Goal: Information Seeking & Learning: Learn about a topic

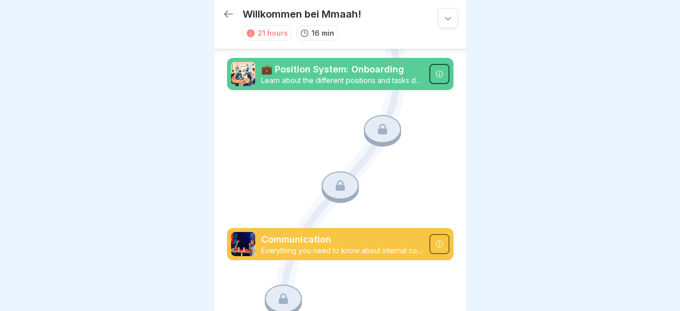
scroll to position [835, 0]
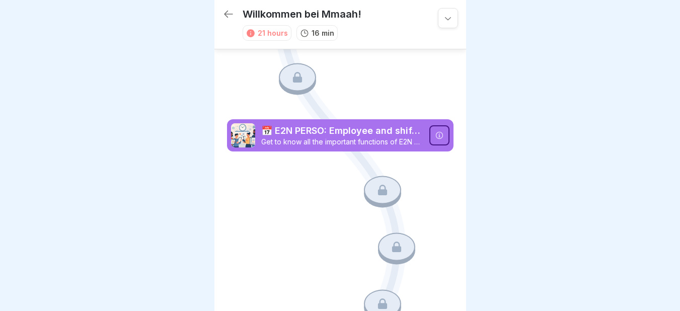
click at [226, 8] on icon at bounding box center [228, 14] width 12 height 12
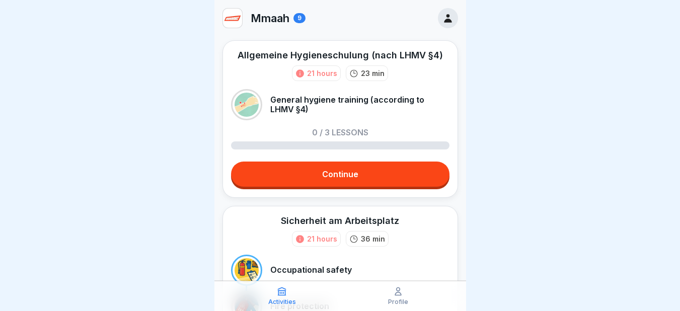
click at [326, 169] on link "Continue" at bounding box center [340, 173] width 218 height 25
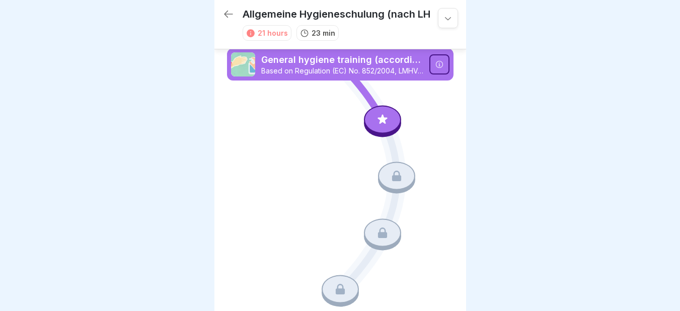
click at [378, 131] on div at bounding box center [382, 119] width 37 height 28
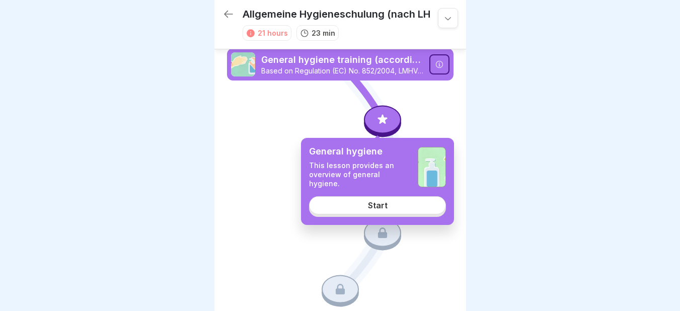
click at [371, 201] on div "Start" at bounding box center [378, 205] width 20 height 9
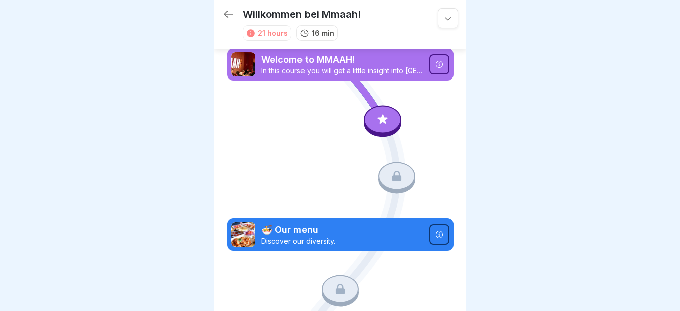
click at [376, 118] on icon at bounding box center [382, 119] width 13 height 13
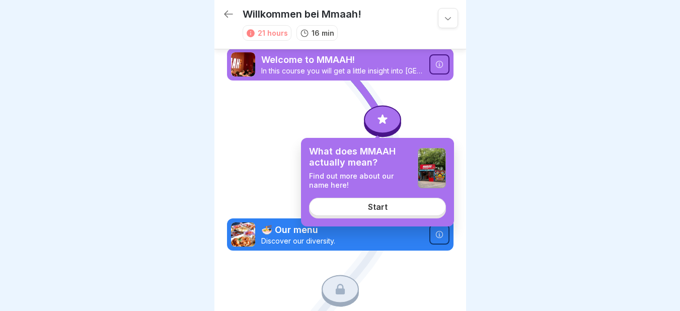
click at [390, 209] on link "Start" at bounding box center [377, 207] width 137 height 18
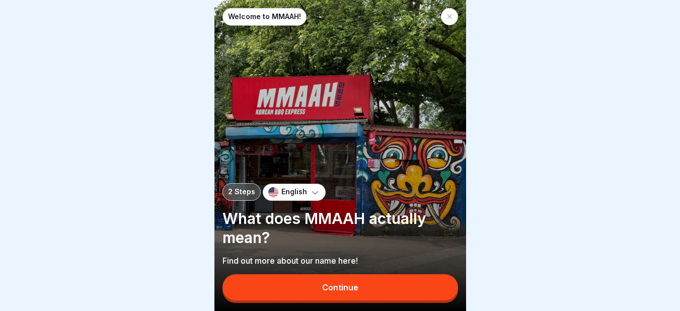
click at [312, 196] on icon at bounding box center [315, 192] width 10 height 10
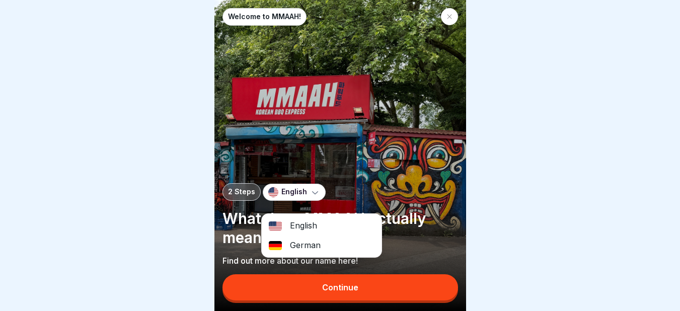
click at [306, 229] on div "English" at bounding box center [322, 226] width 120 height 20
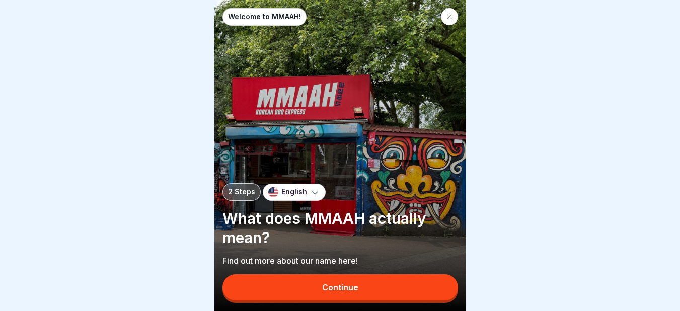
click at [340, 292] on div "Continue" at bounding box center [340, 287] width 36 height 9
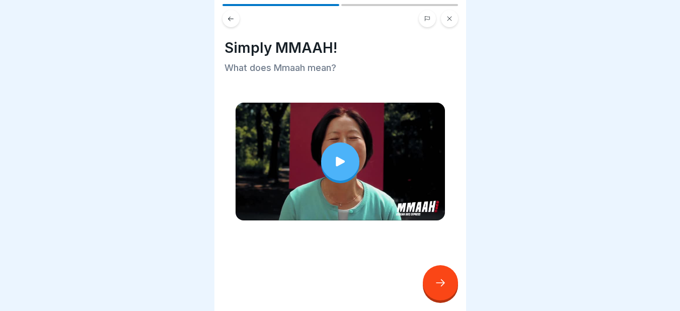
click at [350, 158] on div at bounding box center [340, 161] width 38 height 38
click at [431, 288] on div at bounding box center [440, 282] width 35 height 35
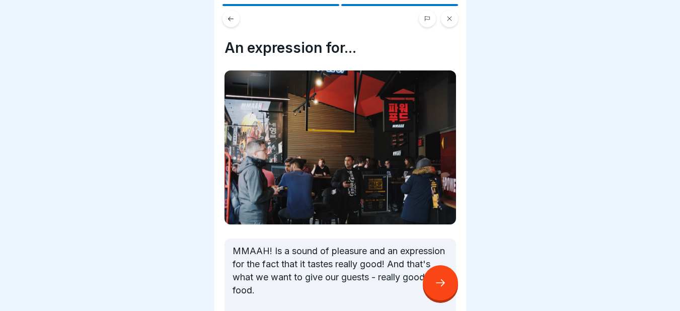
scroll to position [139, 0]
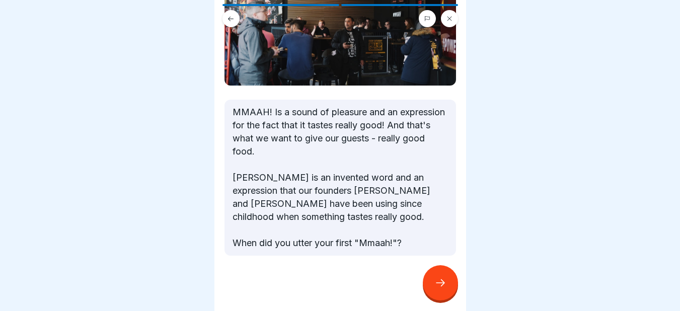
click at [446, 290] on div at bounding box center [440, 282] width 35 height 35
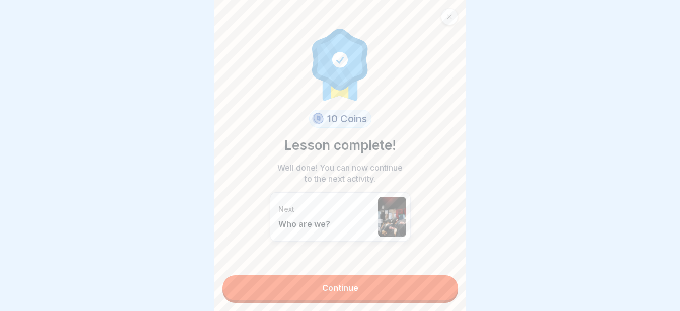
click at [347, 289] on link "Continue" at bounding box center [339, 287] width 235 height 25
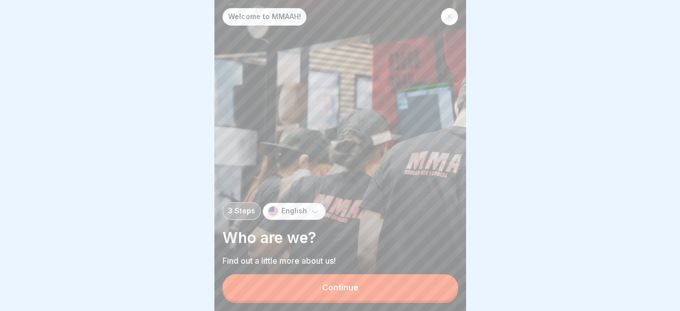
click at [354, 292] on div "Continue" at bounding box center [340, 287] width 36 height 9
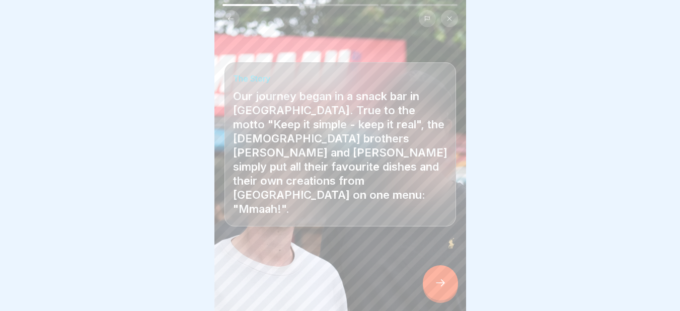
click at [439, 283] on div at bounding box center [440, 282] width 35 height 35
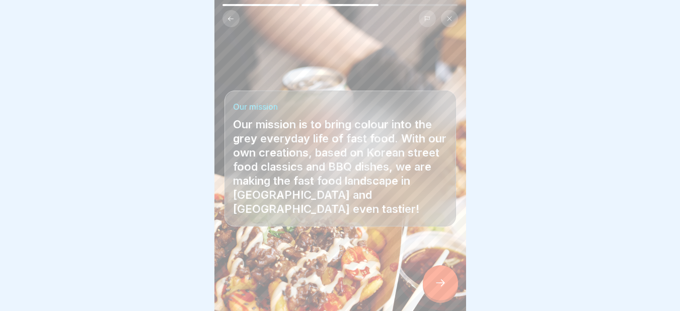
click at [443, 288] on icon at bounding box center [440, 283] width 12 height 12
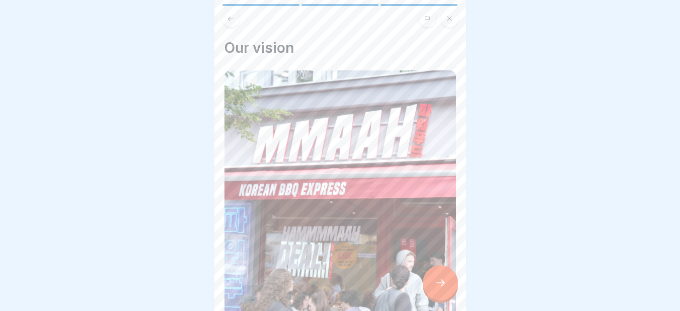
click at [443, 288] on icon at bounding box center [440, 283] width 12 height 12
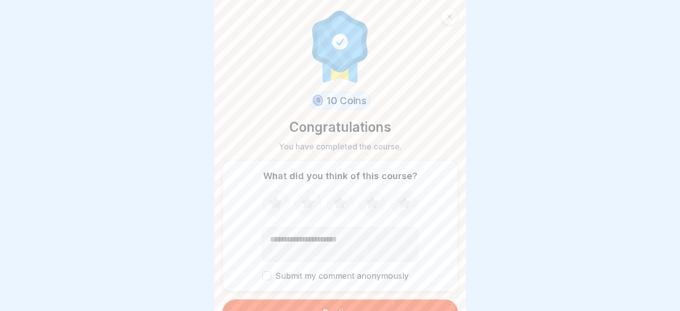
click at [271, 201] on icon at bounding box center [275, 202] width 13 height 13
click at [302, 204] on icon at bounding box center [307, 202] width 13 height 13
click at [334, 206] on icon at bounding box center [339, 202] width 13 height 13
click at [370, 204] on icon at bounding box center [371, 202] width 13 height 13
click at [402, 202] on icon at bounding box center [403, 202] width 13 height 13
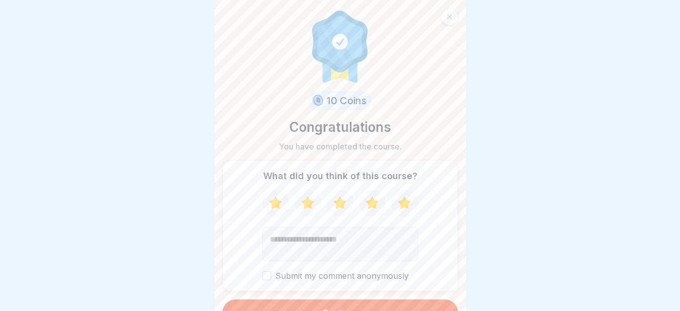
click at [448, 11] on div at bounding box center [449, 16] width 17 height 17
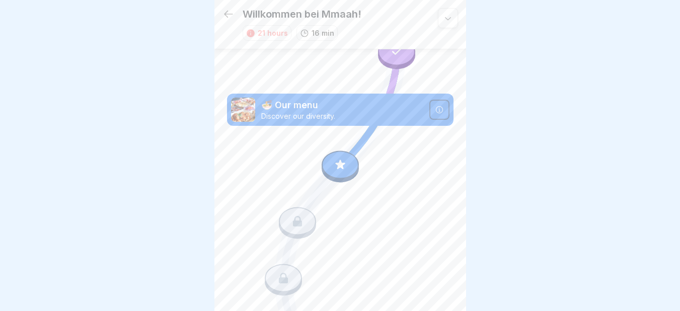
scroll to position [125, 0]
click at [341, 158] on icon at bounding box center [340, 163] width 13 height 13
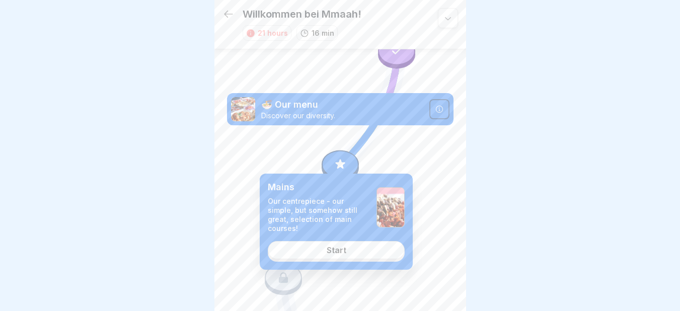
click at [325, 241] on link "Start" at bounding box center [336, 250] width 137 height 18
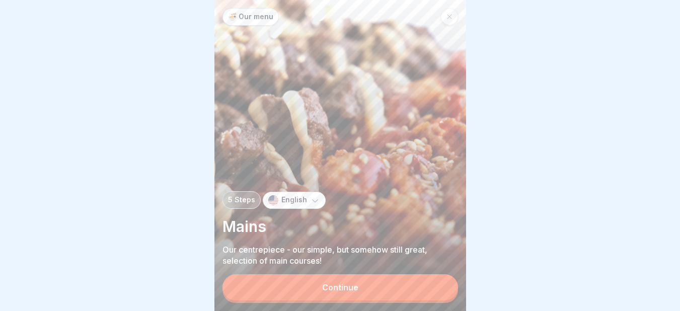
click at [328, 289] on div "Continue" at bounding box center [340, 287] width 36 height 9
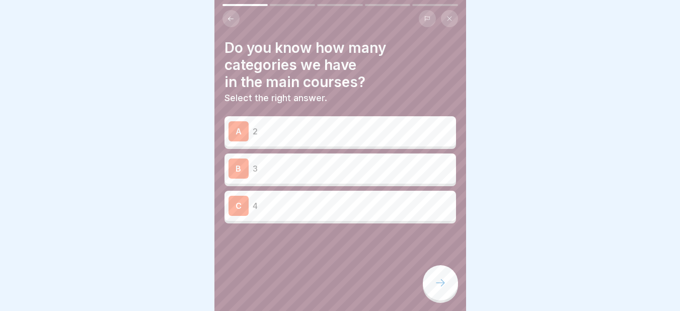
click at [441, 287] on icon at bounding box center [440, 283] width 12 height 12
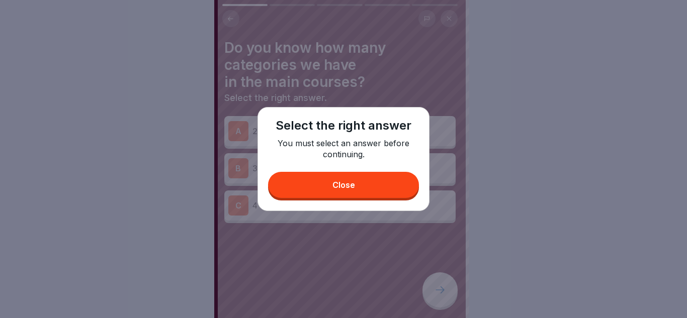
click at [345, 180] on button "Close" at bounding box center [343, 185] width 151 height 26
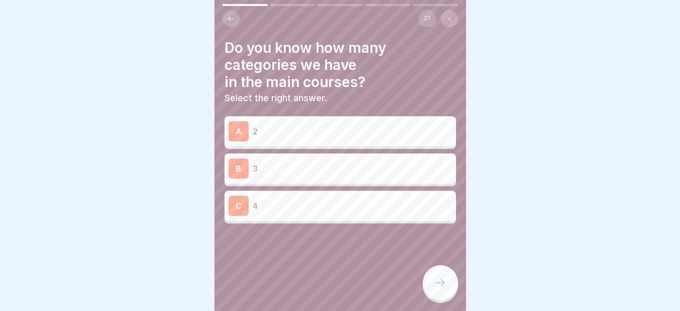
click at [270, 203] on p "4" at bounding box center [352, 206] width 199 height 12
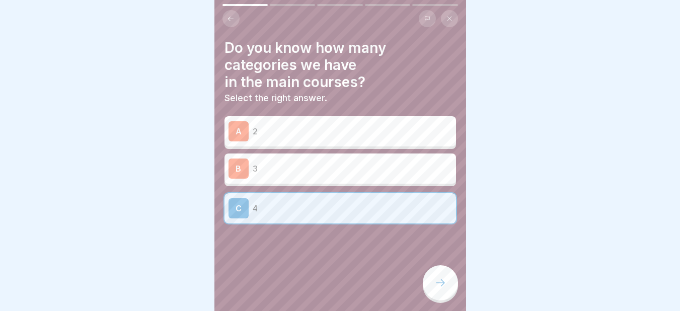
click at [432, 285] on div at bounding box center [440, 282] width 35 height 35
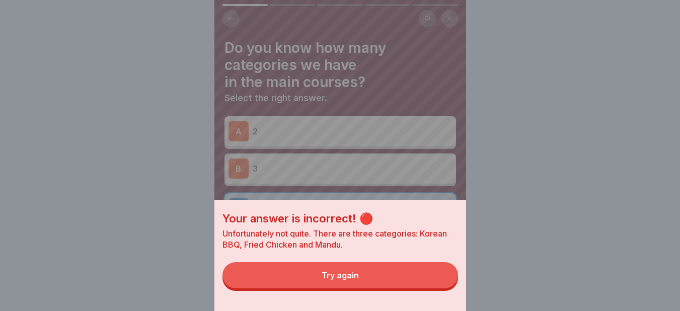
click at [295, 163] on div "Your answer is incorrect! 🔴 Unfortunately not quite. There are three categories…" at bounding box center [340, 155] width 252 height 311
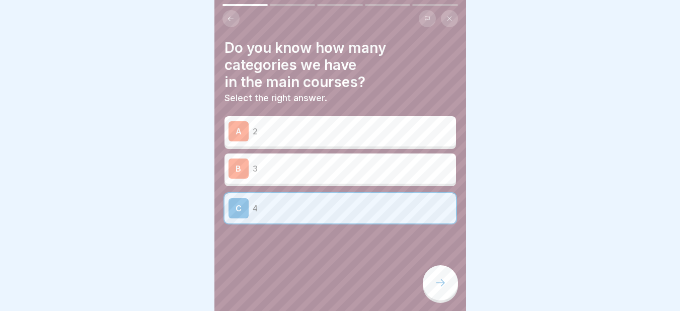
click at [295, 163] on p "3" at bounding box center [352, 168] width 199 height 12
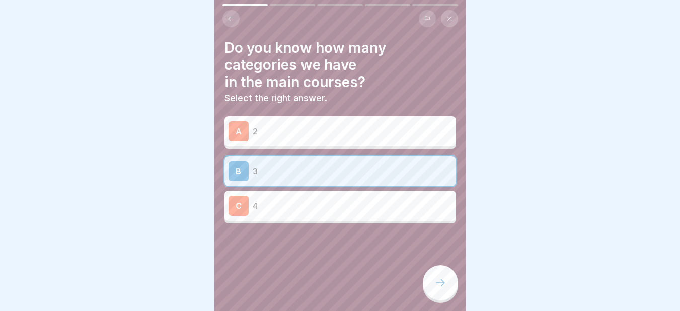
click at [445, 289] on icon at bounding box center [440, 283] width 12 height 12
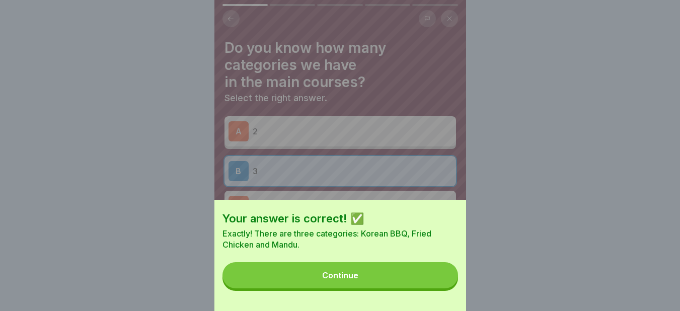
click at [351, 280] on div "Continue" at bounding box center [340, 275] width 36 height 9
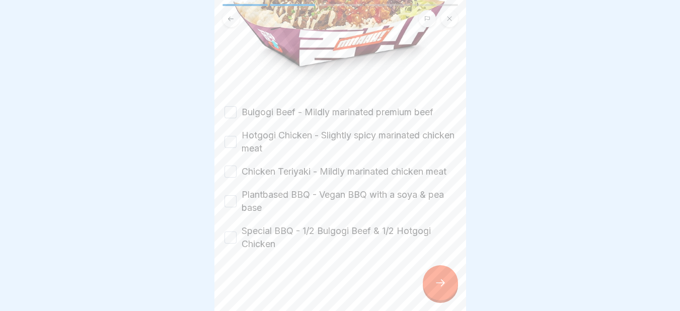
scroll to position [202, 0]
click at [227, 106] on button "Bulgogi Beef - Mildly marinated premium beef" at bounding box center [230, 112] width 12 height 12
click at [229, 136] on button "Hotgogi Chicken - Slightly spicy marinated chicken meat" at bounding box center [230, 142] width 12 height 12
click at [225, 168] on button "Chicken Teriyaki - Mildly marinated chicken meat" at bounding box center [230, 171] width 12 height 12
click at [229, 203] on button "Plantbased BBQ - Vegan BBQ with a soya & pea base" at bounding box center [230, 201] width 12 height 12
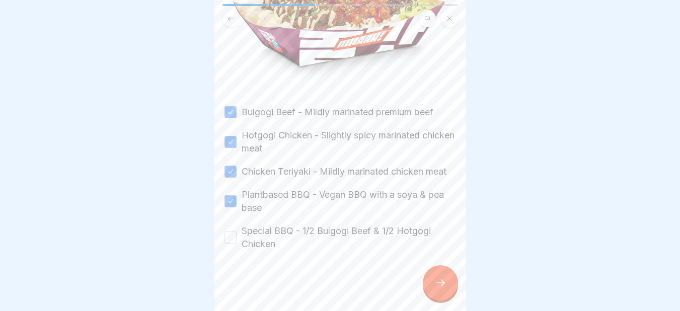
click at [231, 236] on button "Special BBQ - 1/2 Bulgogi Beef & 1/2 Hotgogi Chicken" at bounding box center [230, 237] width 12 height 12
click at [443, 286] on icon at bounding box center [440, 283] width 12 height 12
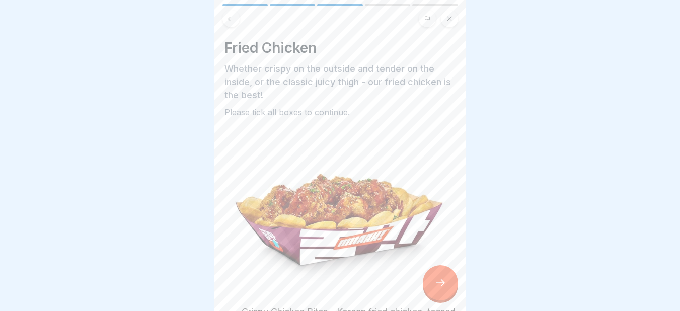
click at [442, 289] on icon at bounding box center [440, 283] width 12 height 12
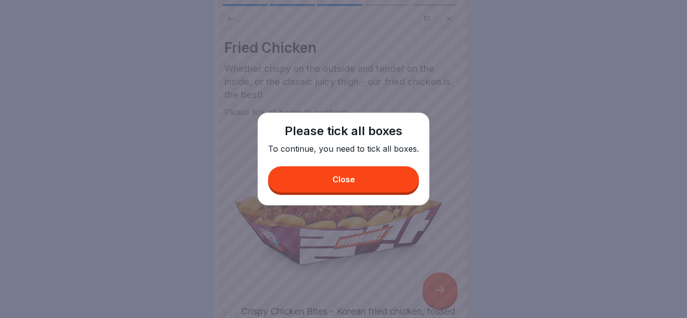
click at [364, 177] on button "Close" at bounding box center [343, 180] width 151 height 26
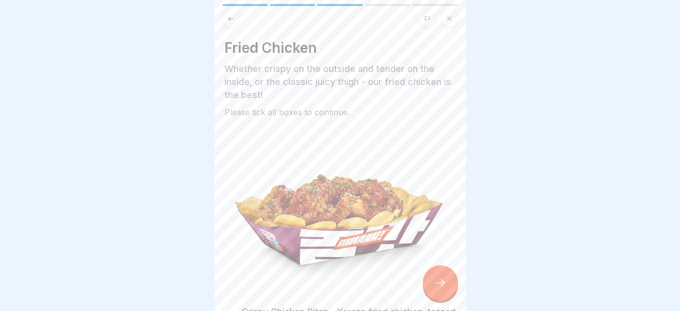
scroll to position [135, 0]
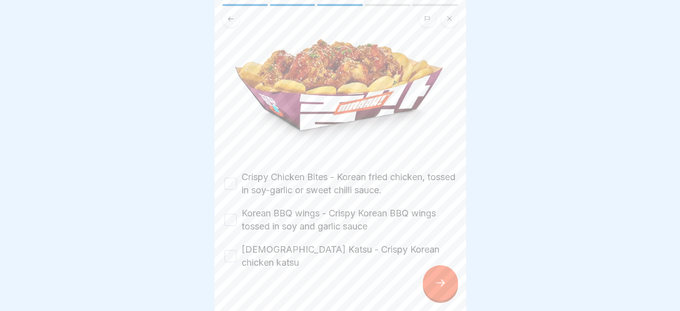
click at [231, 178] on button "Crispy Chicken Bites - Korean fried chicken, tossed in soy-garlic or sweet chil…" at bounding box center [230, 184] width 12 height 12
click at [232, 214] on button "Korean BBQ wings - Crispy Korean BBQ wings tossed in soy and garlic sauce" at bounding box center [230, 220] width 12 height 12
click at [230, 250] on button "Korean Katsu - Crispy Korean chicken katsu" at bounding box center [230, 256] width 12 height 12
click at [440, 286] on icon at bounding box center [440, 283] width 12 height 12
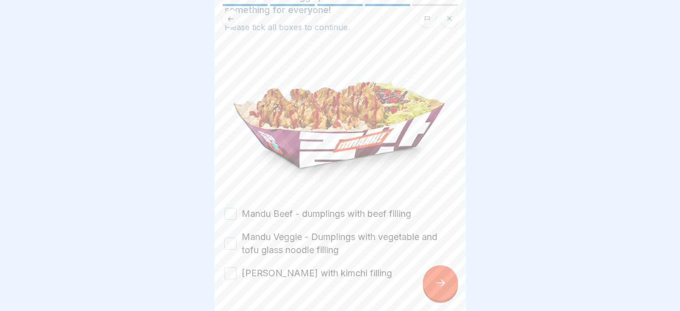
scroll to position [109, 0]
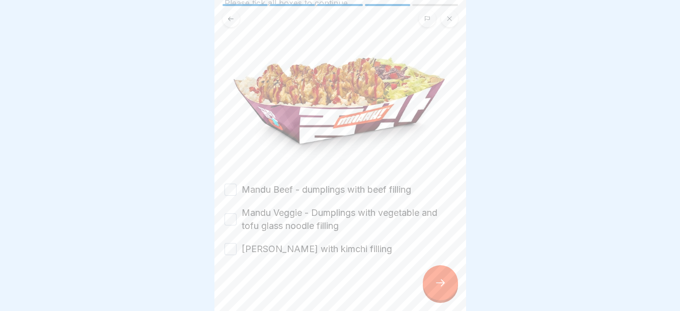
click at [232, 184] on button "Mandu Beef - dumplings with beef filling" at bounding box center [230, 190] width 12 height 12
drag, startPoint x: 231, startPoint y: 218, endPoint x: 230, endPoint y: 245, distance: 26.7
click at [230, 245] on div "Mandu Beef - dumplings with beef filling Mandu Veggie - Dumplings with vegetabl…" at bounding box center [339, 219] width 231 height 72
click at [230, 245] on button "Mandu Kimchi - dumplings with kimchi filling" at bounding box center [230, 249] width 12 height 12
click at [229, 213] on button "Mandu Veggie - Dumplings with vegetable and tofu glass noodle filling" at bounding box center [230, 219] width 12 height 12
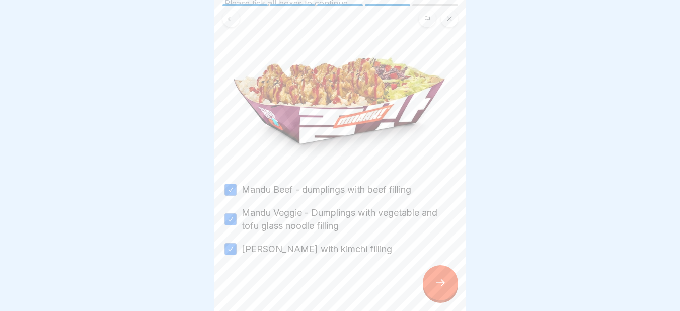
click at [448, 294] on div at bounding box center [440, 282] width 35 height 35
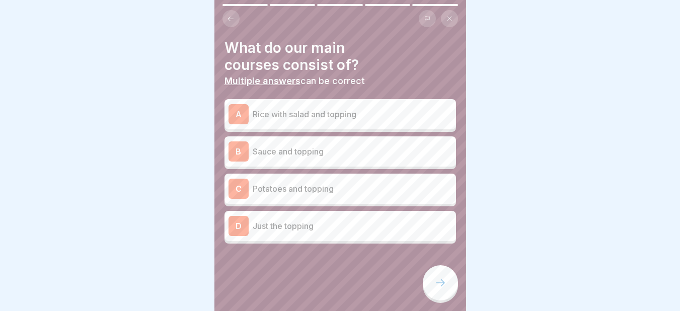
click at [282, 112] on p "Rice with salad and topping" at bounding box center [352, 114] width 199 height 12
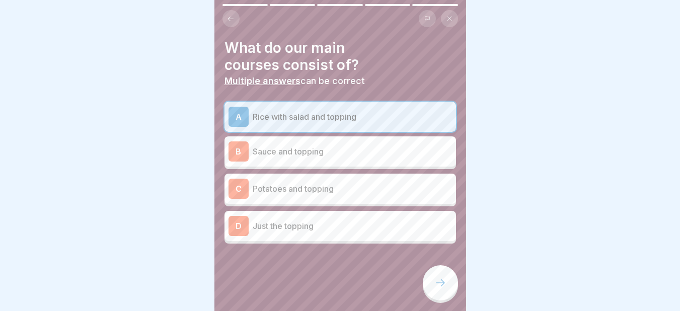
click at [271, 192] on p "Potatoes and topping" at bounding box center [352, 189] width 199 height 12
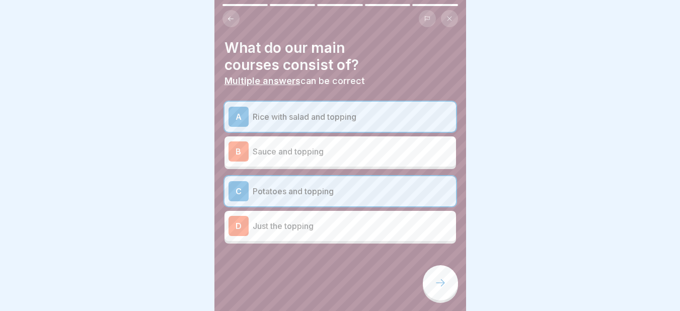
click at [437, 283] on div at bounding box center [440, 282] width 35 height 35
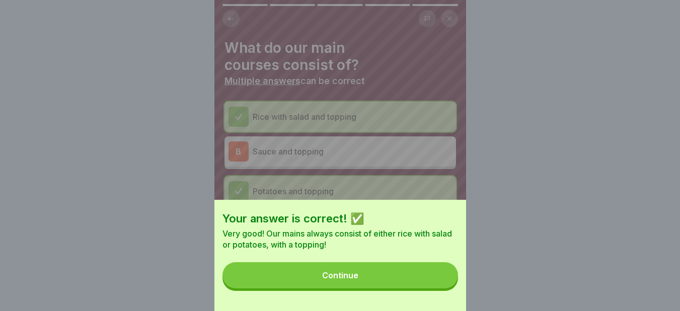
click at [344, 288] on button "Continue" at bounding box center [339, 275] width 235 height 26
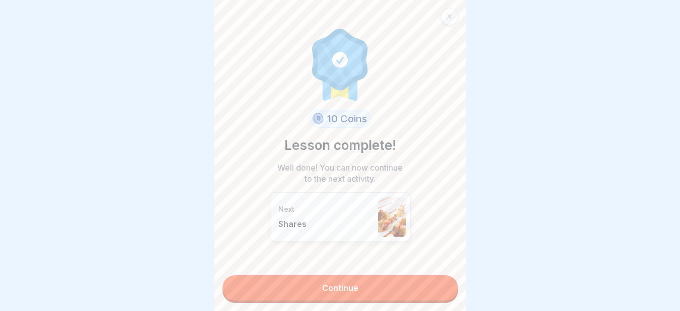
click at [324, 283] on link "Continue" at bounding box center [339, 287] width 235 height 25
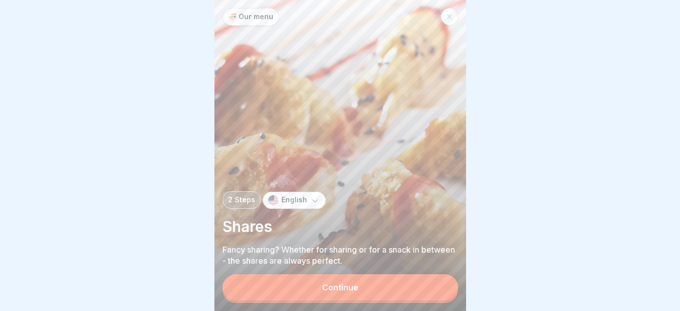
click at [335, 292] on div "Continue" at bounding box center [340, 287] width 36 height 9
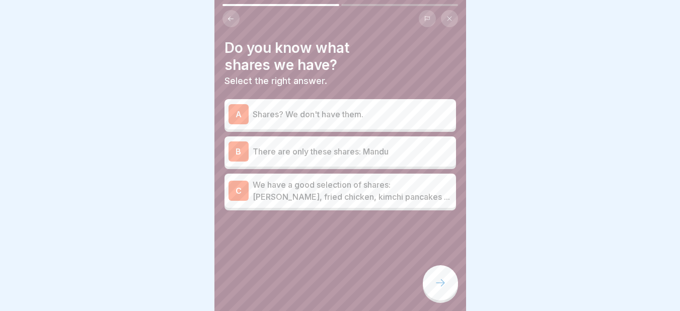
click at [339, 185] on p "We have a good selection of shares: Mandu, fried chicken, kimchi pancakes ..." at bounding box center [352, 191] width 199 height 24
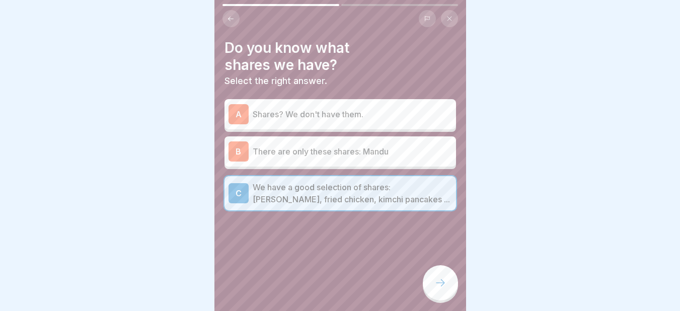
click at [443, 289] on icon at bounding box center [440, 283] width 12 height 12
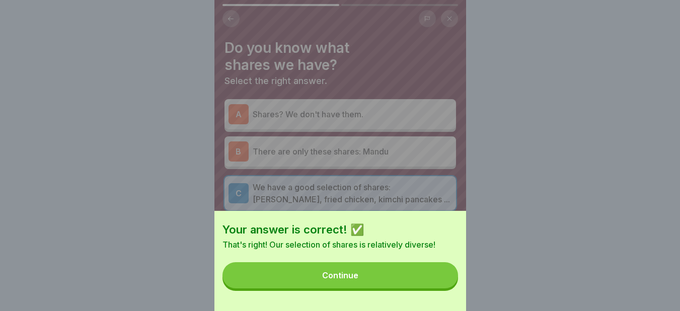
click at [356, 279] on div "Continue" at bounding box center [340, 275] width 36 height 9
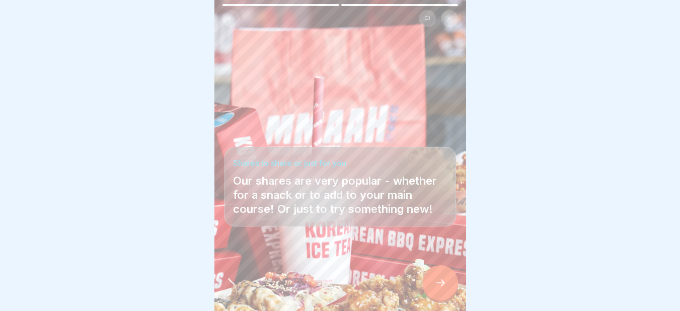
click at [439, 285] on div at bounding box center [440, 282] width 35 height 35
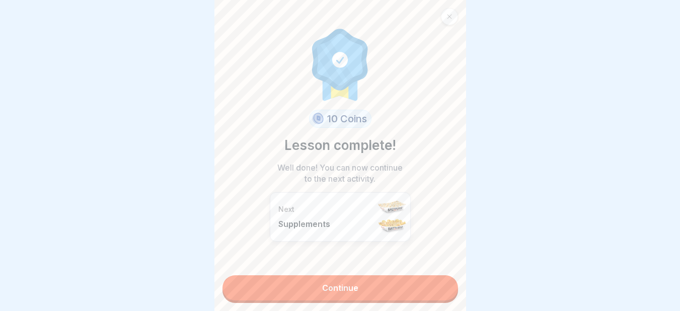
click at [353, 282] on link "Continue" at bounding box center [339, 287] width 235 height 25
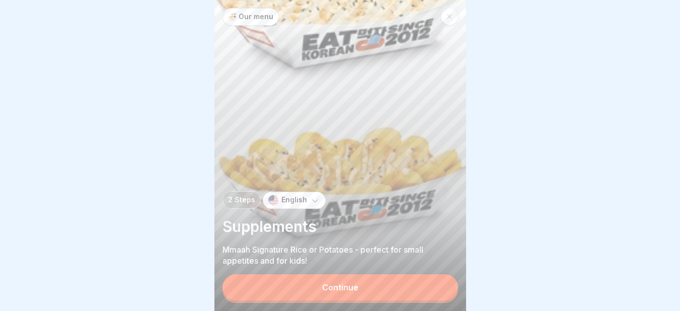
click at [322, 290] on button "Continue" at bounding box center [339, 287] width 235 height 26
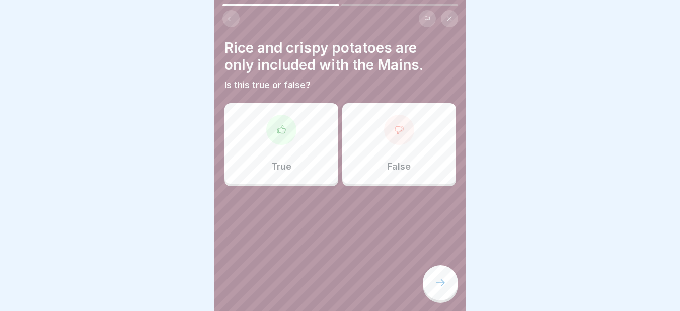
click at [276, 134] on icon at bounding box center [281, 130] width 10 height 10
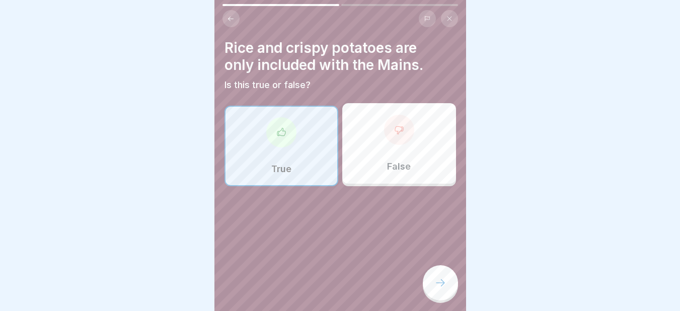
click at [437, 289] on icon at bounding box center [440, 283] width 12 height 12
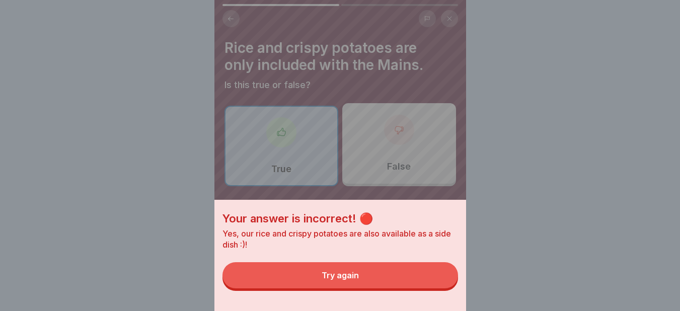
click at [331, 274] on button "Try again" at bounding box center [339, 275] width 235 height 26
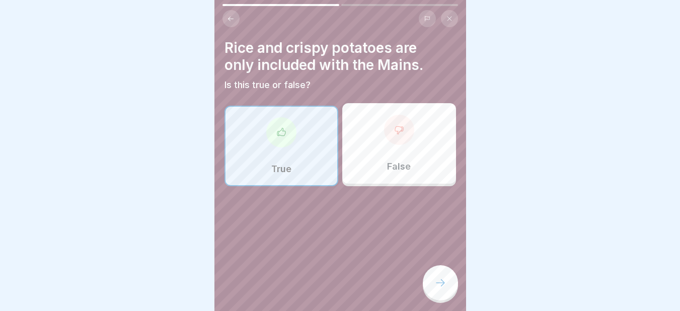
click at [384, 121] on div at bounding box center [399, 130] width 30 height 30
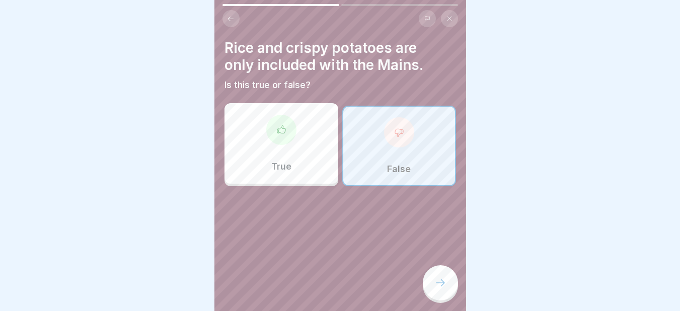
click at [434, 280] on div at bounding box center [440, 282] width 35 height 35
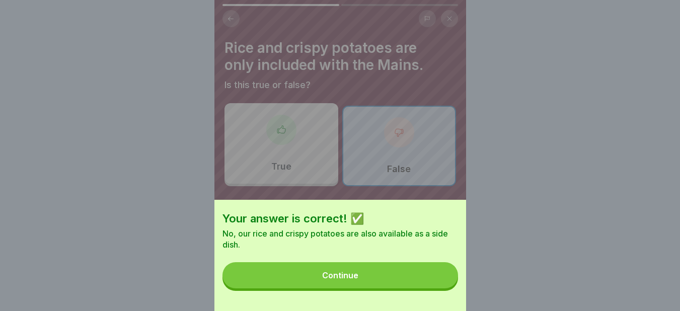
click at [382, 280] on button "Continue" at bounding box center [339, 275] width 235 height 26
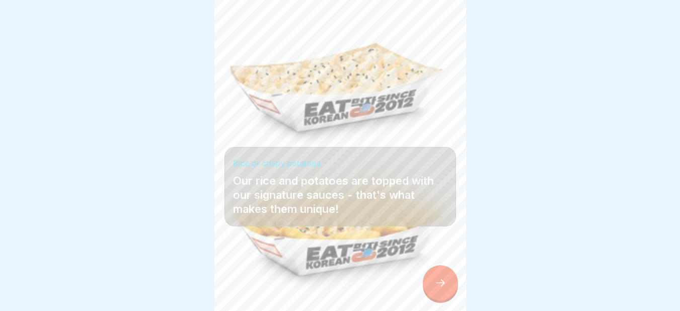
click at [438, 289] on icon at bounding box center [440, 283] width 12 height 12
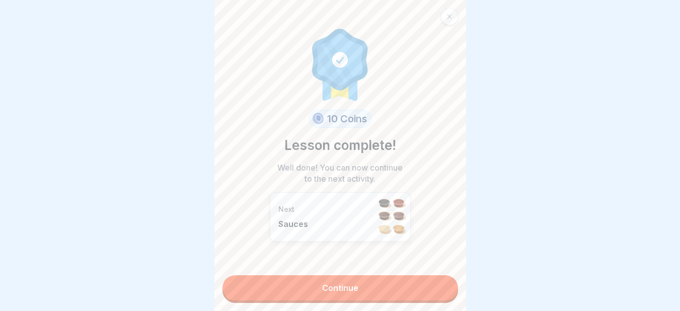
click at [392, 286] on link "Continue" at bounding box center [339, 287] width 235 height 25
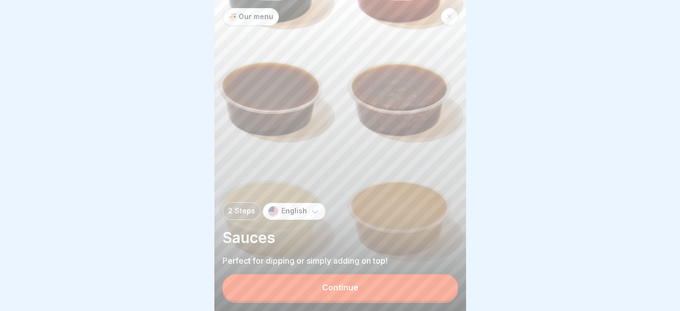
click at [328, 291] on div "Continue" at bounding box center [340, 287] width 36 height 9
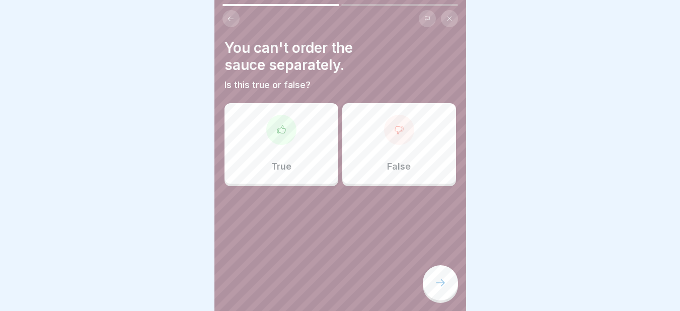
click at [384, 140] on div at bounding box center [399, 130] width 30 height 30
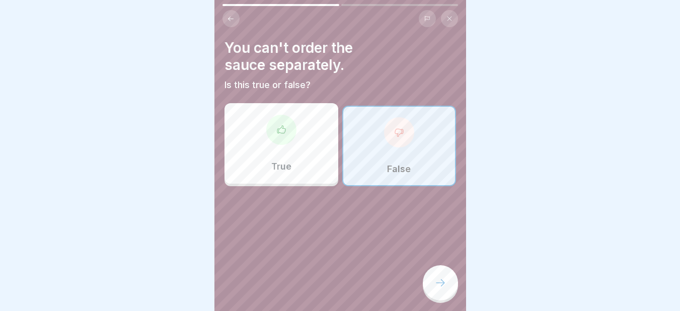
click at [436, 288] on icon at bounding box center [440, 283] width 12 height 12
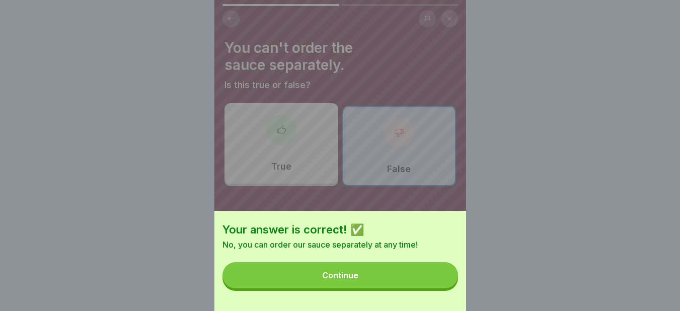
click at [391, 277] on button "Continue" at bounding box center [339, 275] width 235 height 26
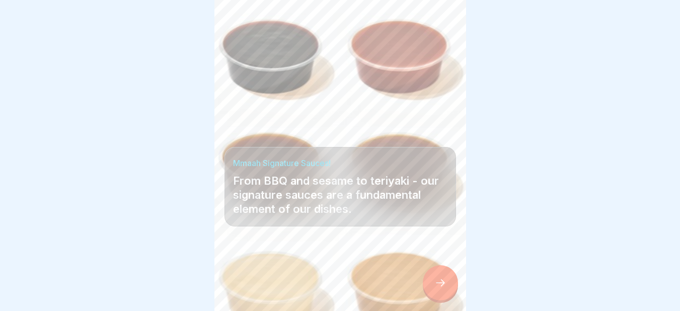
click at [439, 284] on div at bounding box center [440, 282] width 35 height 35
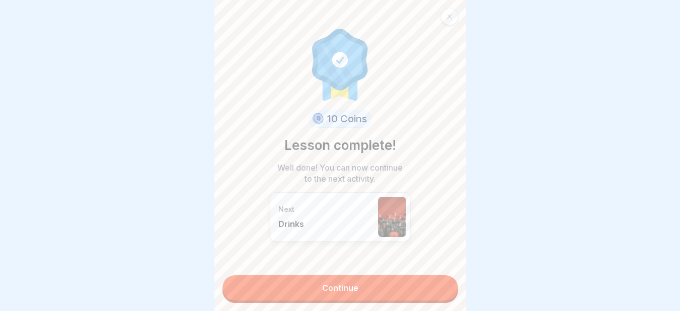
click at [360, 288] on link "Continue" at bounding box center [339, 287] width 235 height 25
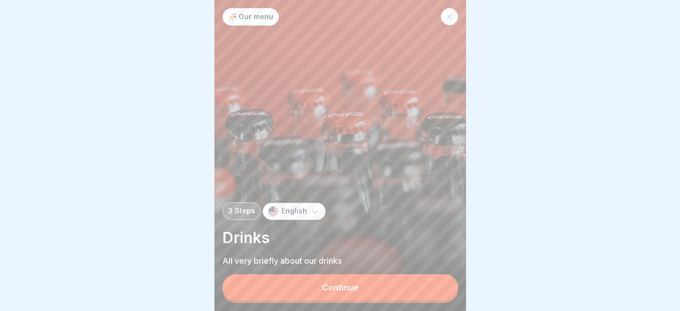
click at [358, 291] on button "Continue" at bounding box center [339, 287] width 235 height 26
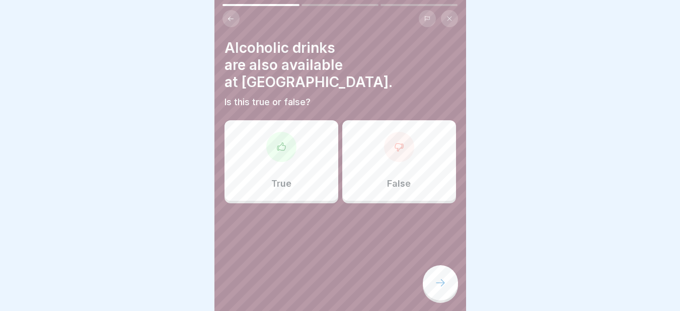
click at [295, 131] on div "True" at bounding box center [281, 160] width 114 height 80
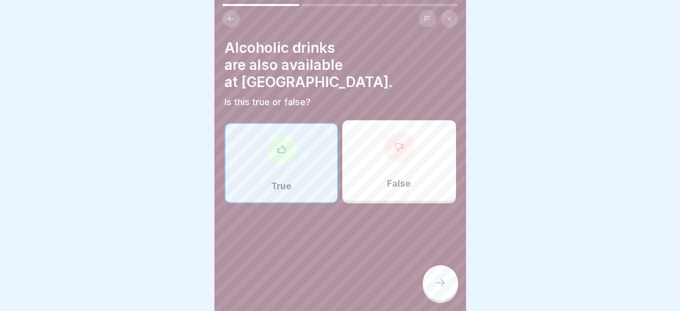
click at [447, 294] on div at bounding box center [440, 282] width 35 height 35
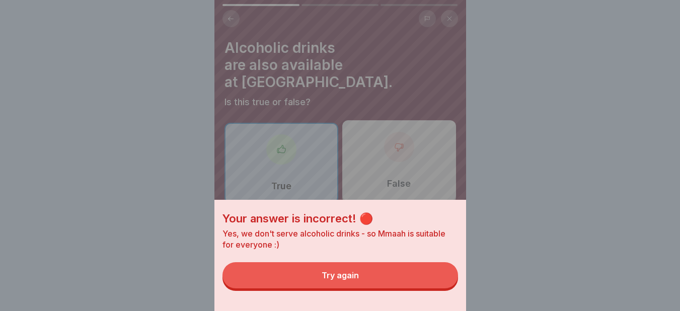
click at [284, 139] on div "Your answer is incorrect! 🔴 Yes, we don't serve alcoholic drinks - so Mmaah is …" at bounding box center [340, 155] width 252 height 311
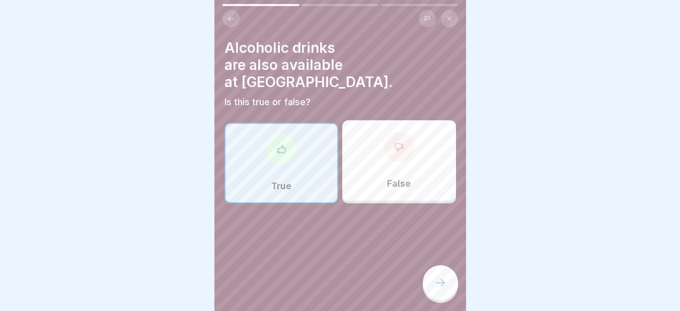
click at [390, 143] on div at bounding box center [399, 147] width 30 height 30
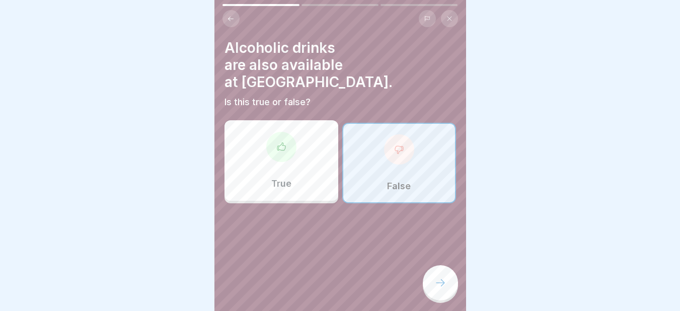
click at [430, 286] on div at bounding box center [440, 282] width 35 height 35
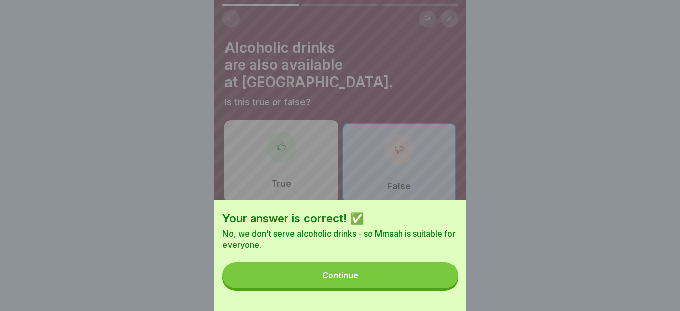
click at [359, 288] on button "Continue" at bounding box center [339, 275] width 235 height 26
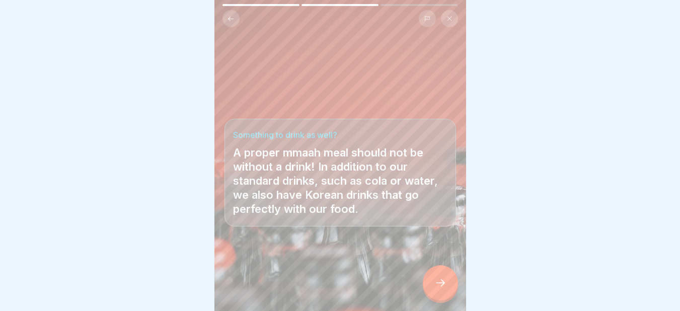
click at [439, 286] on icon at bounding box center [440, 283] width 12 height 12
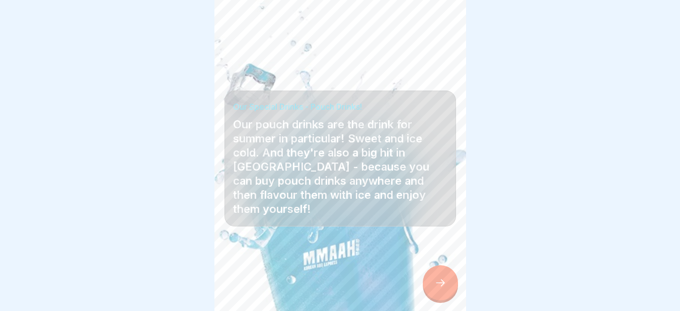
click at [441, 300] on div at bounding box center [440, 282] width 35 height 35
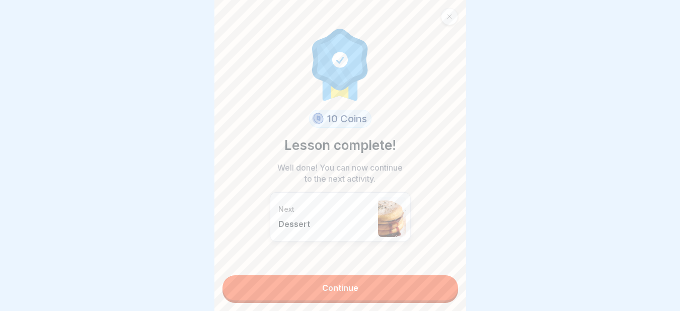
click at [383, 282] on link "Continue" at bounding box center [339, 287] width 235 height 25
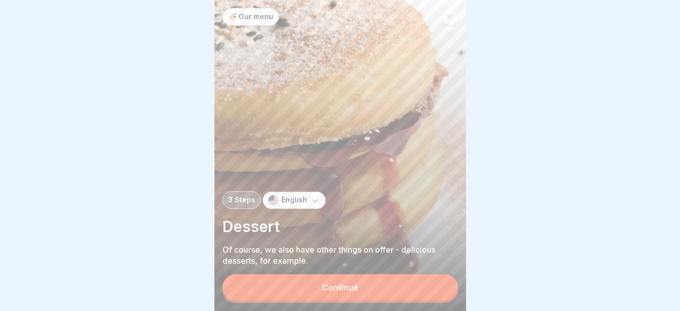
click at [346, 292] on div "Continue" at bounding box center [340, 287] width 36 height 9
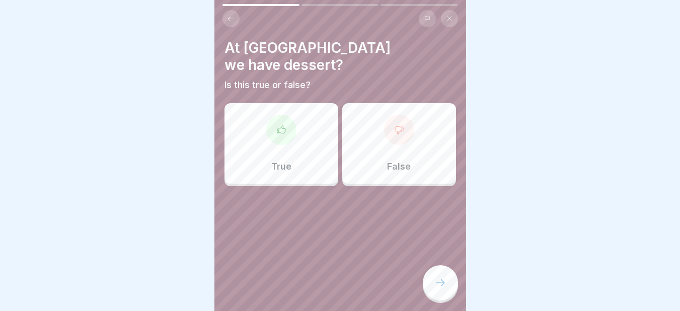
click at [295, 114] on div "True" at bounding box center [281, 143] width 114 height 80
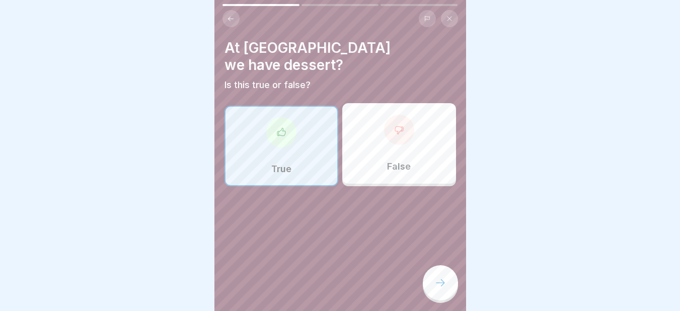
click at [445, 279] on div at bounding box center [440, 282] width 35 height 35
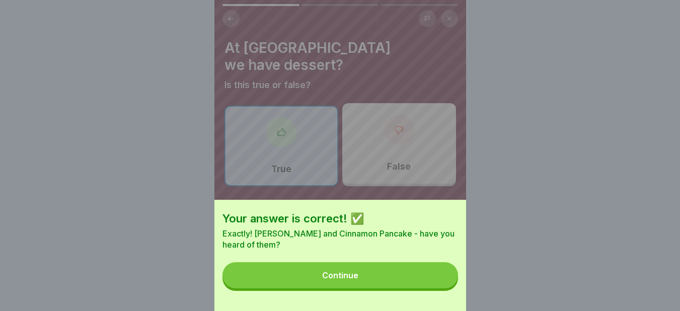
click at [358, 280] on div "Continue" at bounding box center [340, 275] width 36 height 9
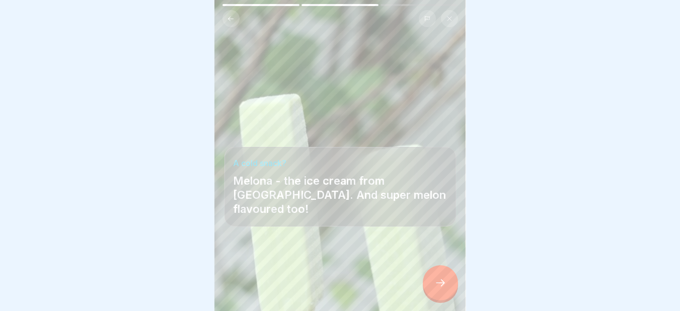
click at [433, 283] on div at bounding box center [440, 282] width 35 height 35
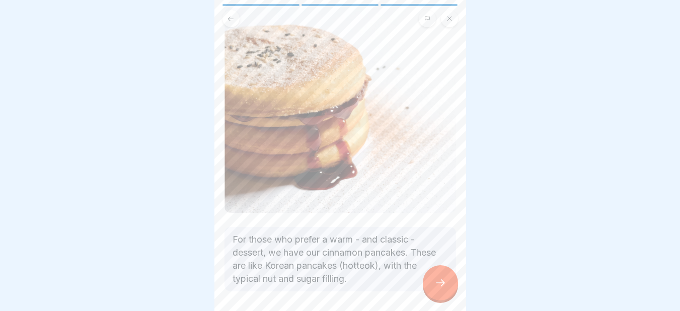
scroll to position [97, 0]
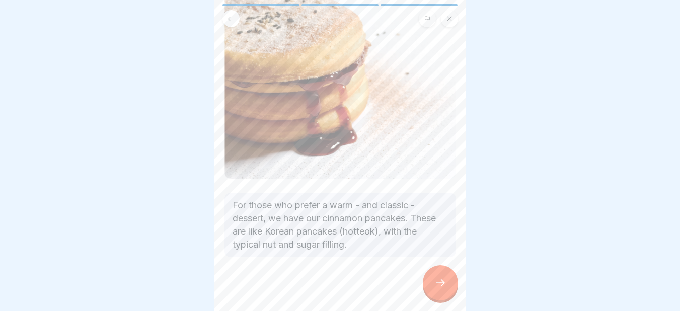
click at [439, 284] on div at bounding box center [440, 282] width 35 height 35
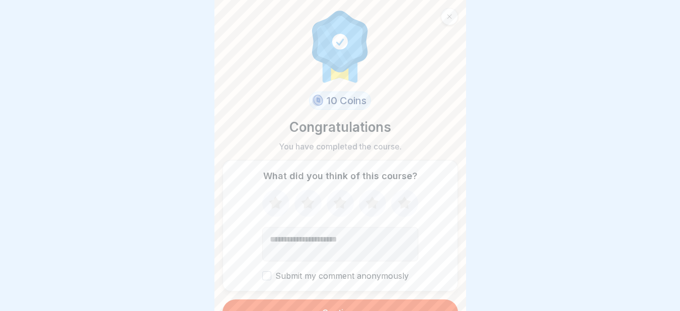
click at [375, 303] on button "Continue" at bounding box center [339, 312] width 235 height 26
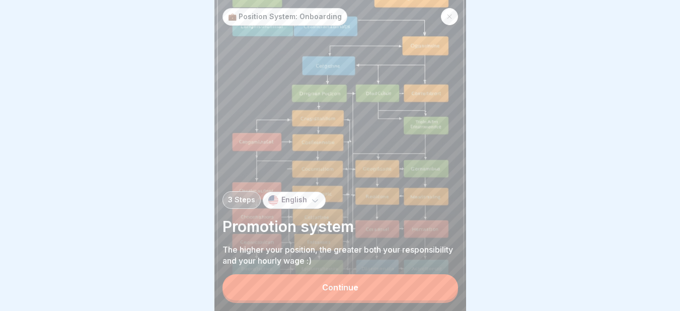
click at [331, 292] on div "Continue" at bounding box center [340, 287] width 36 height 9
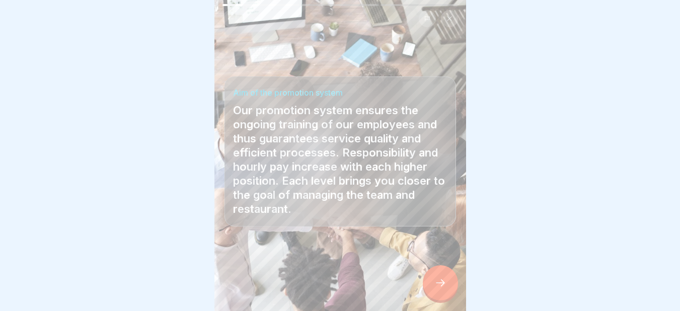
click at [438, 283] on div at bounding box center [440, 282] width 35 height 35
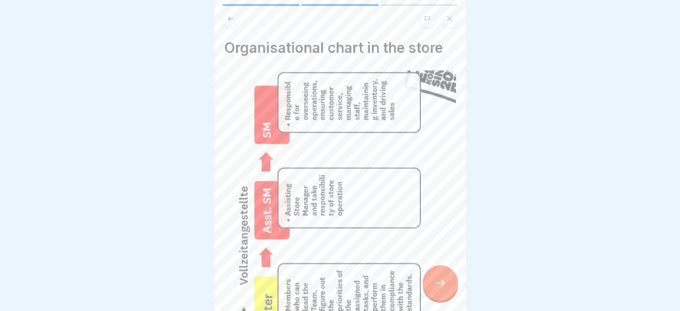
click at [440, 286] on icon at bounding box center [440, 283] width 12 height 12
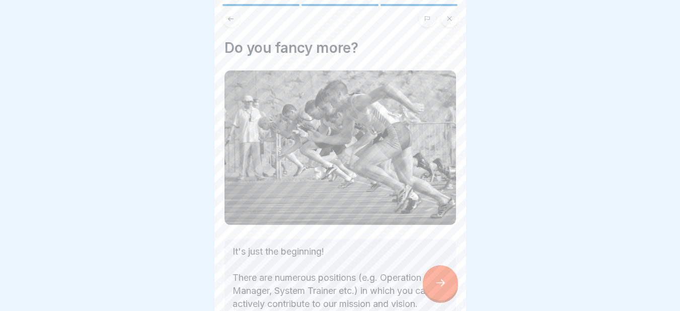
click at [440, 286] on icon at bounding box center [440, 283] width 12 height 12
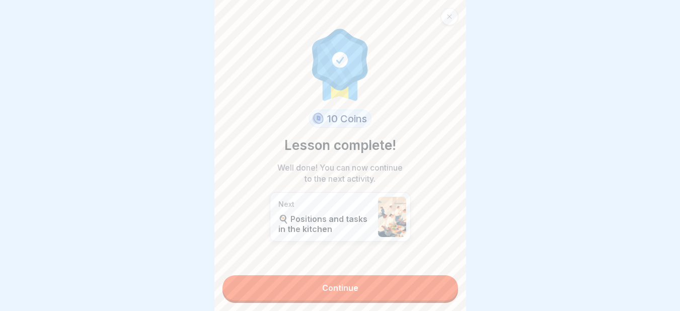
click at [440, 286] on link "Continue" at bounding box center [339, 287] width 235 height 25
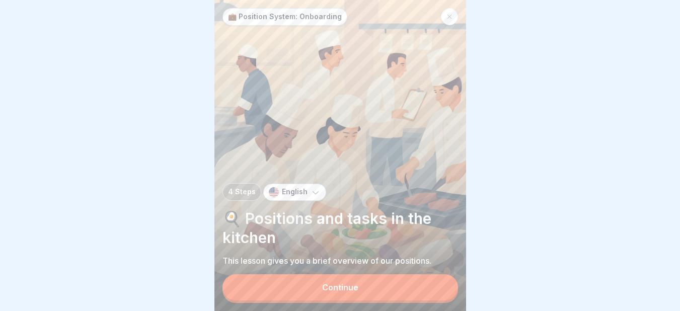
click at [415, 291] on button "Continue" at bounding box center [339, 287] width 235 height 26
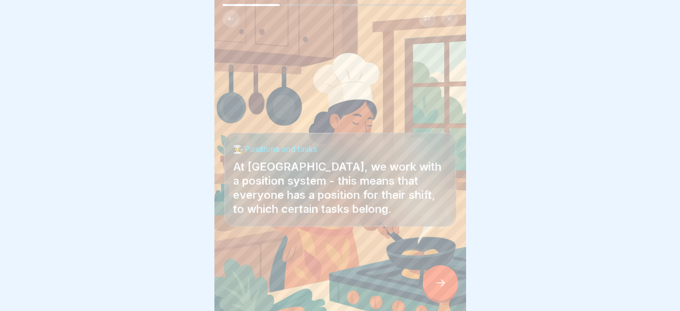
click at [433, 283] on div at bounding box center [440, 282] width 35 height 35
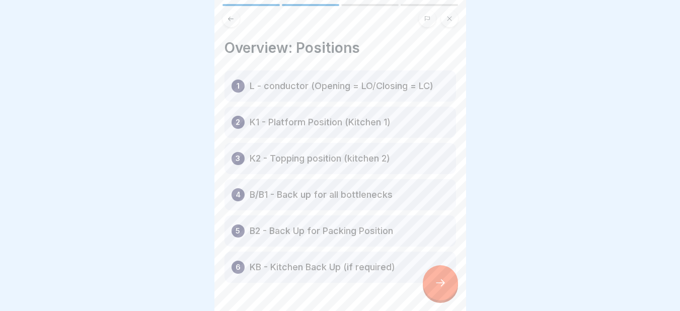
click at [352, 82] on p "L - conductor (Opening = LO/Closing = LC)" at bounding box center [341, 86] width 184 height 12
click at [441, 289] on icon at bounding box center [440, 283] width 12 height 12
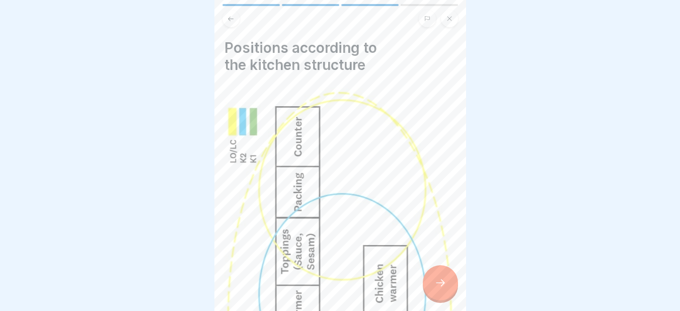
click at [444, 289] on icon at bounding box center [440, 283] width 12 height 12
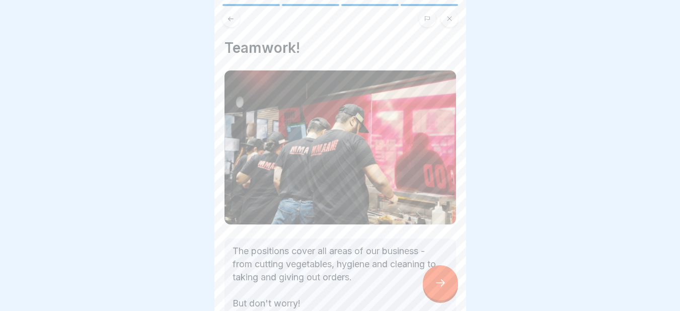
click at [444, 289] on icon at bounding box center [440, 283] width 12 height 12
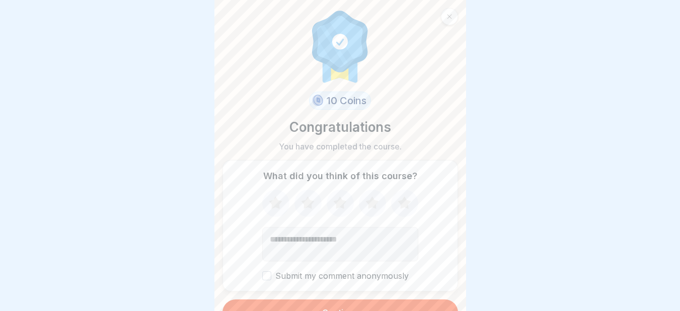
click at [308, 241] on textarea "Add comment (optional)" at bounding box center [340, 244] width 156 height 34
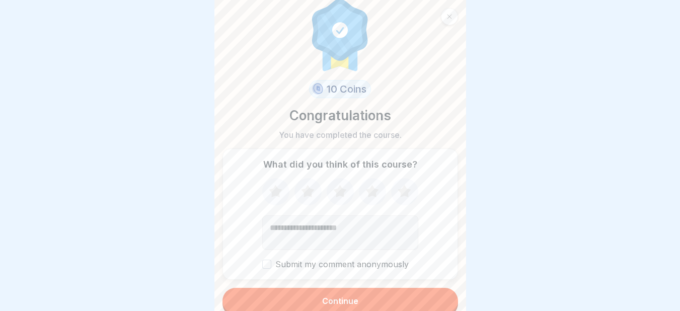
scroll to position [18, 0]
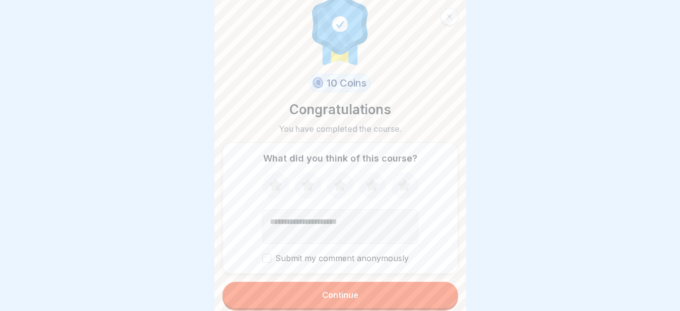
click at [378, 293] on button "Continue" at bounding box center [339, 295] width 235 height 26
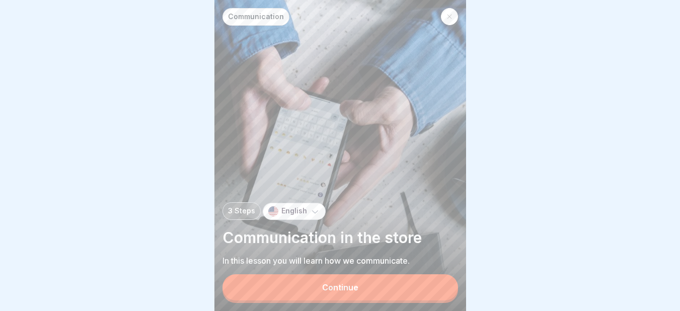
click at [378, 293] on button "Continue" at bounding box center [339, 287] width 235 height 26
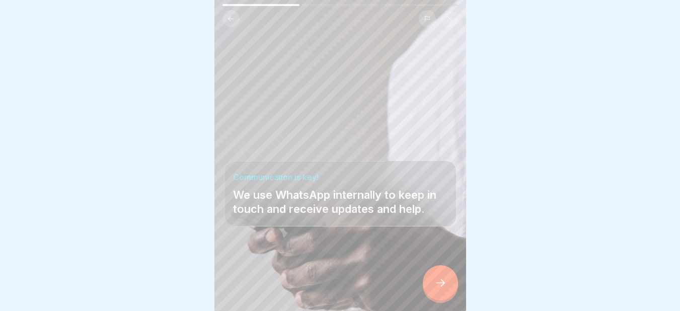
click at [434, 280] on div at bounding box center [440, 282] width 35 height 35
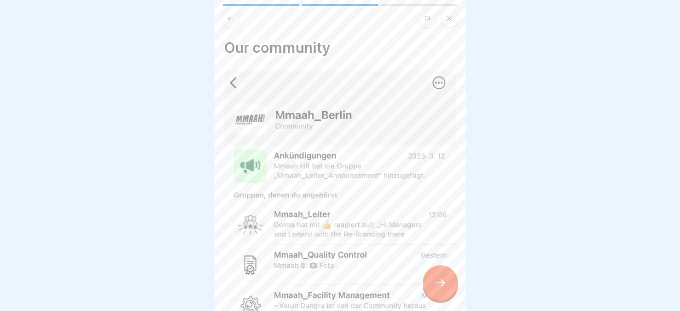
click at [442, 289] on icon at bounding box center [440, 283] width 12 height 12
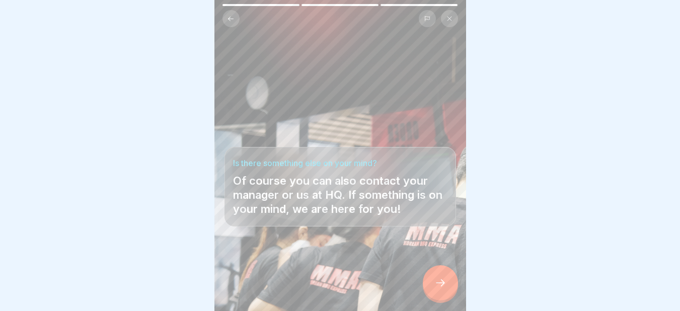
click at [442, 289] on icon at bounding box center [440, 283] width 12 height 12
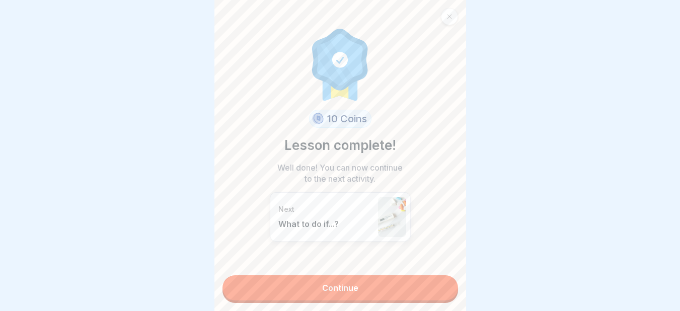
click at [391, 286] on link "Continue" at bounding box center [339, 287] width 235 height 25
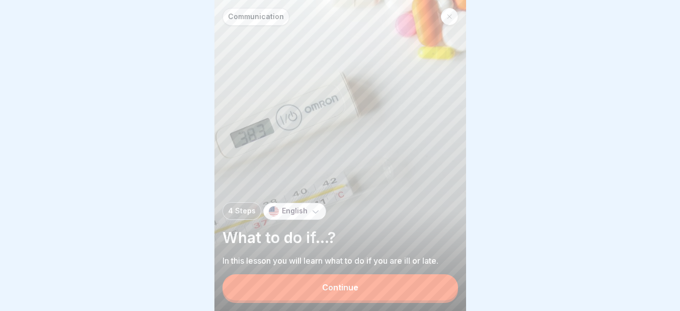
click at [391, 286] on button "Continue" at bounding box center [339, 287] width 235 height 26
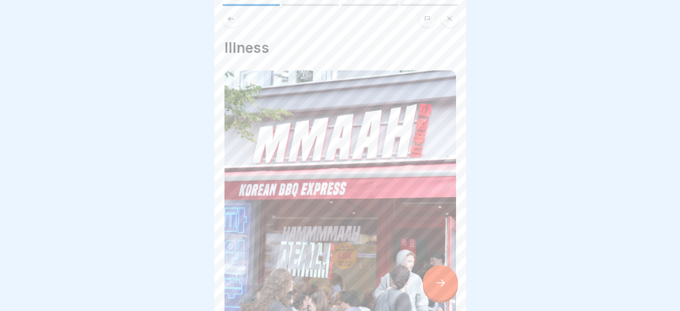
click at [437, 277] on div at bounding box center [440, 282] width 35 height 35
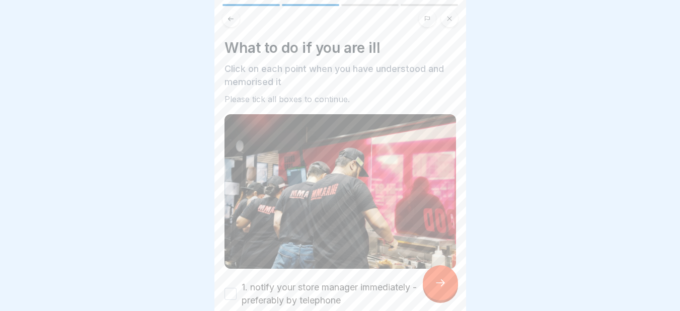
click at [437, 277] on div at bounding box center [440, 282] width 35 height 35
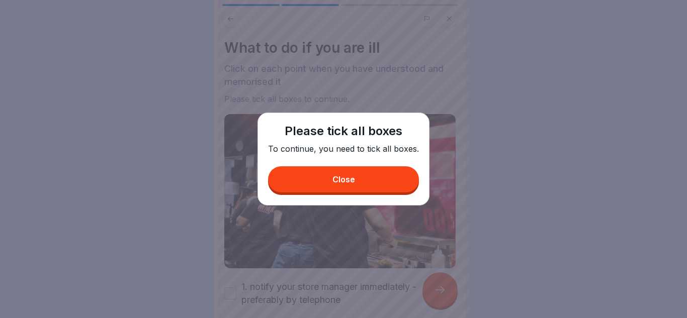
click at [365, 177] on button "Close" at bounding box center [343, 180] width 151 height 26
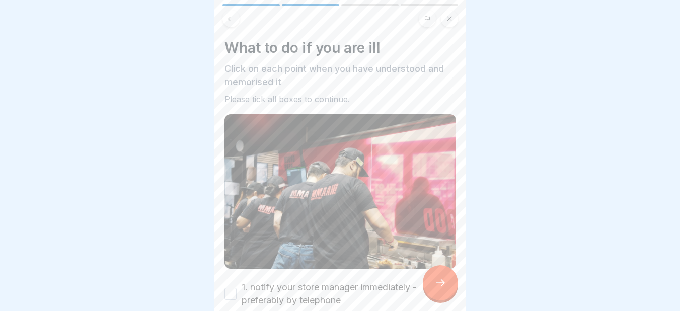
scroll to position [137, 0]
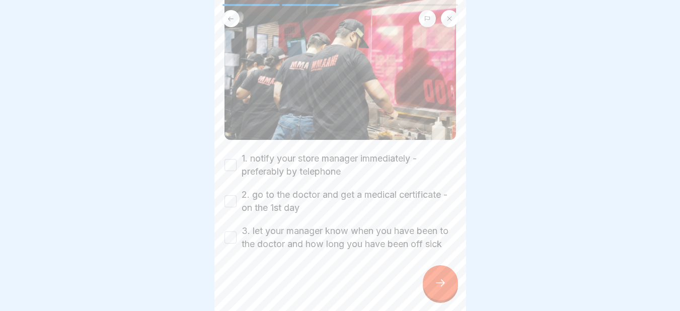
click at [230, 159] on button "1. notify your store manager immediately - preferably by telephone" at bounding box center [230, 165] width 12 height 12
click at [231, 195] on button "2. go to the doctor and get a medical certificate - on the 1st day" at bounding box center [230, 201] width 12 height 12
click at [229, 231] on button "3. let your manager know when you have been to the doctor and how long you have…" at bounding box center [230, 237] width 12 height 12
click at [429, 280] on div at bounding box center [440, 282] width 35 height 35
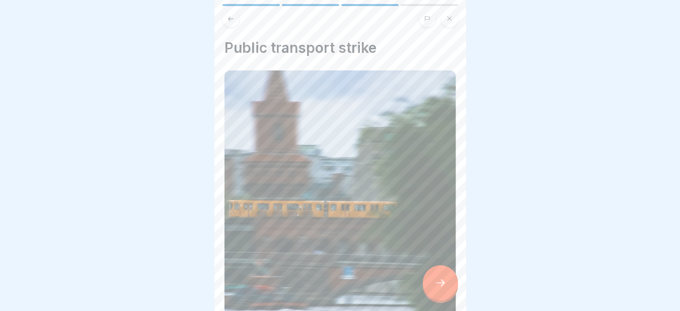
scroll to position [183, 0]
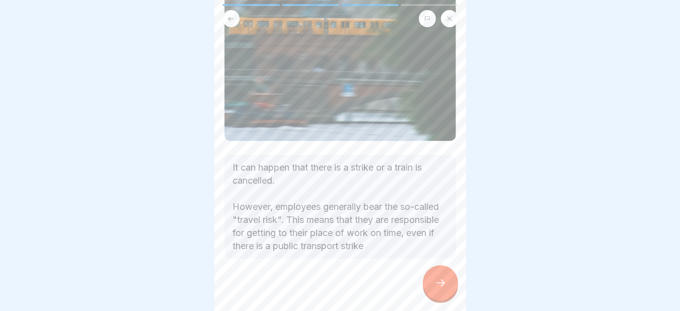
click at [445, 282] on div at bounding box center [440, 282] width 35 height 35
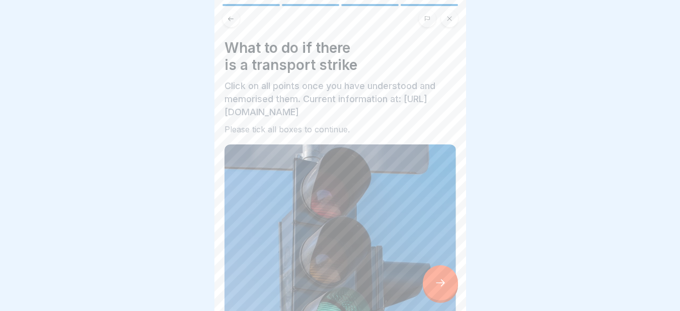
scroll to position [272, 0]
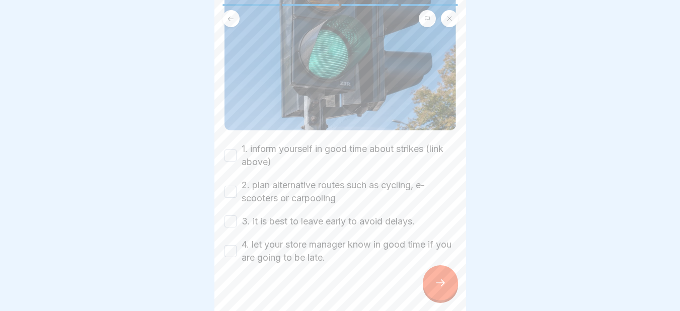
click at [229, 161] on button "1. inform yourself in good time about strikes (link above)" at bounding box center [230, 155] width 12 height 12
click at [231, 197] on button "2. plan alternative routes such as cycling, e-scooters or carpooling" at bounding box center [230, 192] width 12 height 12
click at [226, 223] on button "3. it is best to leave early to avoid delays." at bounding box center [230, 221] width 12 height 12
click at [236, 251] on div "4. let your store manager know in good time if you are going to be late." at bounding box center [339, 251] width 231 height 26
click at [231, 254] on button "4. let your store manager know in good time if you are going to be late." at bounding box center [230, 251] width 12 height 12
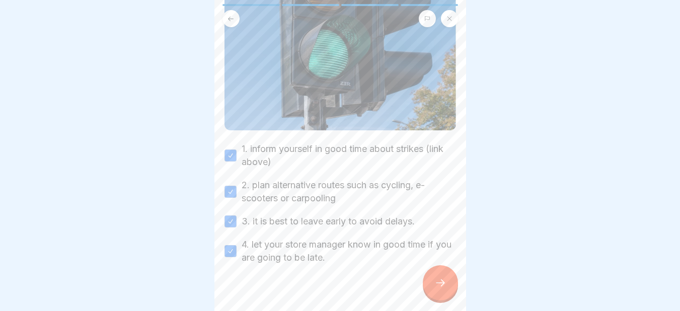
click at [442, 288] on icon at bounding box center [440, 283] width 12 height 12
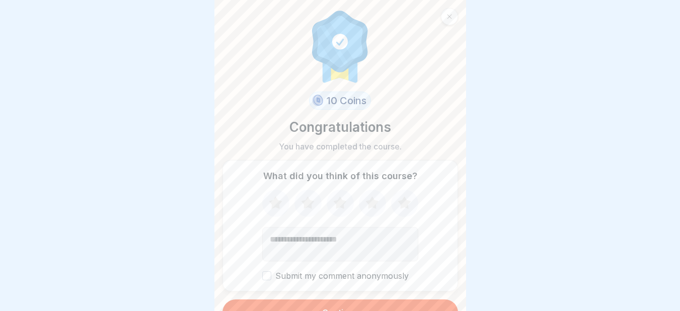
scroll to position [18, 0]
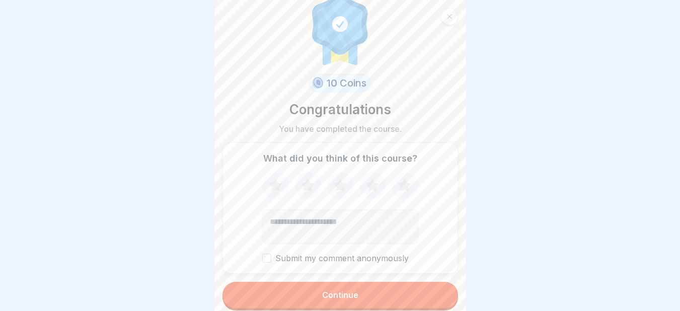
click at [386, 300] on button "Continue" at bounding box center [339, 295] width 235 height 26
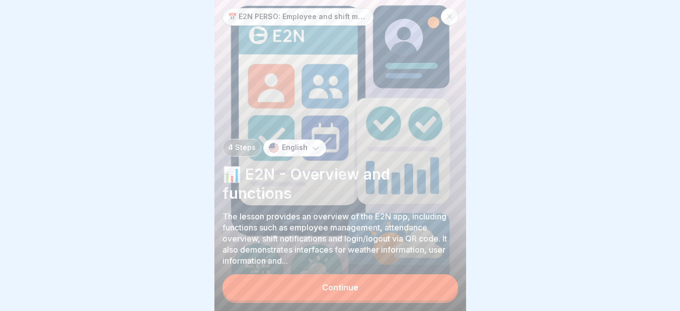
click at [386, 300] on button "Continue" at bounding box center [339, 287] width 235 height 26
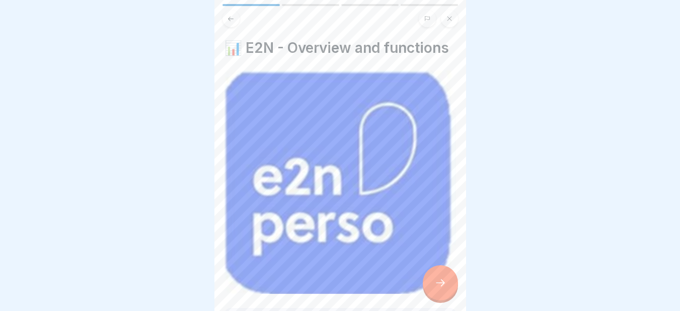
click at [446, 294] on div at bounding box center [440, 282] width 35 height 35
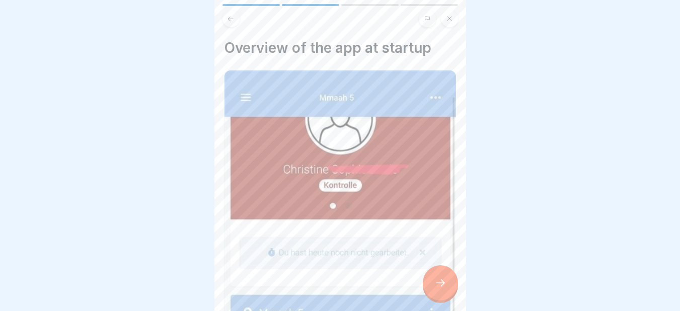
click at [446, 294] on div at bounding box center [440, 282] width 35 height 35
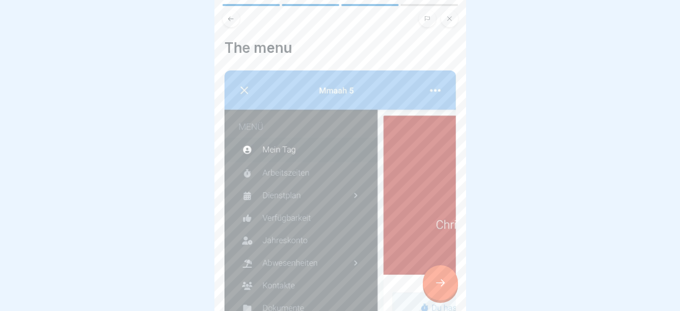
click at [446, 294] on div at bounding box center [440, 282] width 35 height 35
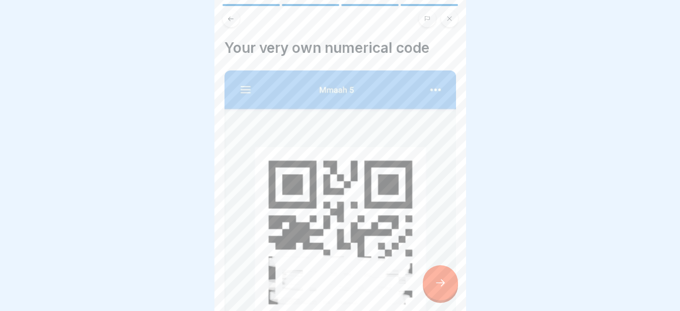
click at [446, 294] on div at bounding box center [440, 282] width 35 height 35
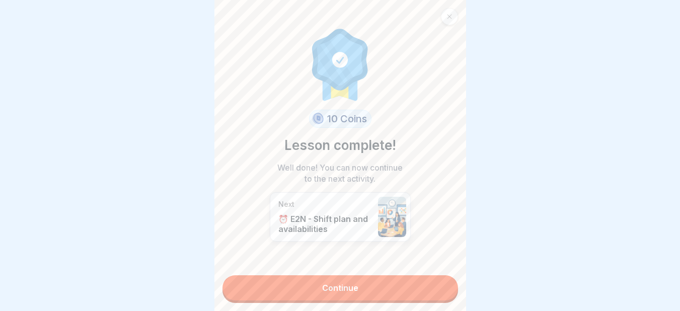
click at [446, 294] on link "Continue" at bounding box center [339, 287] width 235 height 25
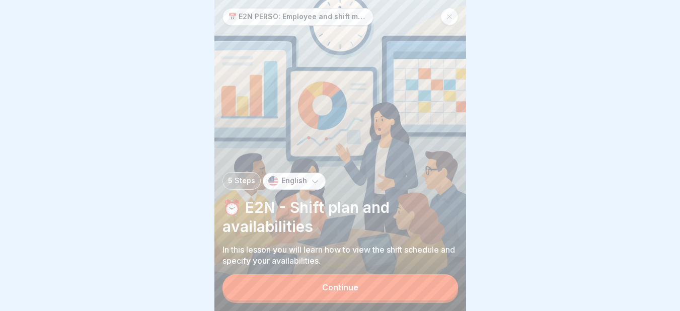
click at [395, 290] on button "Continue" at bounding box center [339, 287] width 235 height 26
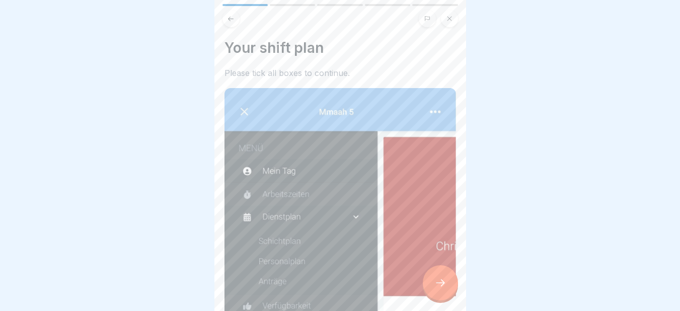
click at [443, 289] on icon at bounding box center [440, 283] width 12 height 12
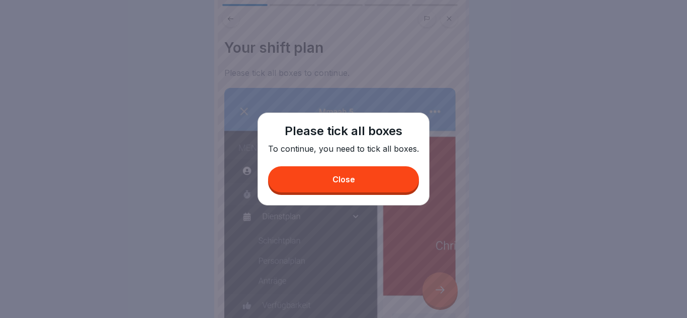
click at [337, 184] on div "Close" at bounding box center [343, 179] width 23 height 9
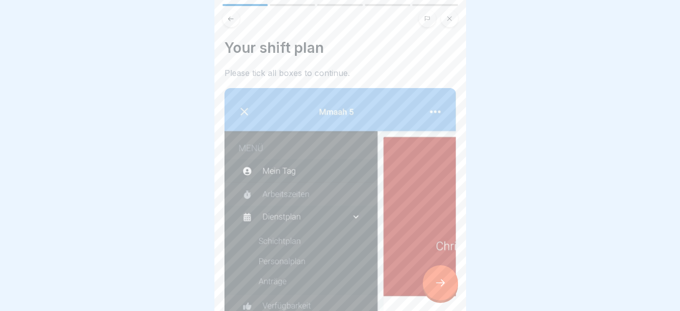
click at [466, 224] on div at bounding box center [340, 155] width 680 height 311
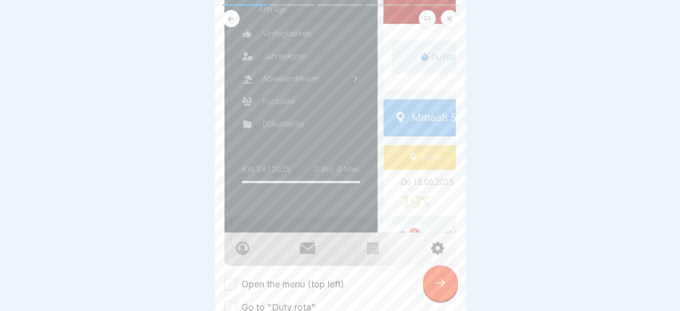
click at [226, 278] on button "Open the menu (top left)" at bounding box center [230, 284] width 12 height 12
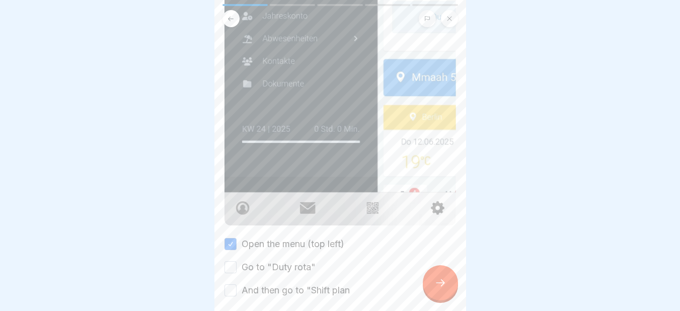
scroll to position [344, 0]
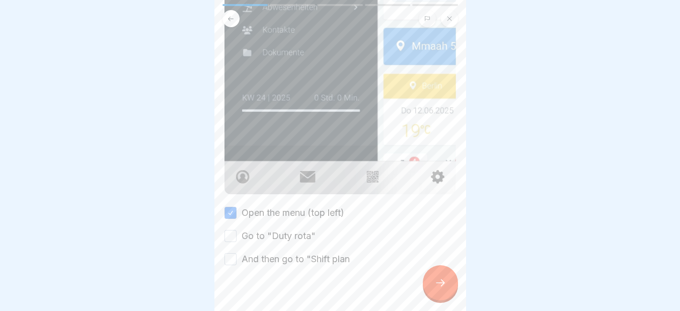
click at [231, 230] on button "Go to "Duty rota"" at bounding box center [230, 236] width 12 height 12
click at [229, 253] on button "And then go to "Shift plan" at bounding box center [230, 259] width 12 height 12
click at [441, 287] on icon at bounding box center [440, 283] width 12 height 12
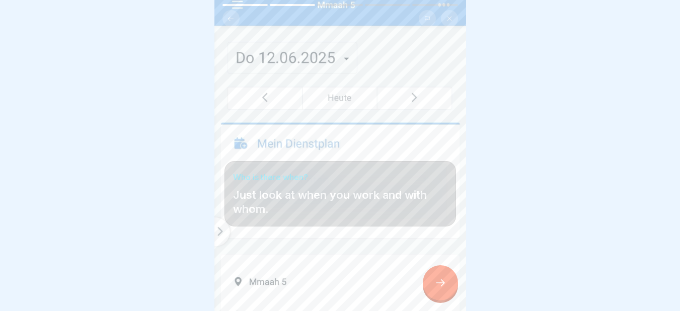
click at [443, 298] on div at bounding box center [440, 282] width 35 height 35
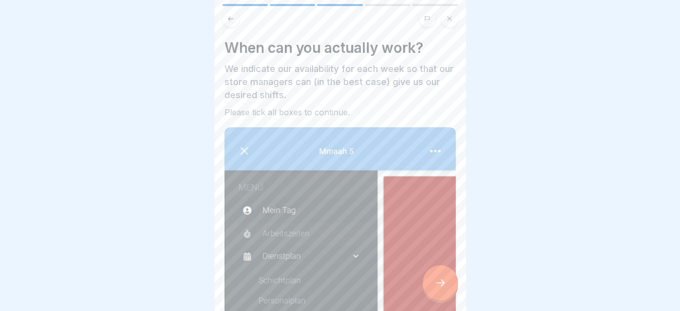
click at [443, 298] on div at bounding box center [440, 282] width 35 height 35
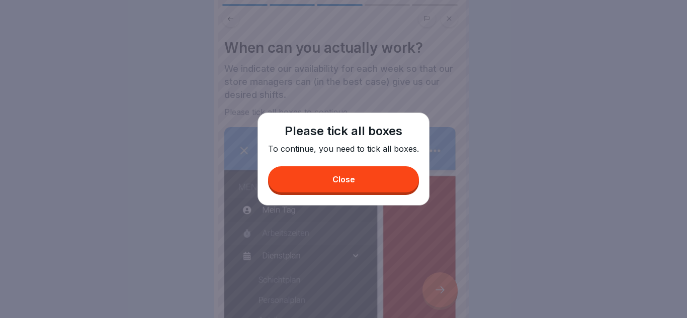
click at [354, 173] on button "Close" at bounding box center [343, 180] width 151 height 26
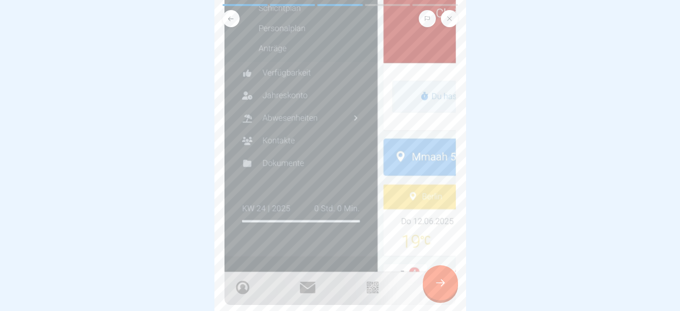
scroll to position [360, 0]
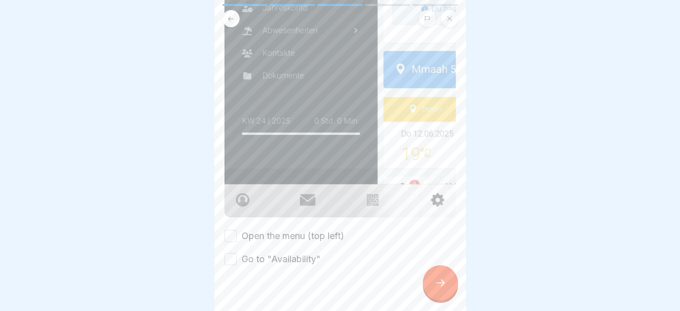
click at [230, 230] on button "Open the menu (top left)" at bounding box center [230, 236] width 12 height 12
click at [231, 253] on button "Go to "Availability"" at bounding box center [230, 259] width 12 height 12
click at [441, 289] on icon at bounding box center [440, 283] width 12 height 12
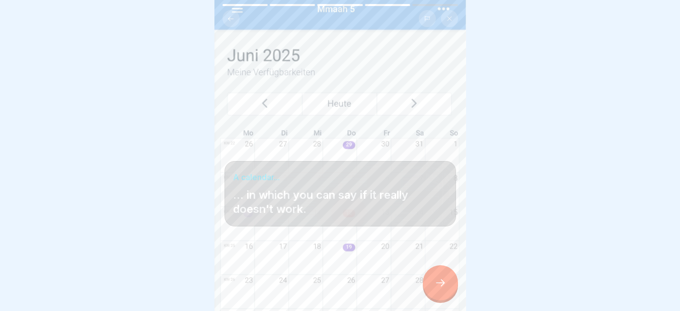
click at [443, 282] on div at bounding box center [440, 282] width 35 height 35
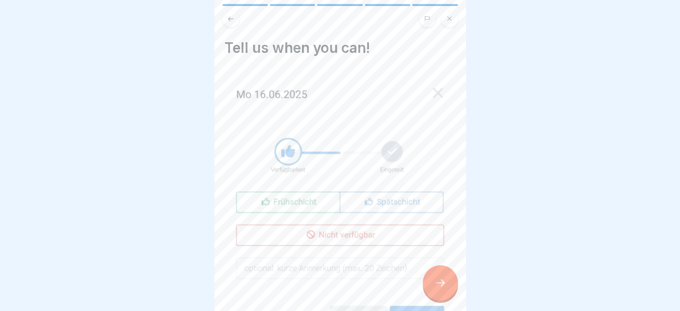
click at [471, 239] on div at bounding box center [340, 155] width 680 height 311
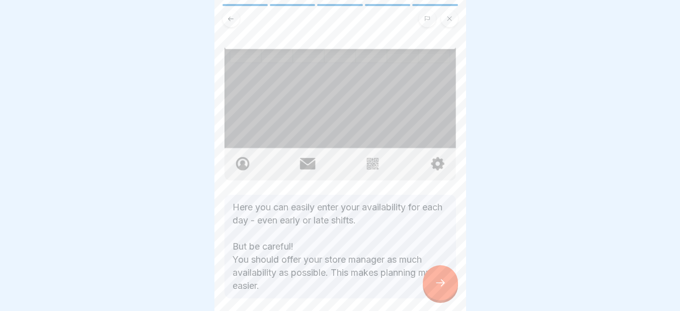
scroll to position [372, 0]
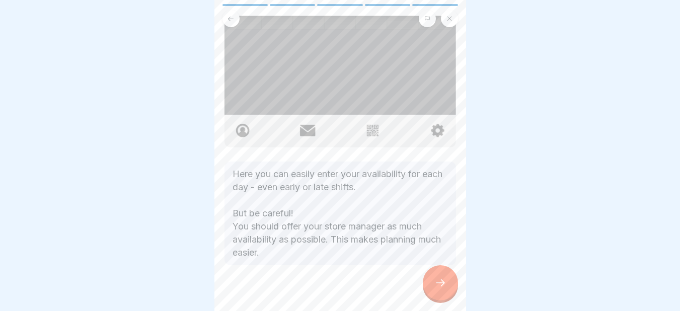
click at [441, 289] on icon at bounding box center [440, 283] width 12 height 12
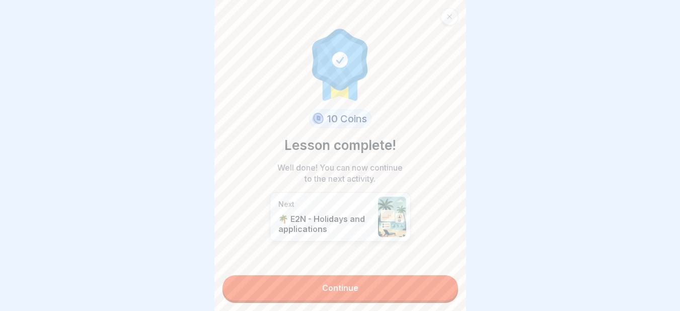
click at [391, 288] on link "Continue" at bounding box center [339, 287] width 235 height 25
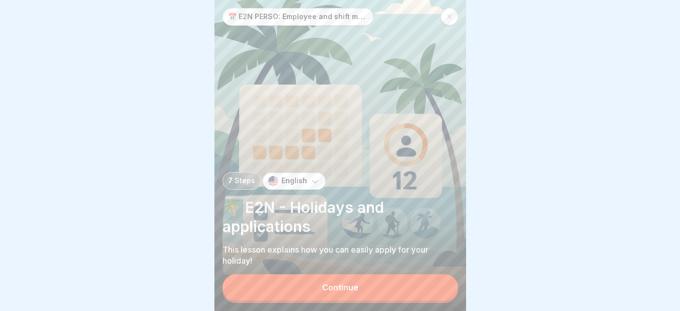
click at [361, 300] on button "Continue" at bounding box center [339, 287] width 235 height 26
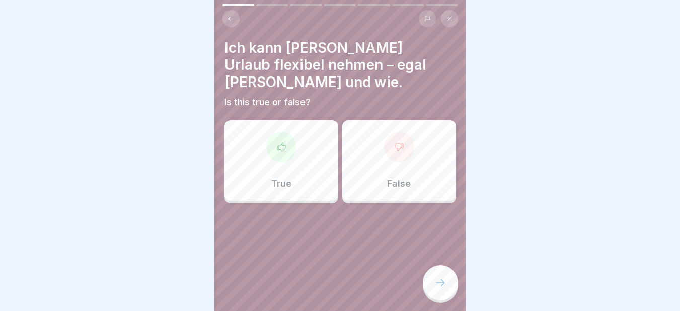
click at [309, 134] on div "True" at bounding box center [281, 160] width 114 height 80
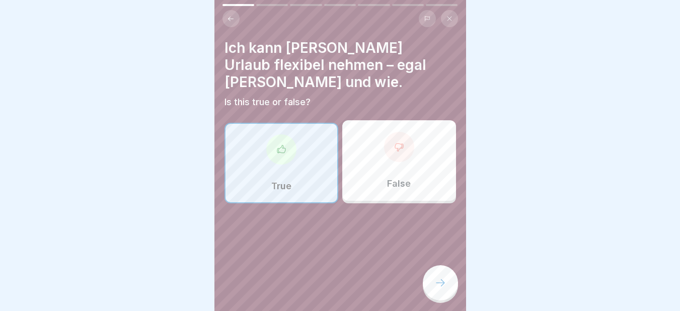
click at [438, 282] on div at bounding box center [440, 282] width 35 height 35
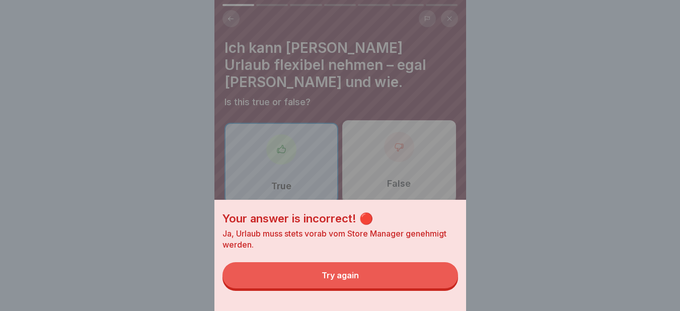
click at [362, 147] on div "Your answer is incorrect! 🔴 Ja, Urlaub muss stets vorab vom Store Manager geneh…" at bounding box center [340, 155] width 252 height 311
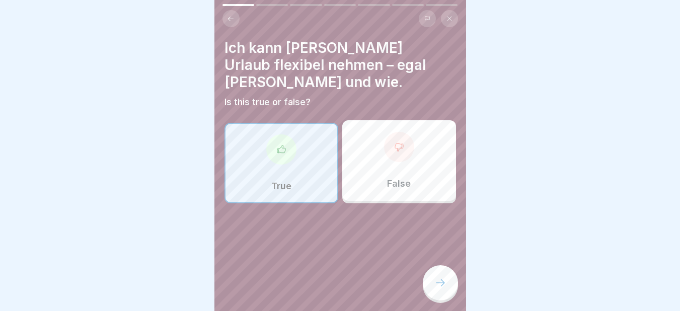
click at [443, 286] on icon at bounding box center [440, 283] width 12 height 12
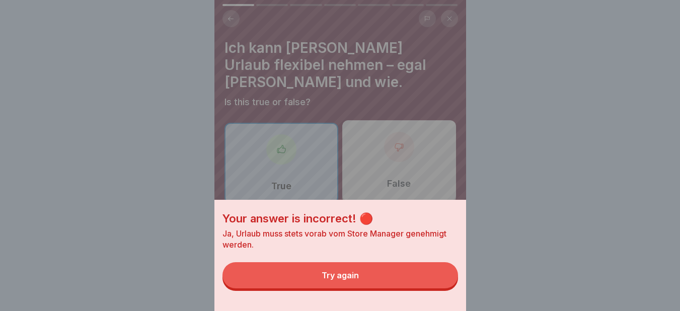
click at [380, 155] on div "Your answer is incorrect! 🔴 Ja, Urlaub muss stets vorab vom Store Manager geneh…" at bounding box center [340, 155] width 252 height 311
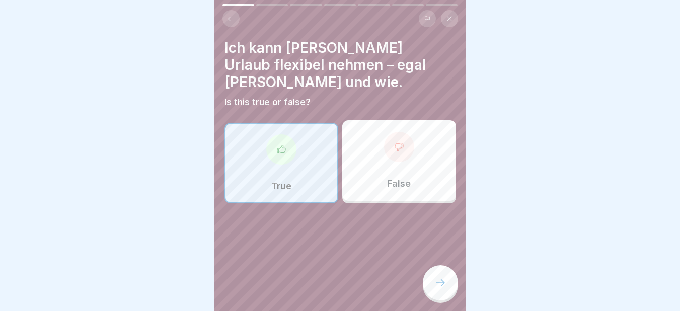
click at [439, 289] on icon at bounding box center [440, 283] width 12 height 12
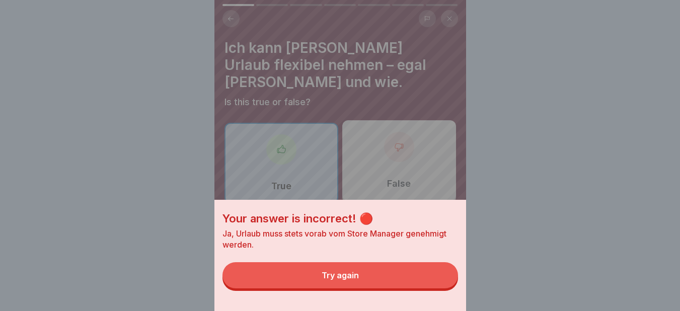
click at [311, 155] on div "Your answer is incorrect! 🔴 Ja, Urlaub muss stets vorab vom Store Manager geneh…" at bounding box center [340, 155] width 252 height 311
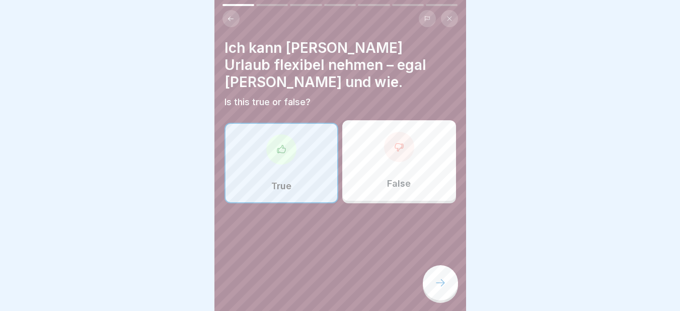
click at [375, 151] on div "False" at bounding box center [399, 160] width 114 height 80
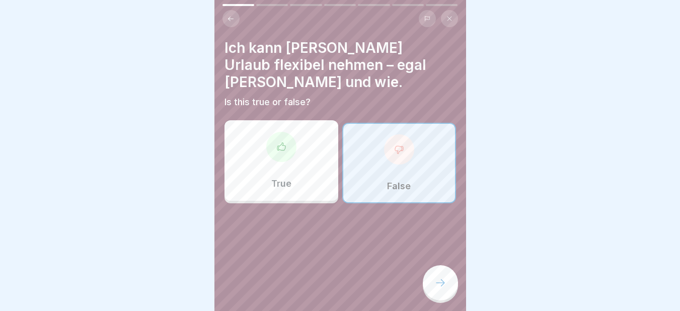
click at [435, 289] on icon at bounding box center [440, 283] width 12 height 12
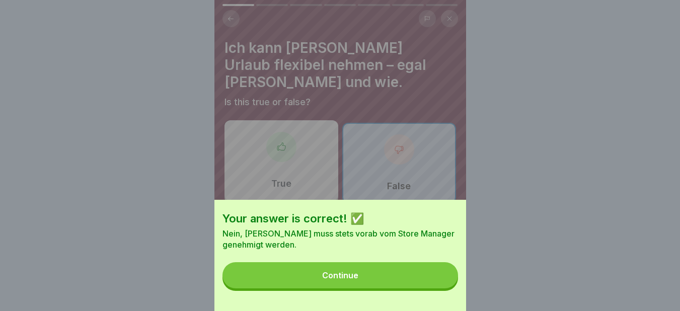
click at [384, 276] on button "Continue" at bounding box center [339, 275] width 235 height 26
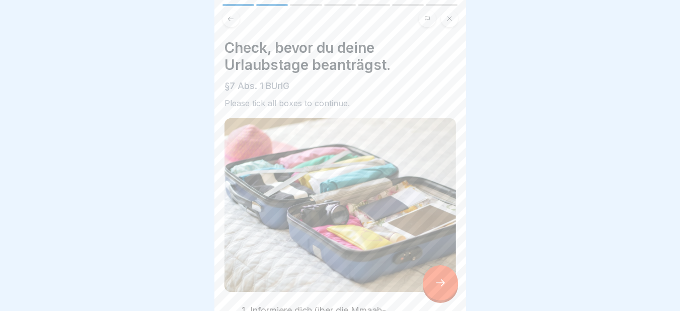
scroll to position [146, 0]
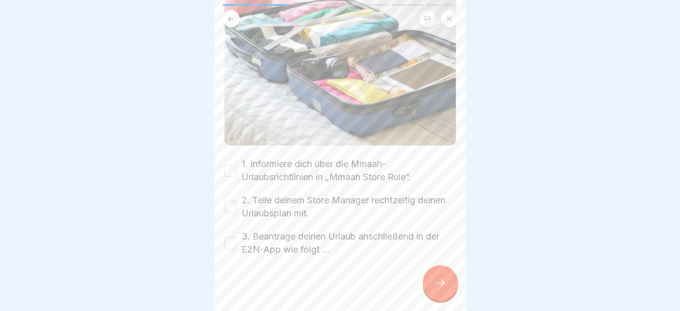
click at [236, 169] on button "1. Informiere dich über die Mmaah-Urlaubsrichtlinien in „Mmaah Store Rule“." at bounding box center [230, 170] width 12 height 12
click at [230, 201] on button "2. Teile deinem Store Manager rechtzeitig deinen Urlaubsplan mit." at bounding box center [230, 207] width 12 height 12
click at [232, 242] on button "3. Beantrage deinen Urlaub anschließend in der E2N-App wie folgt …" at bounding box center [230, 243] width 12 height 12
click at [436, 284] on div at bounding box center [440, 282] width 35 height 35
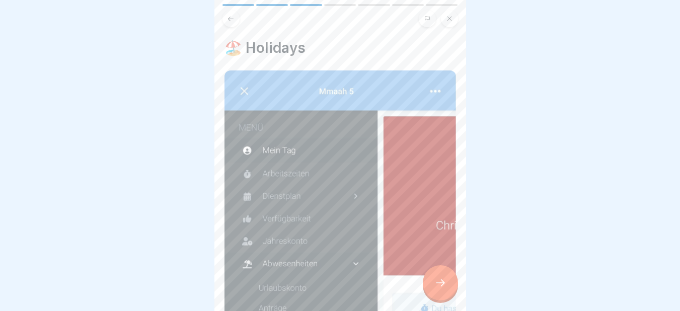
click at [434, 289] on icon at bounding box center [440, 283] width 12 height 12
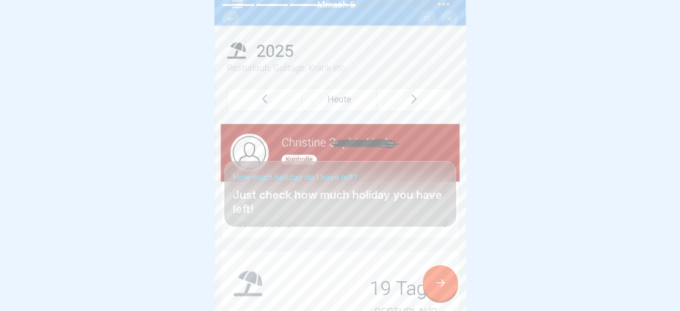
click at [434, 289] on icon at bounding box center [440, 283] width 12 height 12
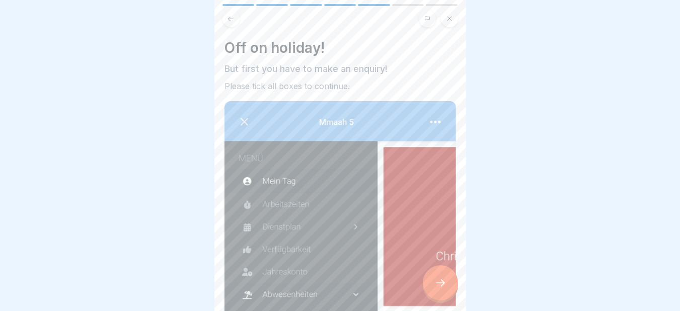
click at [434, 289] on icon at bounding box center [440, 283] width 12 height 12
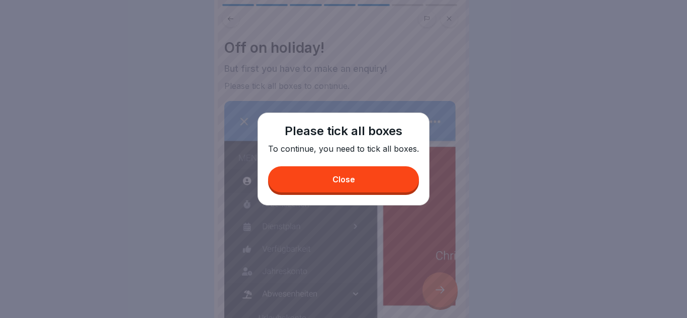
click at [364, 186] on button "Close" at bounding box center [343, 180] width 151 height 26
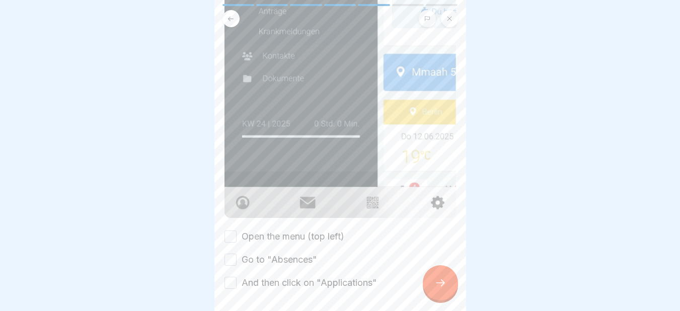
scroll to position [352, 0]
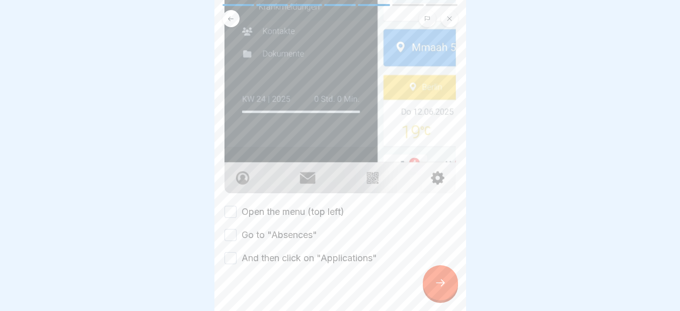
click at [230, 206] on button "Open the menu (top left)" at bounding box center [230, 212] width 12 height 12
click at [230, 229] on button "Go to "Absences"" at bounding box center [230, 235] width 12 height 12
click at [230, 252] on button "And then click on "Applications"" at bounding box center [230, 258] width 12 height 12
click at [445, 288] on icon at bounding box center [440, 283] width 12 height 12
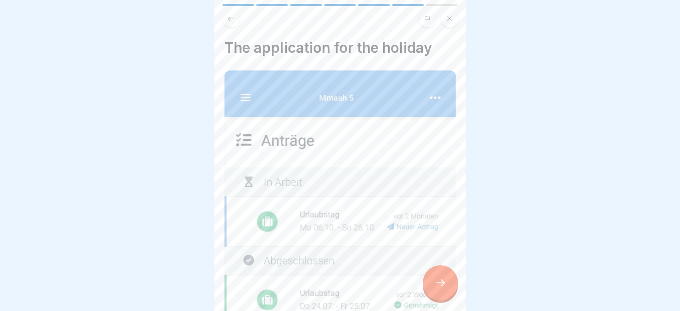
click at [437, 287] on icon at bounding box center [440, 283] width 12 height 12
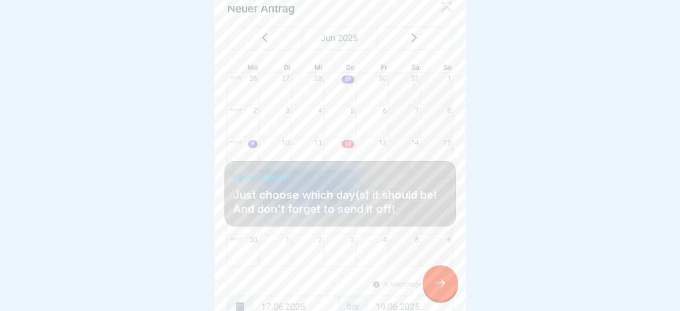
click at [437, 287] on icon at bounding box center [440, 283] width 12 height 12
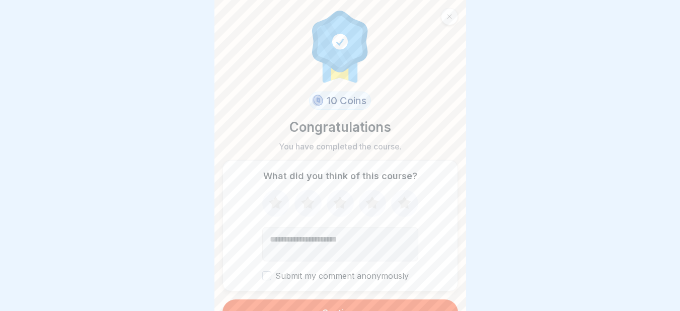
scroll to position [18, 0]
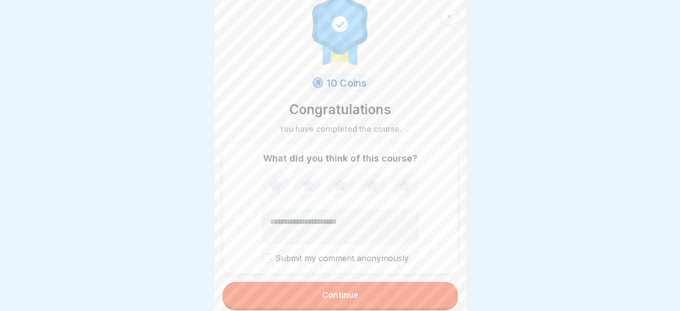
click at [344, 290] on button "Continue" at bounding box center [339, 295] width 235 height 26
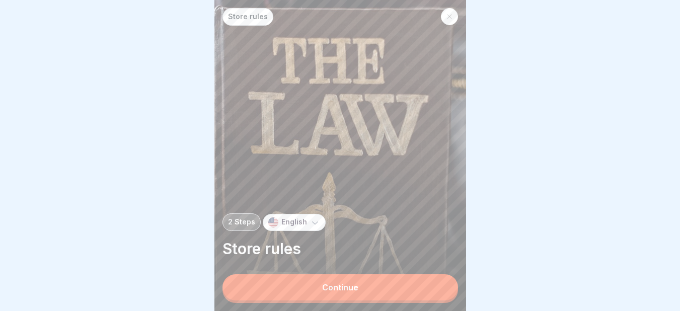
click at [344, 290] on button "Continue" at bounding box center [339, 287] width 235 height 26
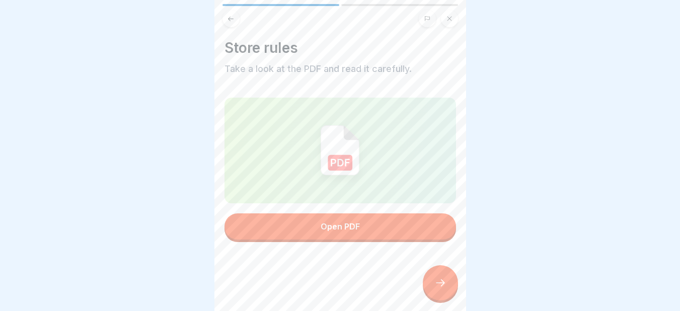
click at [345, 228] on div "Open PDF" at bounding box center [339, 226] width 39 height 9
click at [441, 289] on icon at bounding box center [440, 283] width 12 height 12
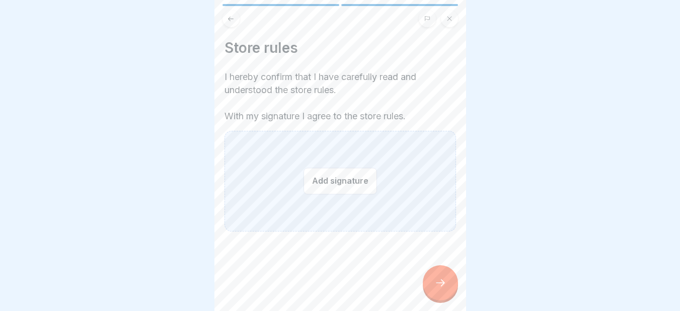
click at [310, 182] on button "Add signature" at bounding box center [339, 181] width 73 height 27
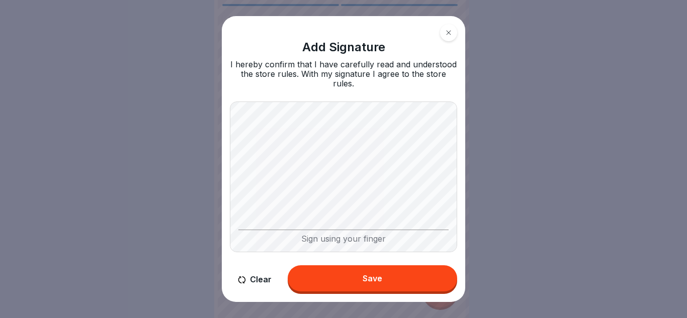
click at [335, 234] on div "Sign using your finger" at bounding box center [343, 237] width 210 height 14
click at [257, 272] on button "Clear" at bounding box center [255, 280] width 50 height 29
click at [327, 234] on div "Sign using your finger" at bounding box center [343, 237] width 210 height 14
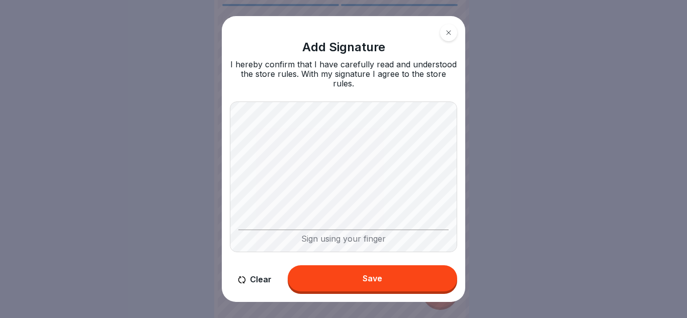
click at [327, 234] on div "Sign using your finger" at bounding box center [343, 237] width 210 height 14
click at [347, 278] on button "Save" at bounding box center [373, 279] width 170 height 26
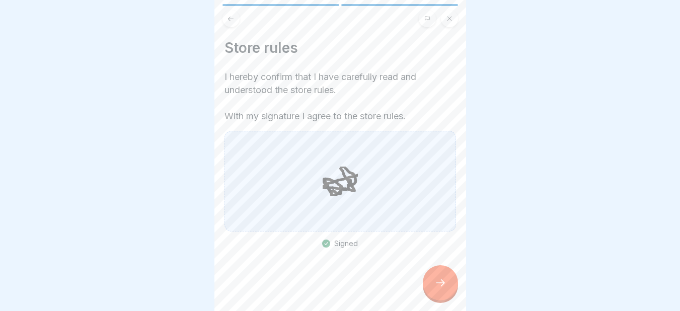
click at [437, 289] on icon at bounding box center [440, 283] width 12 height 12
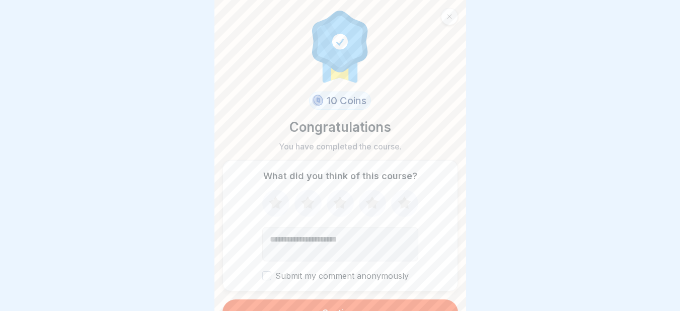
click at [409, 302] on button "Continue" at bounding box center [339, 312] width 235 height 26
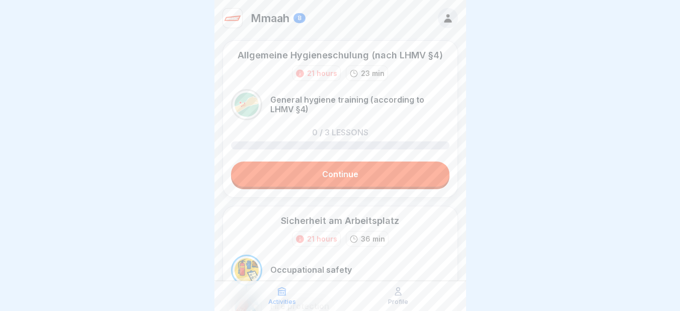
click at [320, 171] on link "Continue" at bounding box center [340, 173] width 218 height 25
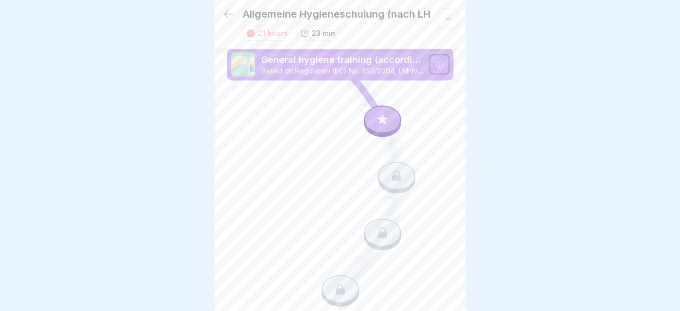
click at [377, 116] on icon at bounding box center [382, 119] width 10 height 10
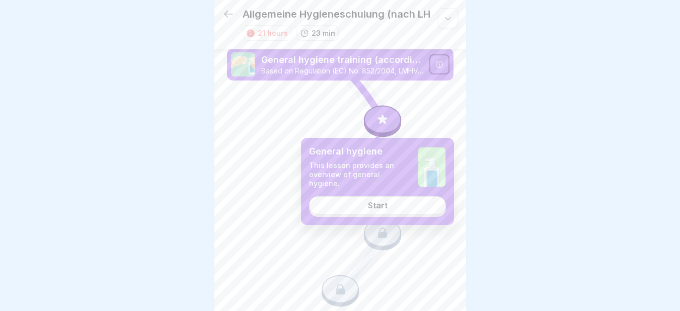
click at [379, 203] on div "Start" at bounding box center [378, 205] width 20 height 9
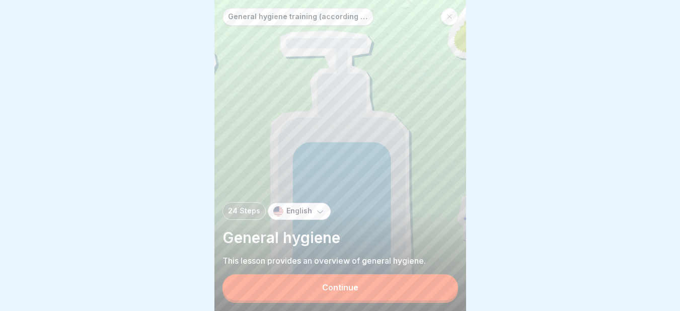
click at [377, 298] on button "Continue" at bounding box center [339, 287] width 235 height 26
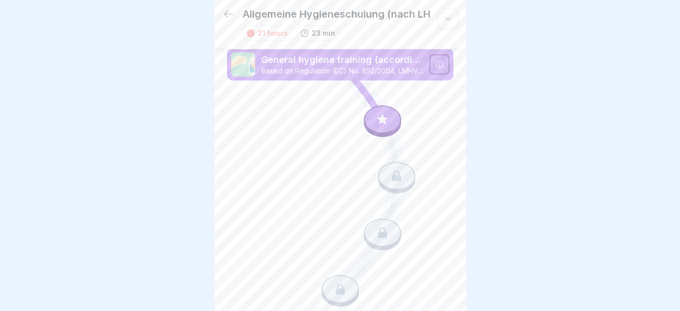
scroll to position [8, 0]
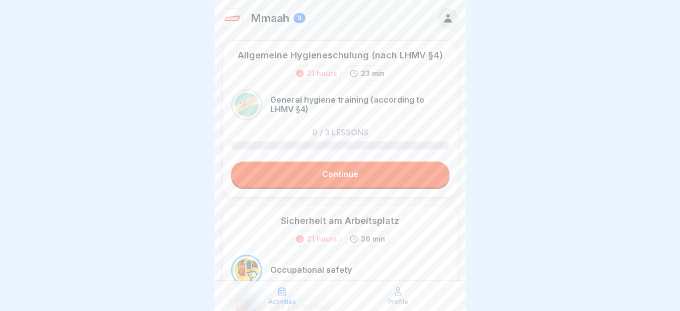
click at [322, 178] on link "Continue" at bounding box center [340, 173] width 218 height 25
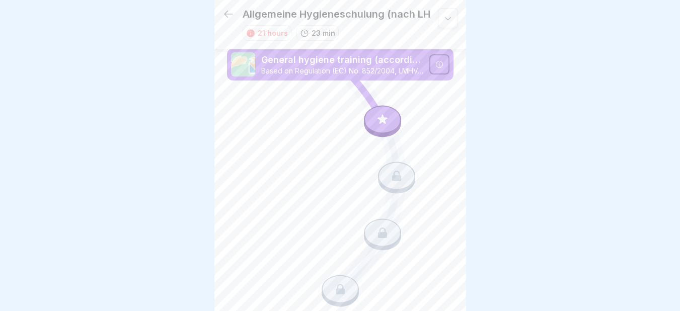
click at [380, 114] on div at bounding box center [382, 119] width 37 height 28
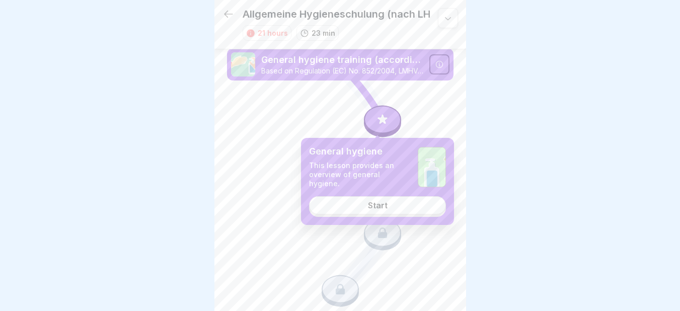
click at [377, 201] on div "Start" at bounding box center [378, 205] width 20 height 9
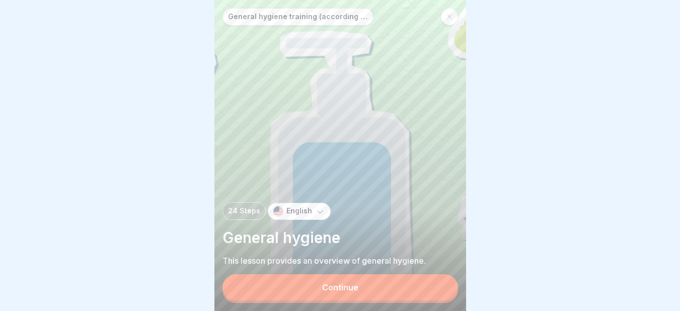
click at [318, 291] on button "Continue" at bounding box center [339, 287] width 235 height 26
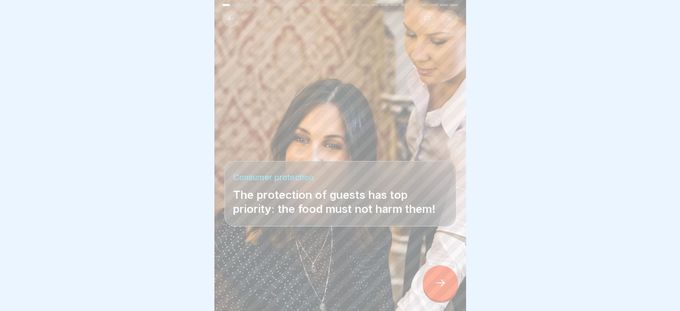
click at [439, 286] on icon at bounding box center [440, 283] width 12 height 12
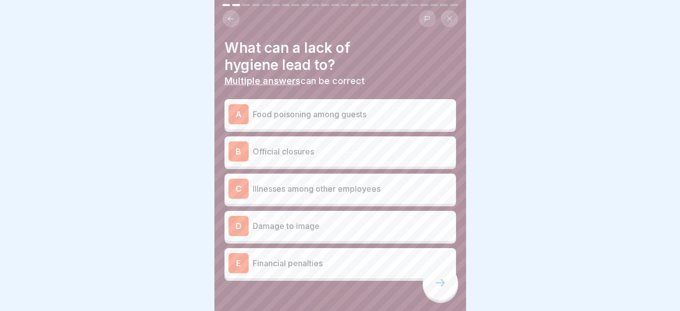
click at [263, 124] on div "A Food poisoning among guests" at bounding box center [339, 114] width 223 height 20
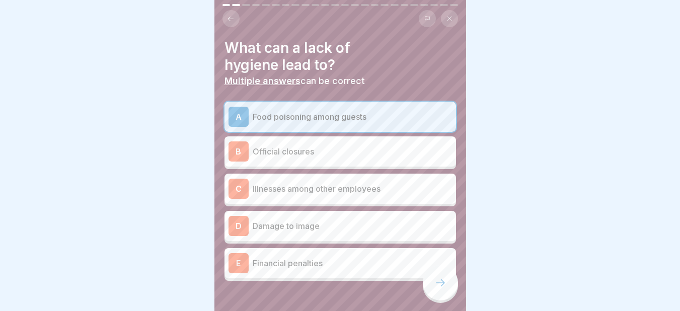
click at [266, 190] on p "Illnesses among other employees" at bounding box center [352, 189] width 199 height 12
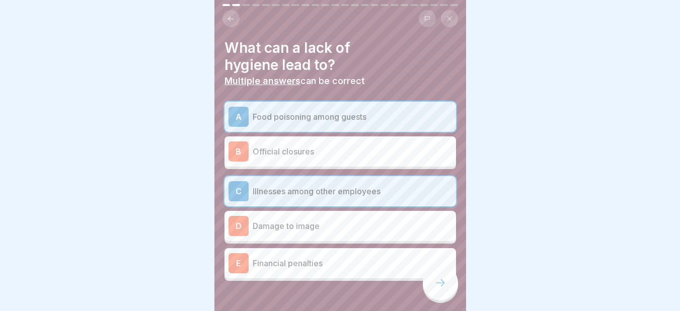
click at [267, 188] on p "Illnesses among other employees" at bounding box center [352, 191] width 199 height 12
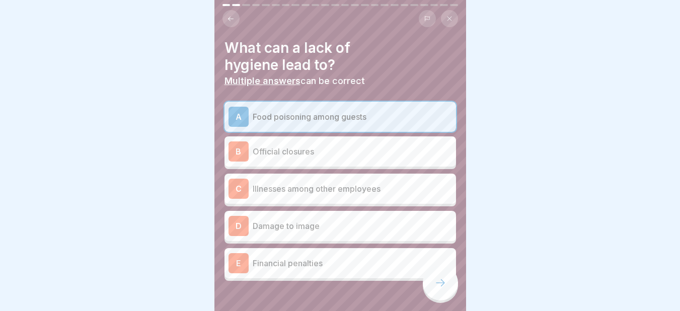
click at [267, 188] on p "Illnesses among other employees" at bounding box center [352, 189] width 199 height 12
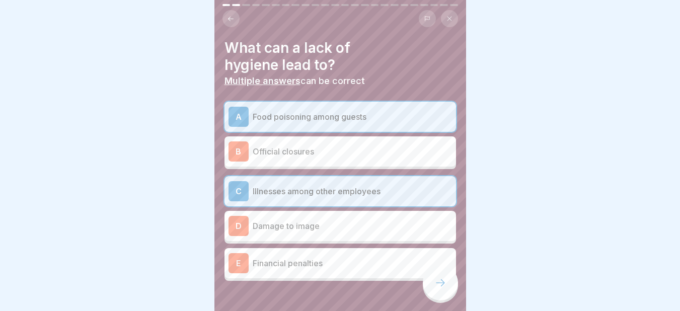
click at [291, 225] on p "Damage to image" at bounding box center [352, 226] width 199 height 12
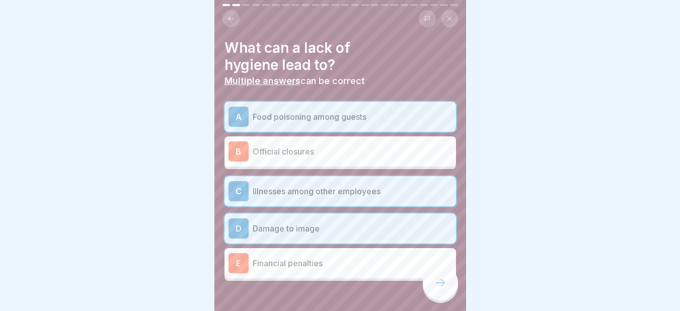
click at [442, 289] on icon at bounding box center [440, 283] width 12 height 12
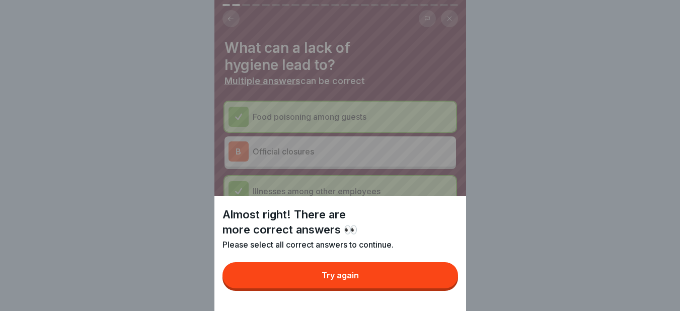
click at [392, 287] on button "Try again" at bounding box center [339, 275] width 235 height 26
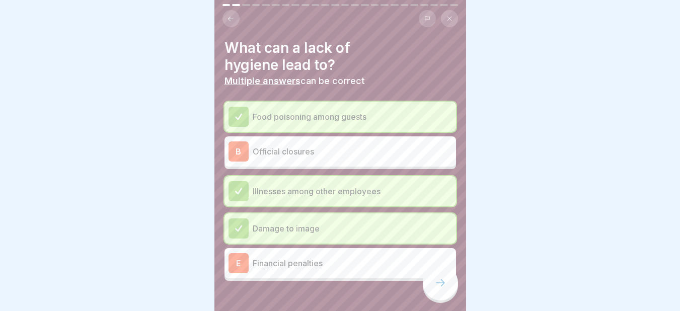
click at [296, 157] on p "Official closures" at bounding box center [352, 151] width 199 height 12
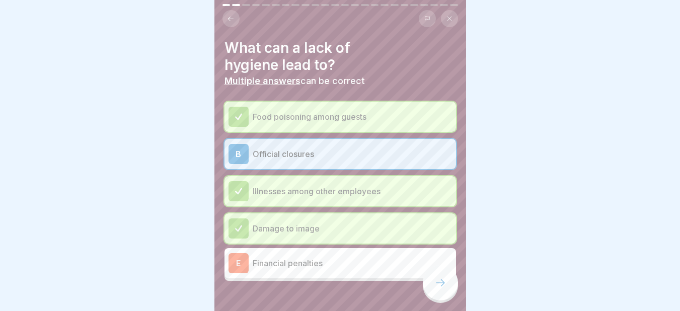
click at [437, 289] on icon at bounding box center [440, 283] width 12 height 12
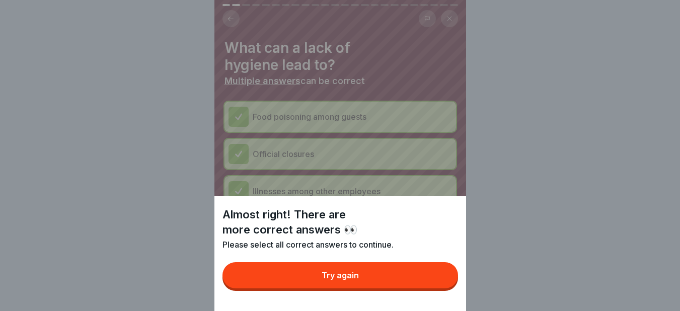
click at [370, 278] on button "Try again" at bounding box center [339, 275] width 235 height 26
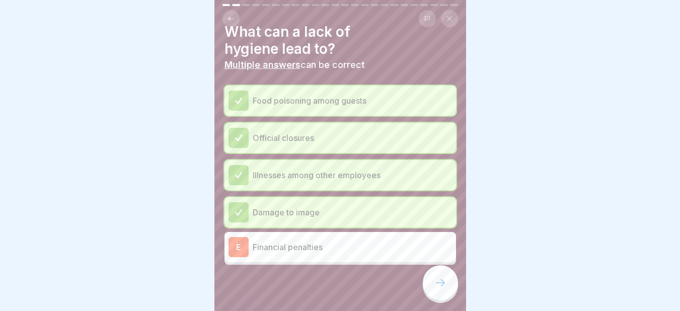
scroll to position [30, 0]
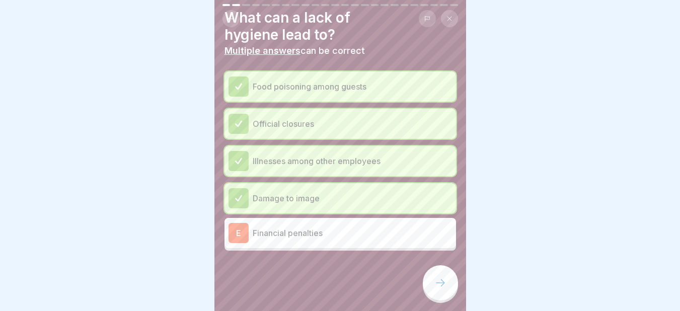
click at [333, 233] on p "Financial penalties" at bounding box center [352, 233] width 199 height 12
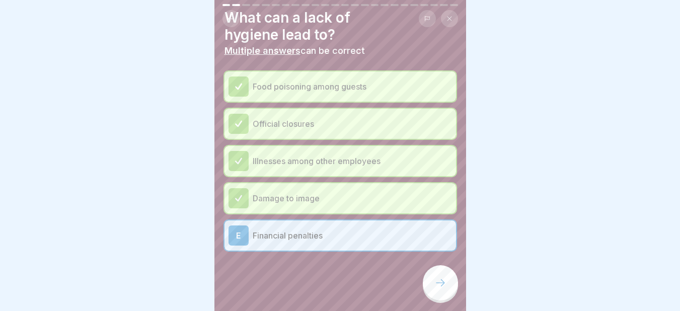
click at [432, 290] on div at bounding box center [440, 282] width 35 height 35
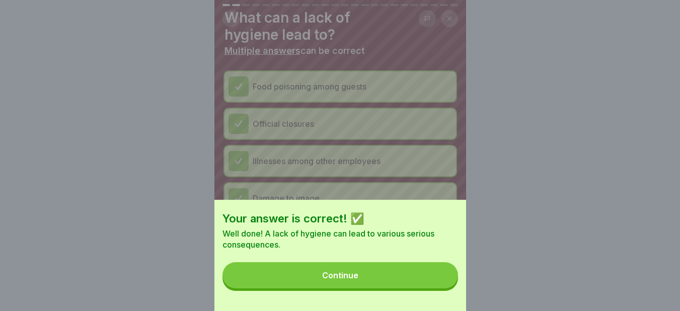
click at [391, 285] on button "Continue" at bounding box center [339, 275] width 235 height 26
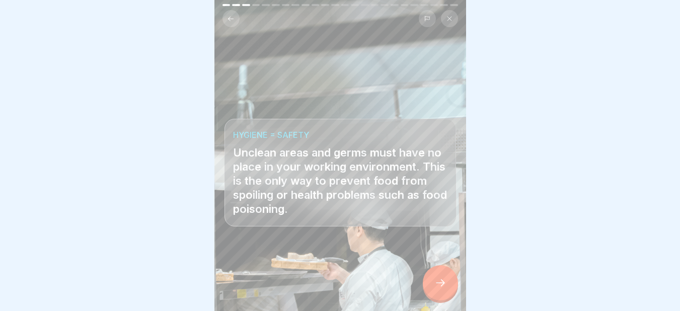
click at [440, 288] on icon at bounding box center [440, 283] width 12 height 12
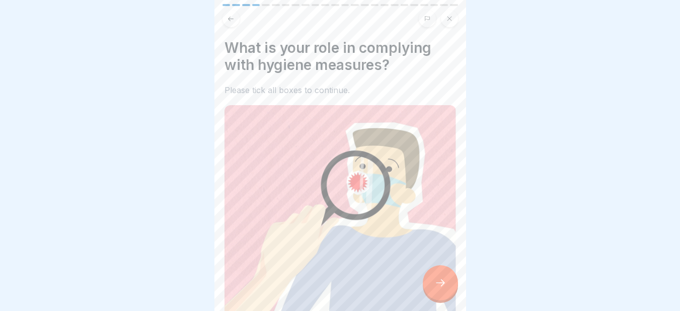
click at [440, 288] on icon at bounding box center [440, 283] width 12 height 12
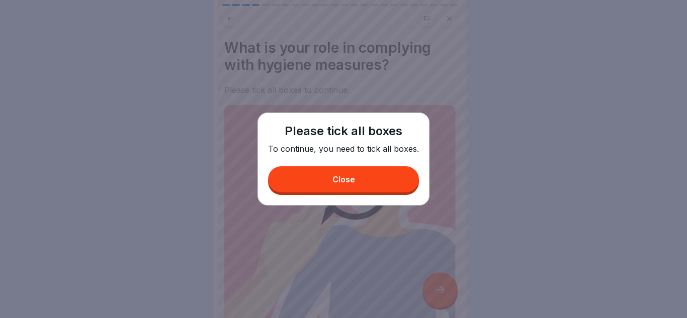
click at [382, 179] on button "Close" at bounding box center [343, 180] width 151 height 26
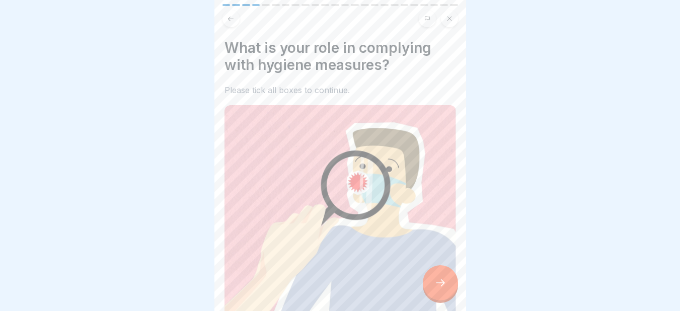
click at [466, 224] on div "Did you know...? that there can be a billion bacteria in a tiny drop of chicken…" at bounding box center [592, 155] width 252 height 311
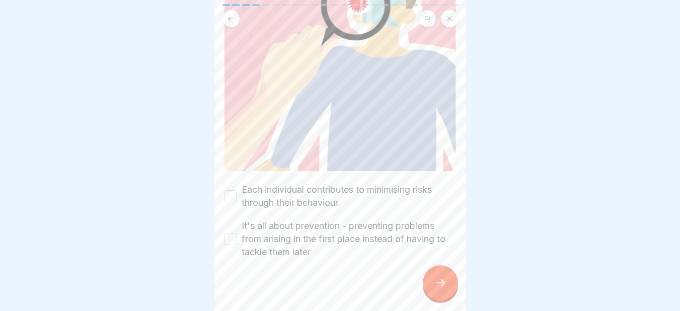
click at [230, 190] on button "Each individual contributes to minimising risks through their behaviour." at bounding box center [230, 196] width 12 height 12
click at [230, 233] on button "It's all about prevention - preventing problems from arising in the first place…" at bounding box center [230, 239] width 12 height 12
click at [437, 281] on div at bounding box center [440, 282] width 35 height 35
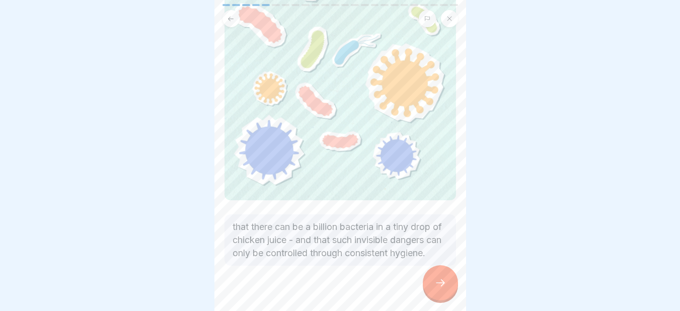
scroll to position [133, 0]
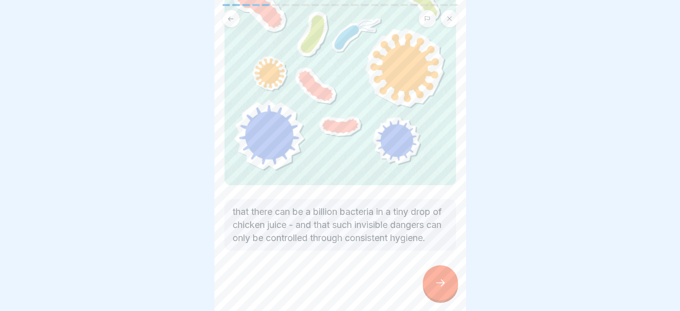
click at [440, 289] on icon at bounding box center [440, 283] width 12 height 12
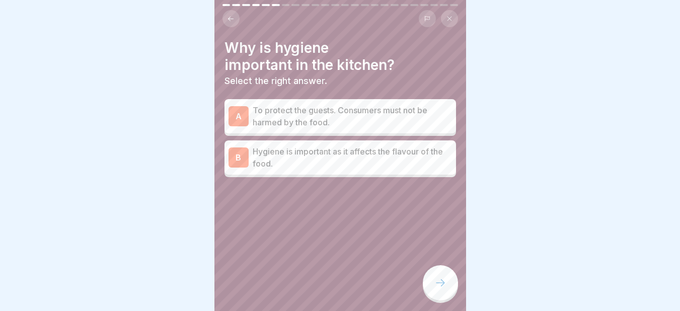
click at [352, 112] on p "To protect the guests. Consumers must not be harmed by the food." at bounding box center [352, 116] width 199 height 24
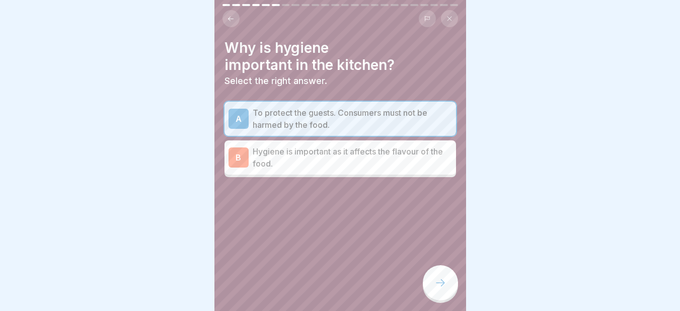
click at [445, 289] on icon at bounding box center [440, 283] width 12 height 12
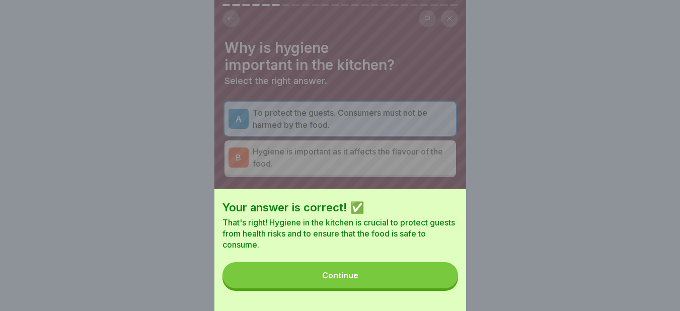
click at [405, 276] on button "Continue" at bounding box center [339, 275] width 235 height 26
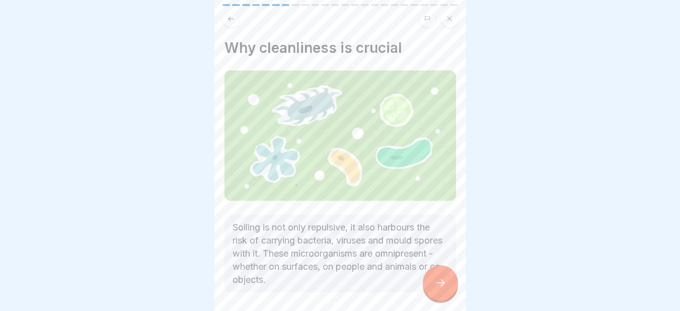
click at [433, 285] on div at bounding box center [440, 282] width 35 height 35
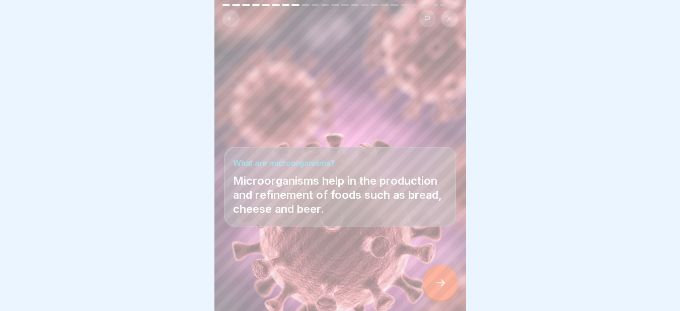
click at [433, 285] on div at bounding box center [440, 282] width 35 height 35
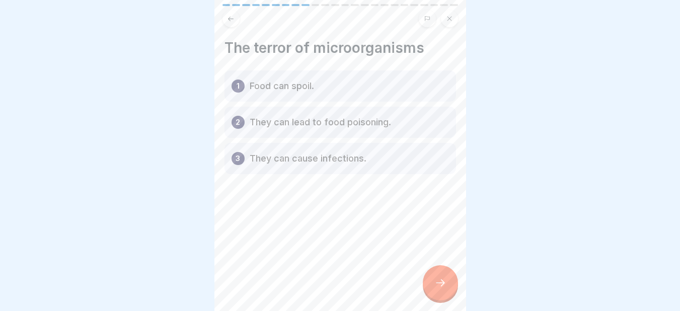
click at [306, 127] on p "They can lead to food poisoning." at bounding box center [319, 122] width 141 height 12
click at [330, 127] on p "They can lead to food poisoning." at bounding box center [319, 122] width 141 height 12
click at [364, 125] on p "They can lead to food poisoning." at bounding box center [319, 122] width 141 height 12
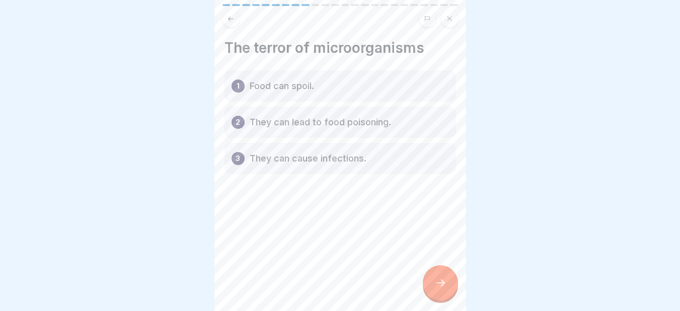
click at [435, 285] on div at bounding box center [440, 282] width 35 height 35
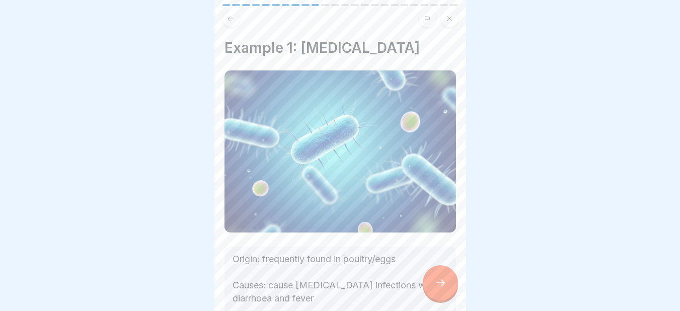
click at [435, 285] on div at bounding box center [440, 282] width 35 height 35
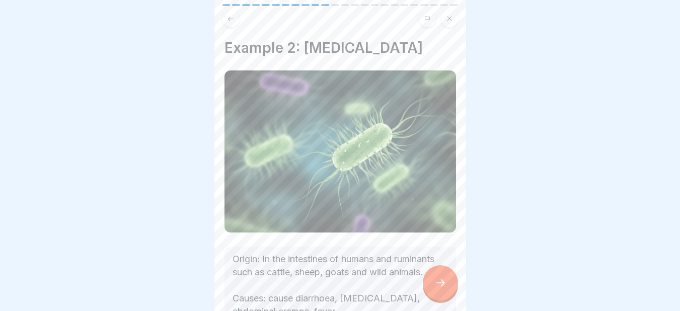
click at [435, 285] on div at bounding box center [440, 282] width 35 height 35
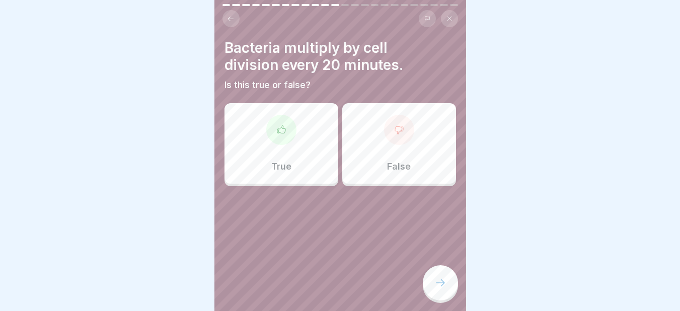
click at [287, 141] on div at bounding box center [281, 130] width 30 height 30
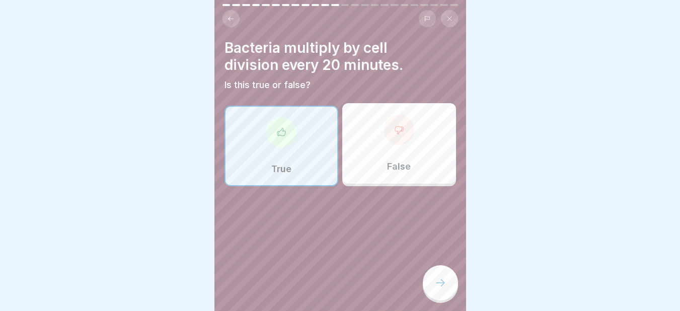
click at [436, 289] on icon at bounding box center [440, 283] width 12 height 12
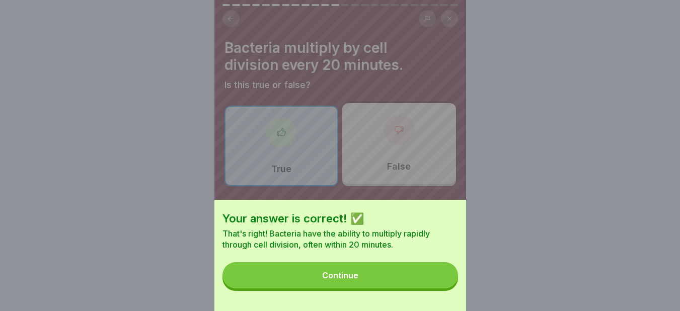
click at [371, 279] on button "Continue" at bounding box center [339, 275] width 235 height 26
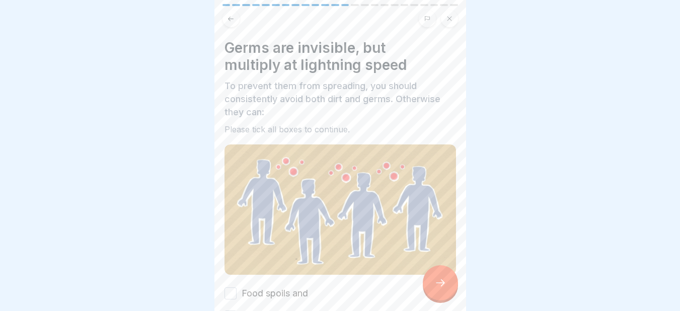
click at [436, 280] on div at bounding box center [440, 282] width 35 height 35
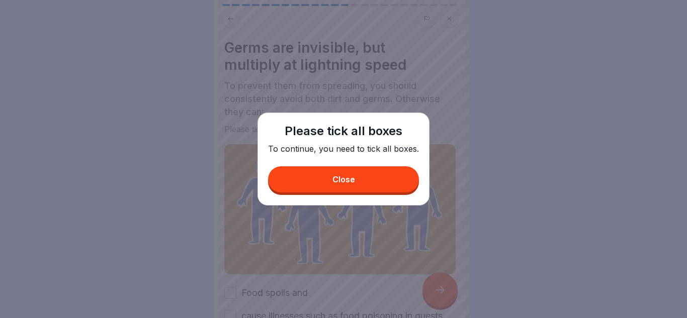
click at [375, 189] on button "Close" at bounding box center [343, 180] width 151 height 26
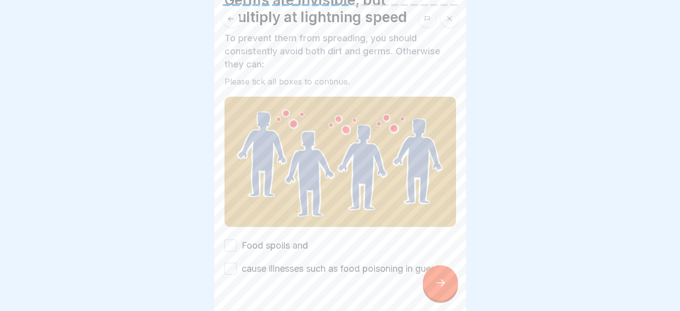
scroll to position [81, 0]
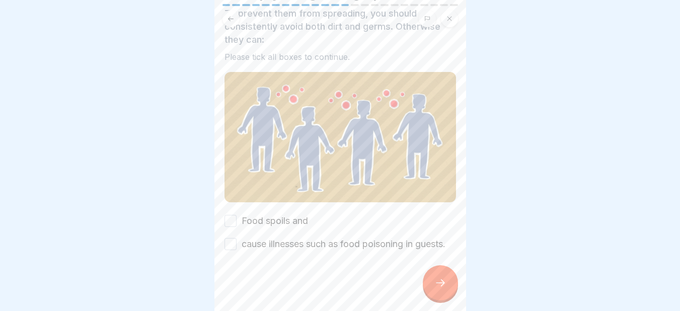
click at [229, 215] on button "Food spoils and" at bounding box center [230, 221] width 12 height 12
click at [228, 238] on button "cause illnesses such as food poisoning in guests." at bounding box center [230, 244] width 12 height 12
click at [430, 289] on div at bounding box center [440, 282] width 35 height 35
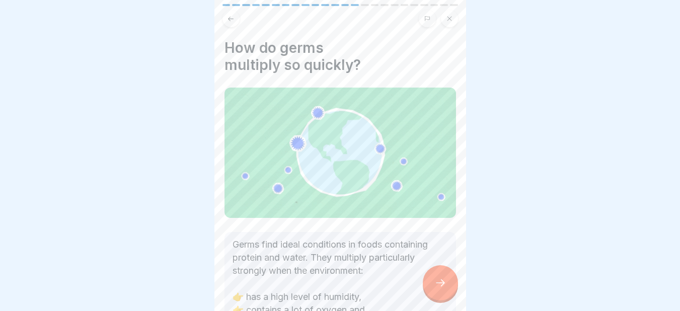
click at [430, 289] on div at bounding box center [440, 282] width 35 height 35
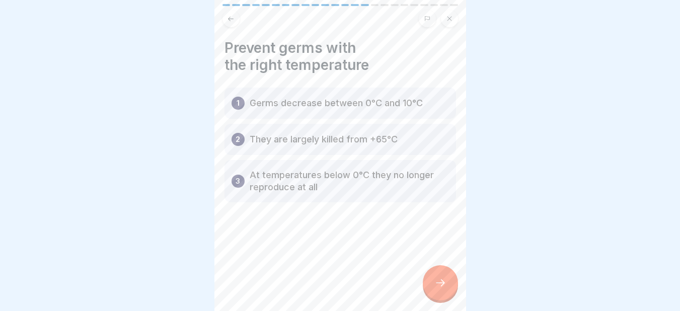
click at [430, 289] on div at bounding box center [440, 282] width 35 height 35
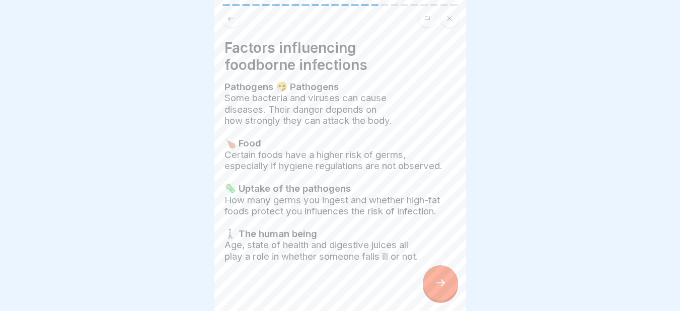
click at [430, 289] on div at bounding box center [440, 282] width 35 height 35
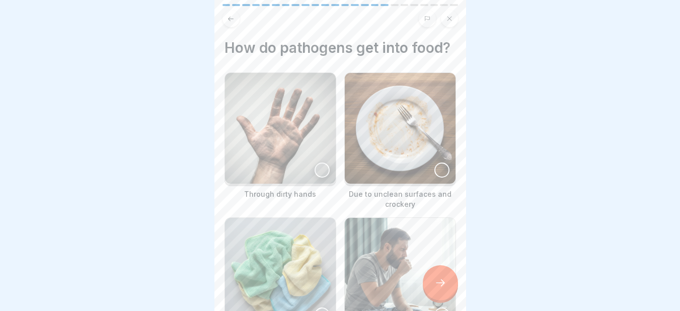
click at [430, 289] on div at bounding box center [440, 282] width 35 height 35
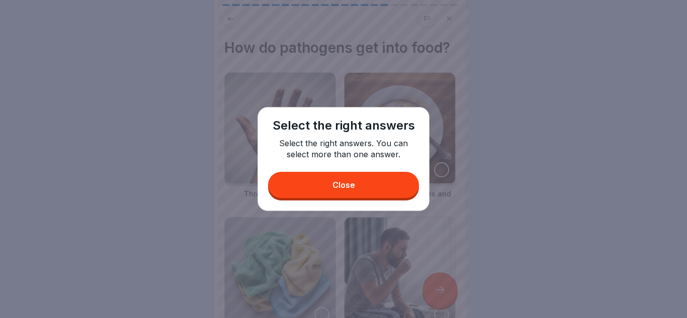
click at [369, 193] on button "Close" at bounding box center [343, 185] width 151 height 26
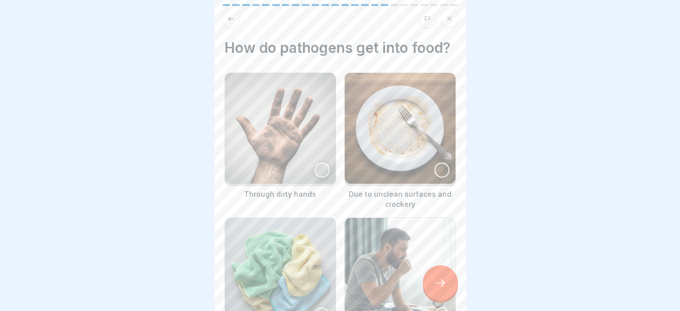
scroll to position [244, 0]
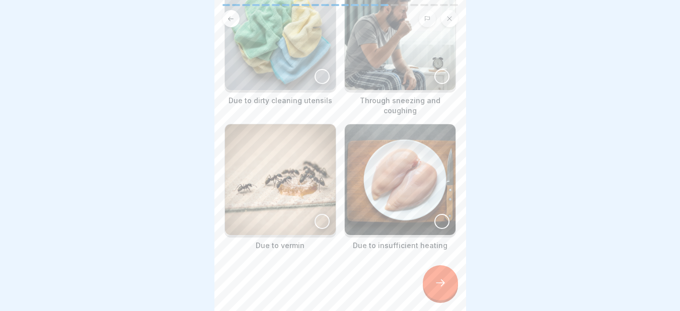
click at [434, 80] on div at bounding box center [441, 76] width 15 height 15
click at [324, 76] on div at bounding box center [321, 76] width 15 height 15
click at [316, 217] on div at bounding box center [321, 221] width 15 height 15
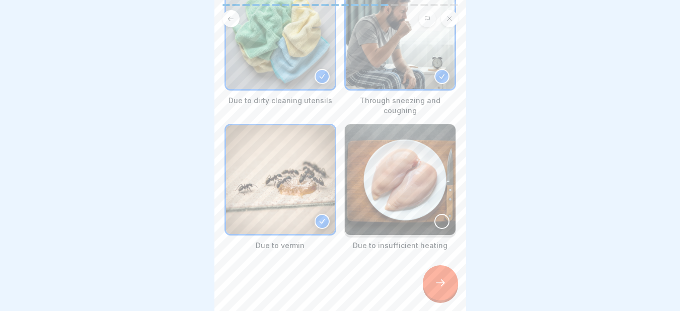
click at [434, 223] on div at bounding box center [441, 221] width 15 height 15
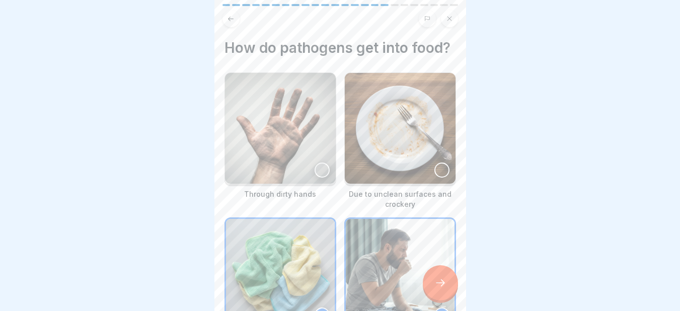
click at [319, 174] on img at bounding box center [280, 128] width 111 height 111
click at [434, 178] on div at bounding box center [441, 169] width 15 height 15
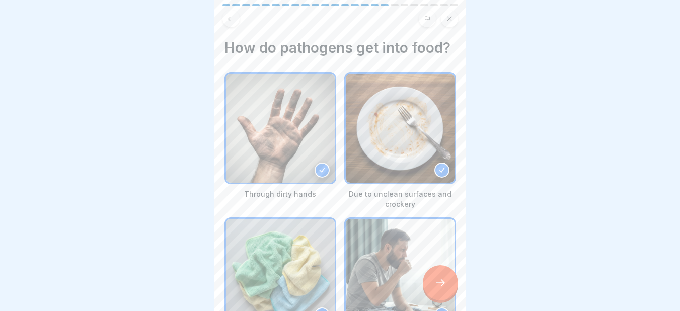
scroll to position [244, 0]
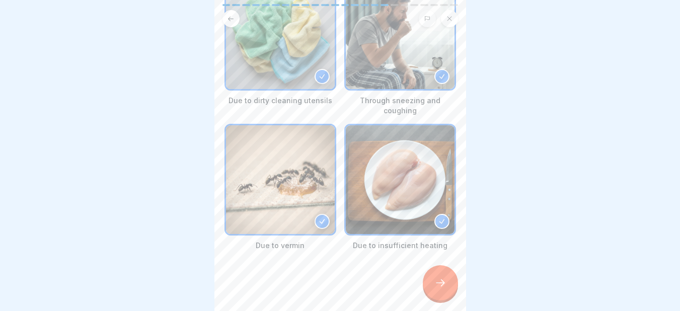
click at [443, 285] on div at bounding box center [440, 282] width 35 height 35
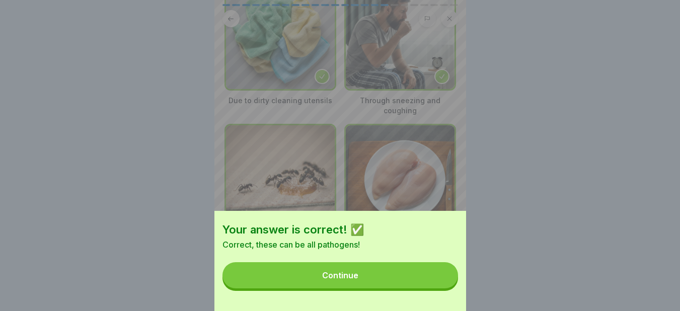
click at [400, 280] on button "Continue" at bounding box center [339, 275] width 235 height 26
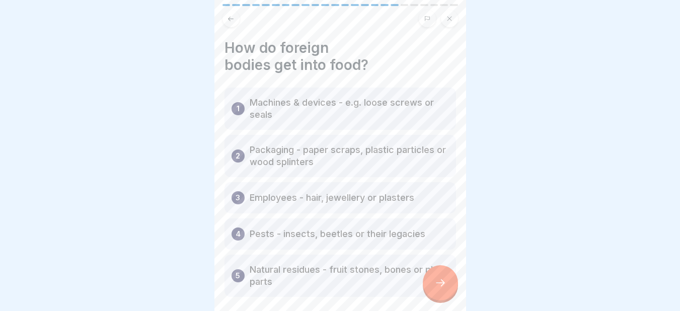
click at [437, 289] on icon at bounding box center [440, 283] width 12 height 12
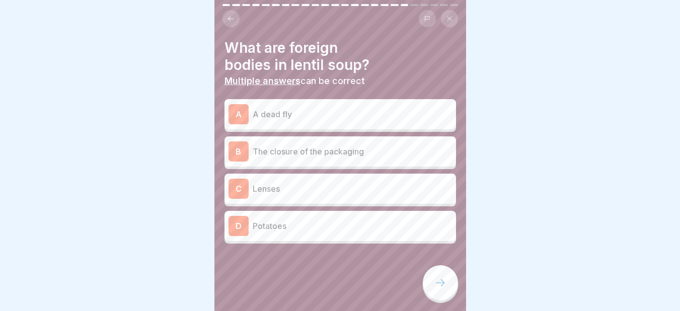
click at [344, 120] on p "A dead fly" at bounding box center [352, 114] width 199 height 12
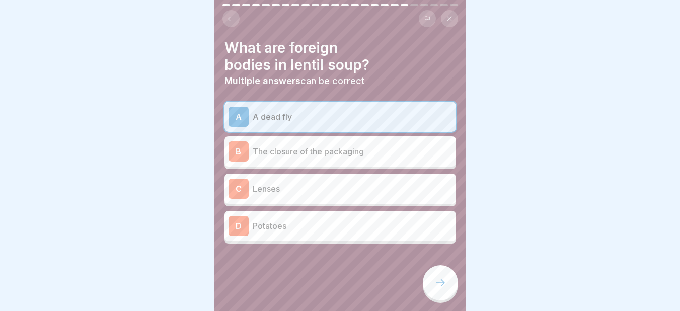
click at [287, 158] on div "B The closure of the packaging" at bounding box center [339, 151] width 223 height 20
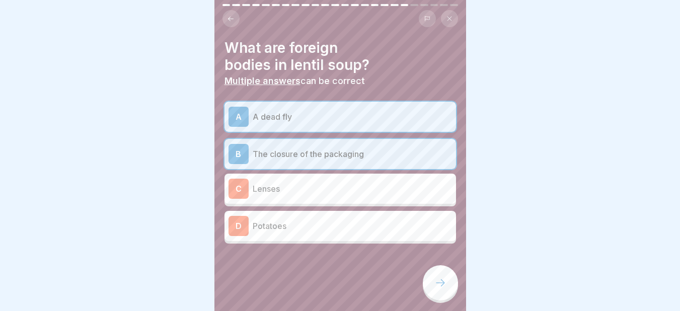
click at [446, 300] on div at bounding box center [440, 282] width 35 height 35
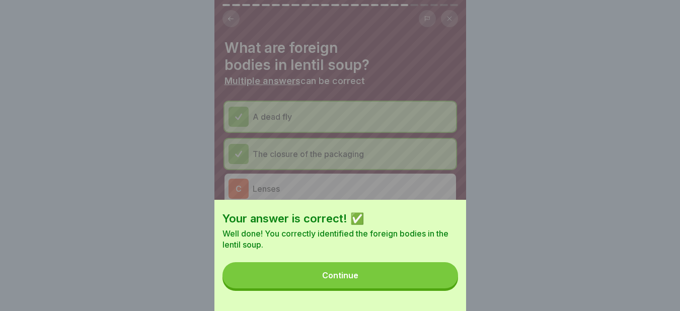
click at [372, 288] on button "Continue" at bounding box center [339, 275] width 235 height 26
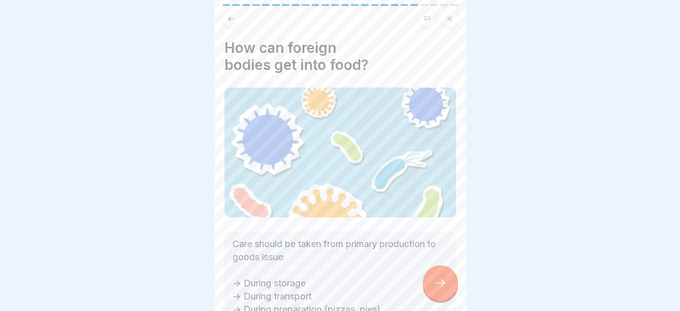
click at [445, 289] on icon at bounding box center [440, 283] width 12 height 12
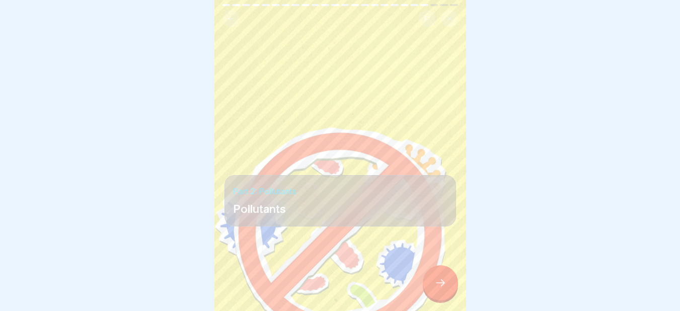
click at [445, 289] on icon at bounding box center [440, 283] width 12 height 12
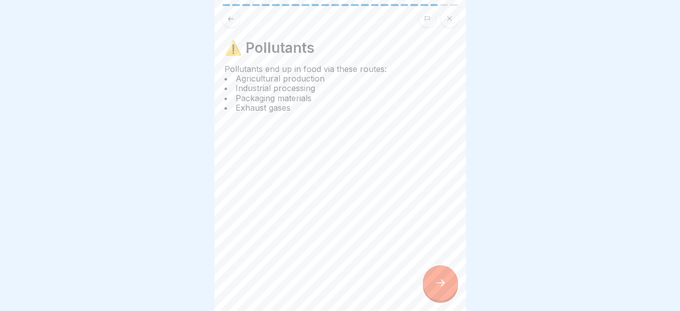
click at [445, 289] on icon at bounding box center [440, 283] width 12 height 12
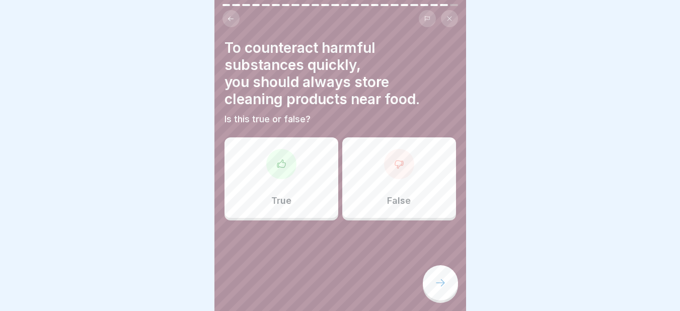
click at [409, 198] on div "False" at bounding box center [399, 177] width 114 height 80
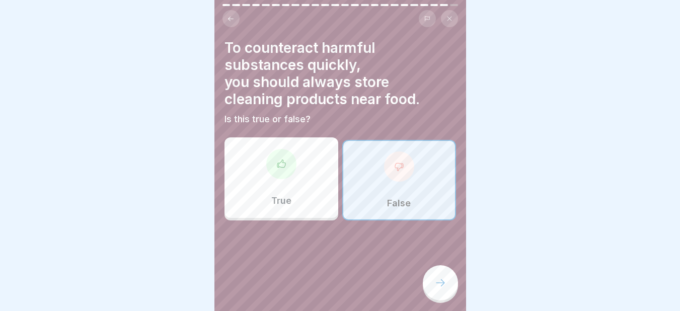
click at [449, 286] on div at bounding box center [440, 282] width 35 height 35
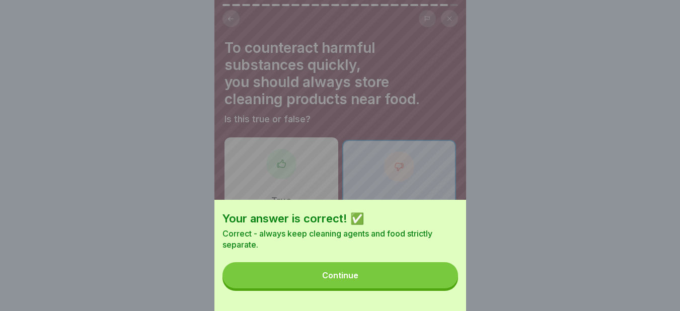
click at [410, 284] on button "Continue" at bounding box center [339, 275] width 235 height 26
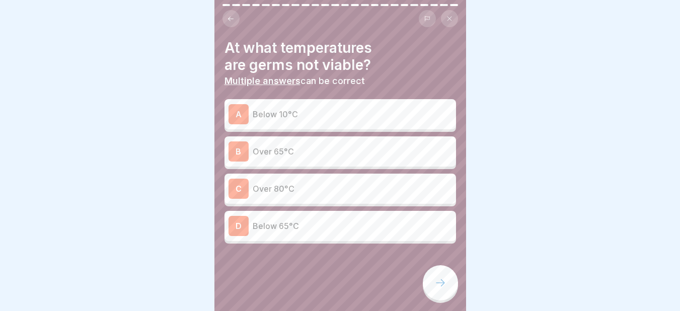
click at [335, 108] on p "Below 10°C" at bounding box center [352, 114] width 199 height 12
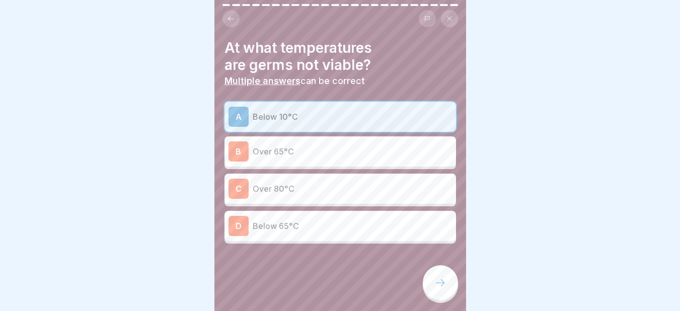
click at [285, 148] on p "Over 65°C" at bounding box center [352, 151] width 199 height 12
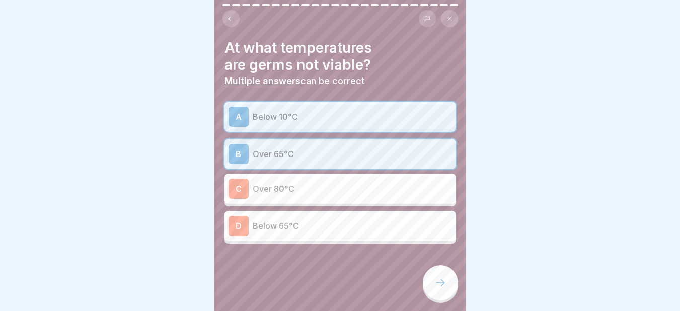
click at [436, 289] on icon at bounding box center [440, 283] width 12 height 12
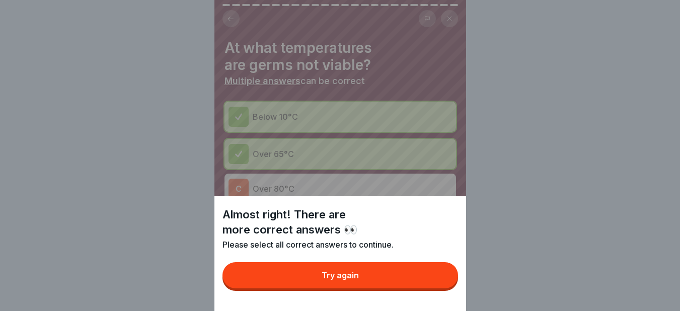
click at [379, 288] on button "Try again" at bounding box center [339, 275] width 235 height 26
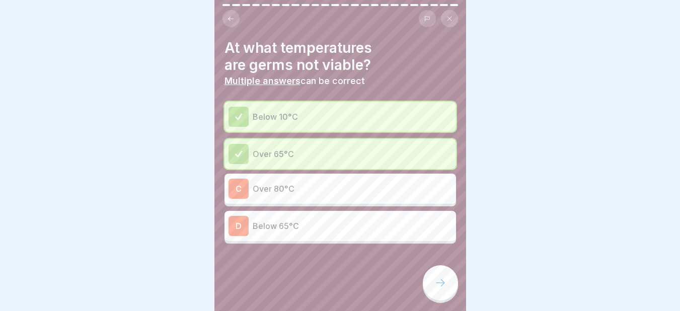
click at [298, 228] on p "Below 65°C" at bounding box center [352, 226] width 199 height 12
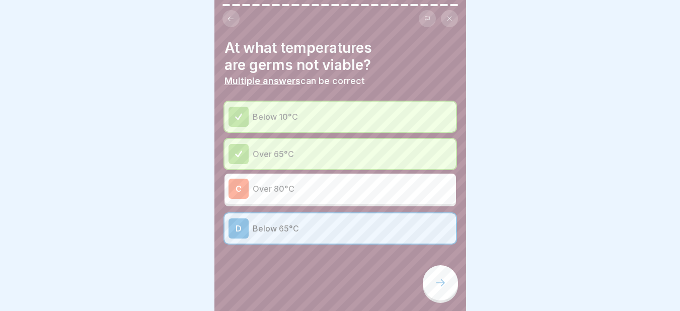
click at [442, 286] on icon at bounding box center [440, 283] width 12 height 12
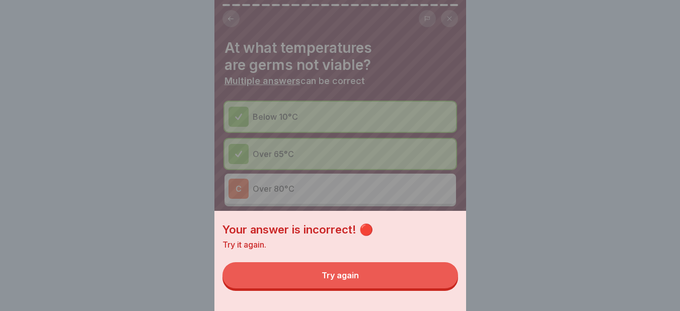
click at [366, 278] on button "Try again" at bounding box center [339, 275] width 235 height 26
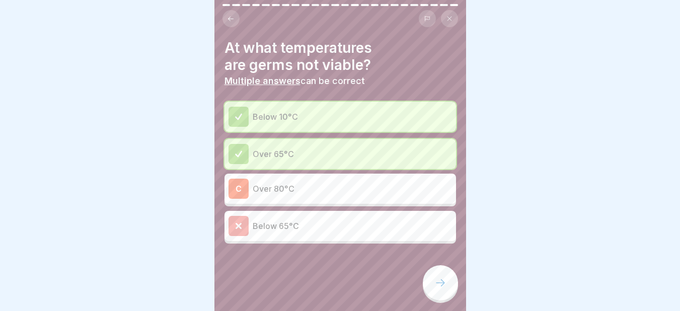
click at [251, 190] on div "C Over 80°C" at bounding box center [339, 189] width 223 height 20
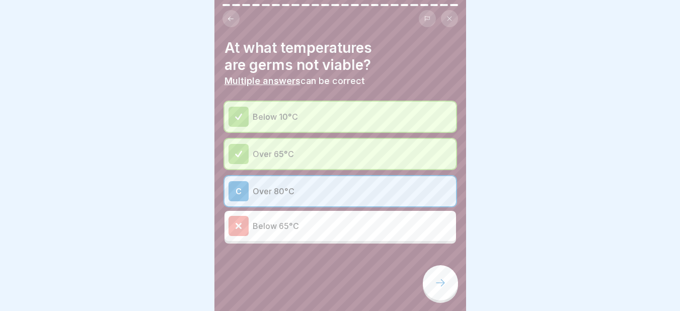
click at [435, 280] on div at bounding box center [440, 282] width 35 height 35
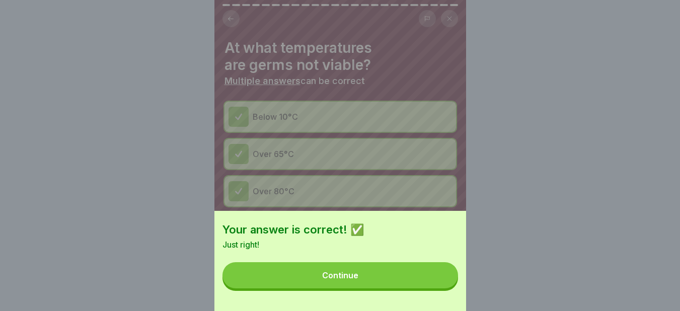
click at [341, 279] on button "Continue" at bounding box center [339, 275] width 235 height 26
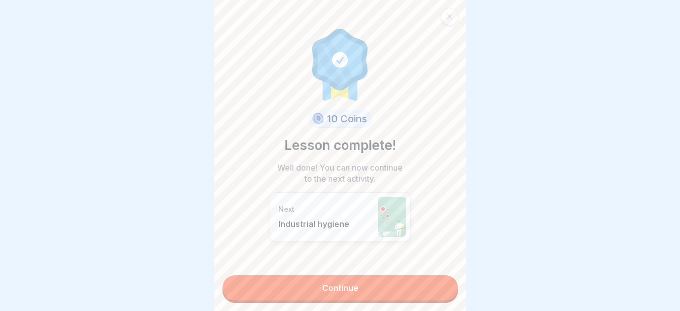
click at [353, 287] on link "Continue" at bounding box center [339, 287] width 235 height 25
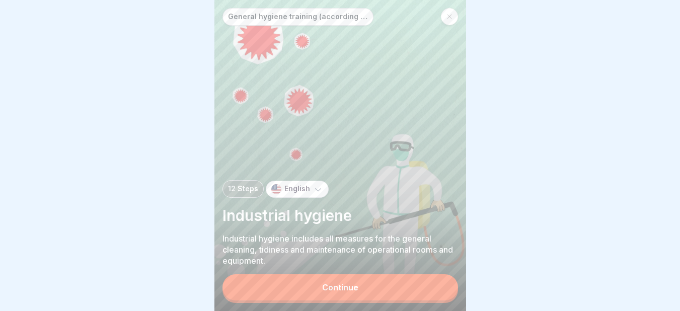
click at [353, 287] on button "Continue" at bounding box center [339, 287] width 235 height 26
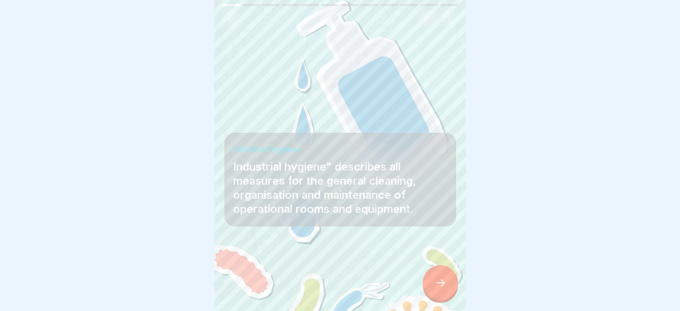
click at [432, 283] on div at bounding box center [440, 282] width 35 height 35
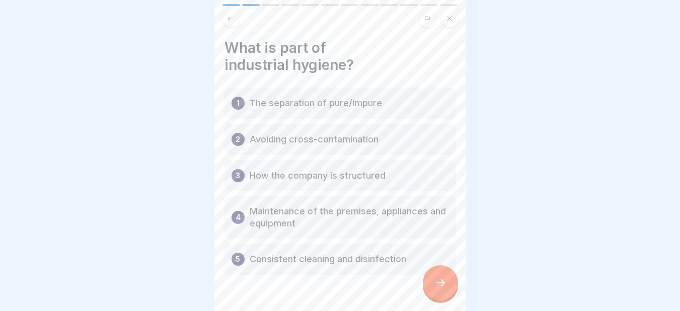
click at [432, 283] on div at bounding box center [440, 282] width 35 height 35
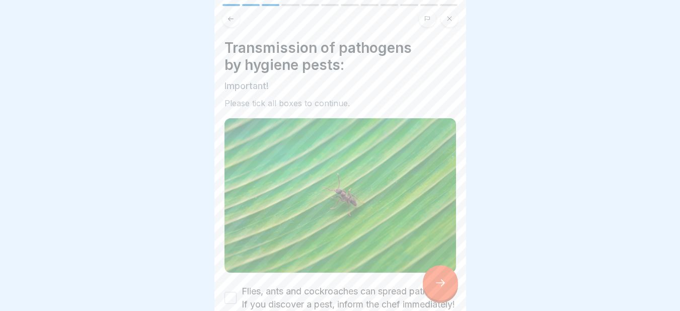
click at [432, 283] on div at bounding box center [440, 282] width 35 height 35
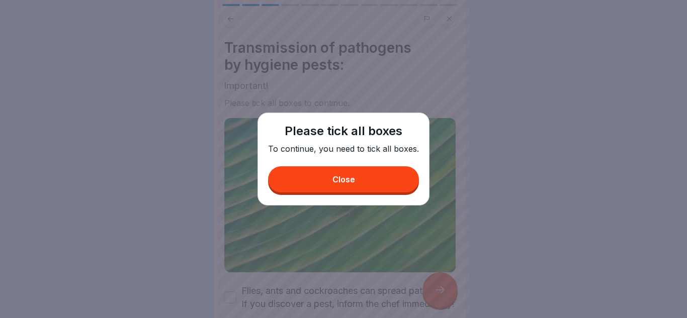
click at [353, 188] on button "Close" at bounding box center [343, 180] width 151 height 26
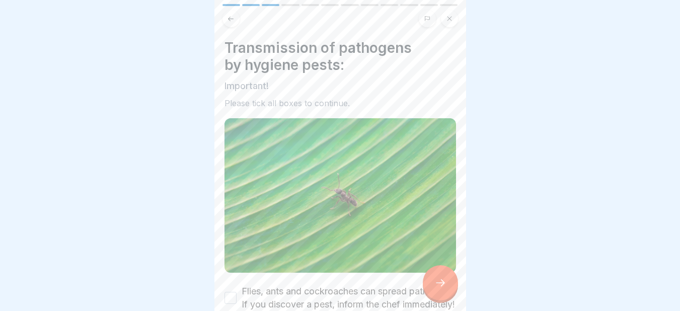
click at [455, 264] on div "Transmission of pathogens by hygiene pests: Important! Please tick all boxes to…" at bounding box center [340, 155] width 252 height 311
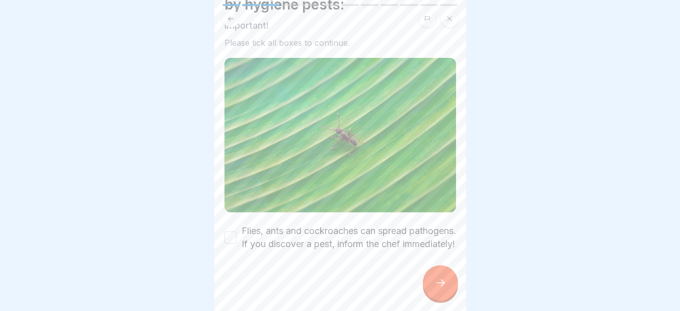
click at [229, 231] on button "Flies, ants and cockroaches can spread pathogens. If you discover a pest, infor…" at bounding box center [230, 237] width 12 height 12
click at [444, 280] on div at bounding box center [440, 282] width 35 height 35
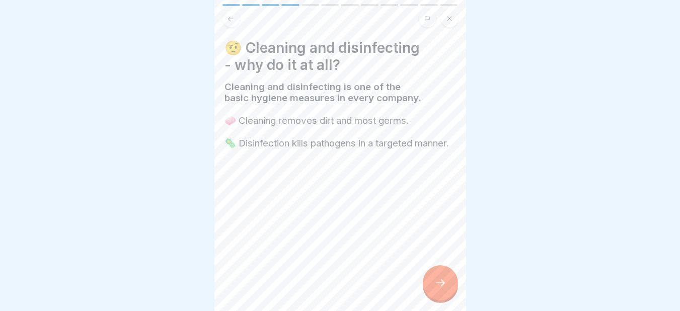
click at [444, 280] on div at bounding box center [440, 282] width 35 height 35
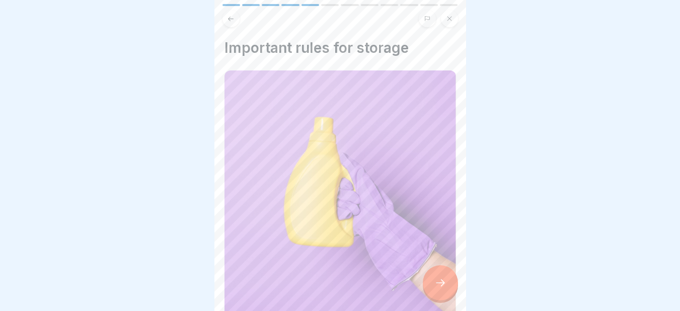
click at [444, 280] on div at bounding box center [440, 282] width 35 height 35
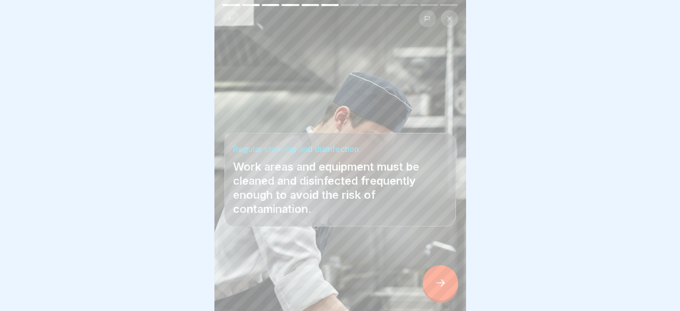
click at [444, 280] on div at bounding box center [440, 282] width 35 height 35
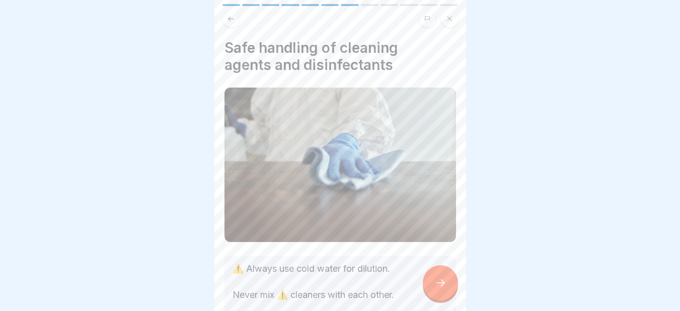
click at [444, 280] on div at bounding box center [440, 282] width 35 height 35
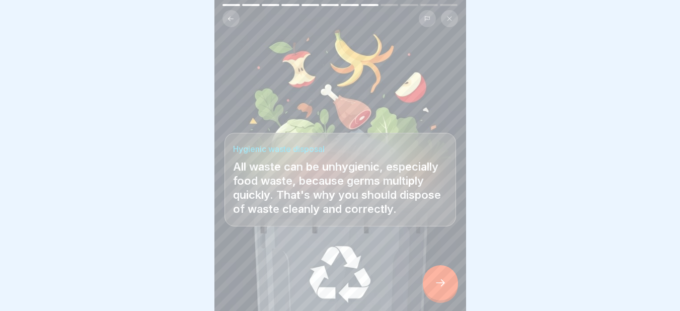
click at [444, 280] on div at bounding box center [440, 282] width 35 height 35
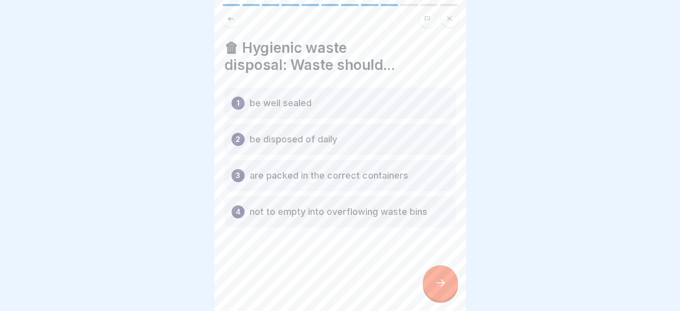
click at [444, 280] on div at bounding box center [440, 282] width 35 height 35
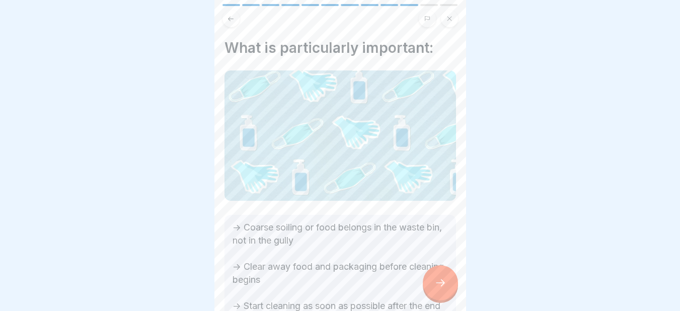
click at [444, 280] on div at bounding box center [440, 282] width 35 height 35
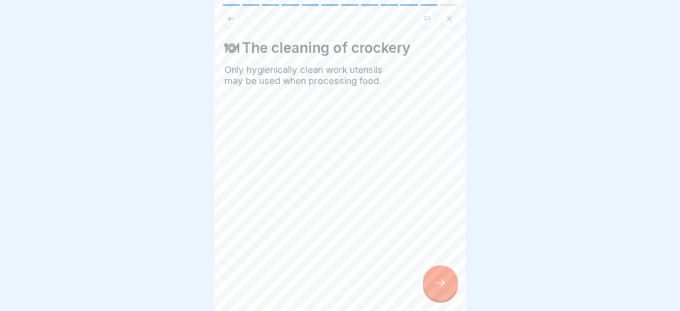
click at [444, 280] on div at bounding box center [440, 282] width 35 height 35
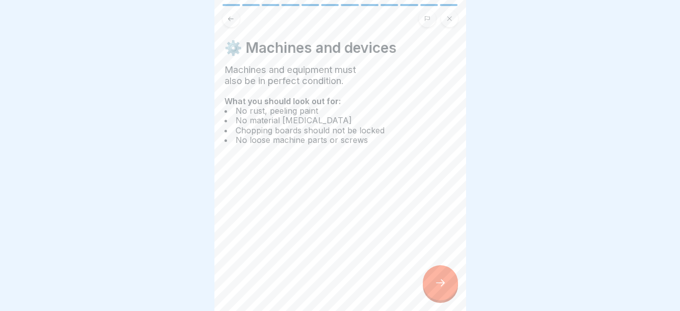
click at [444, 280] on div at bounding box center [440, 282] width 35 height 35
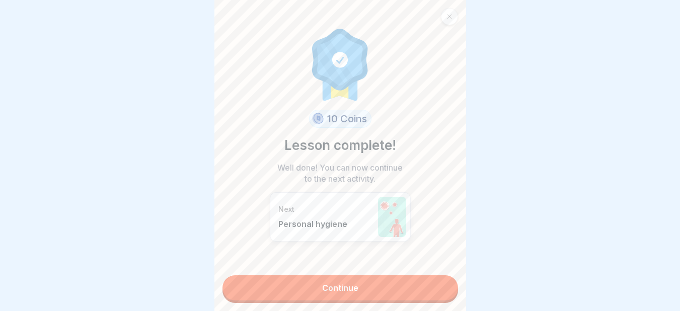
click at [444, 280] on link "Continue" at bounding box center [339, 287] width 235 height 25
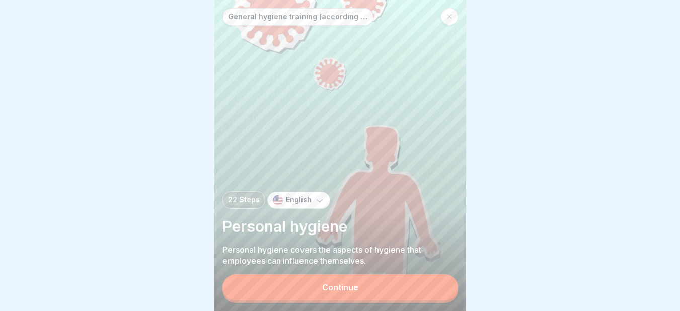
click at [444, 280] on div "General hygiene training (according to LHMV §4) 22 Steps English Personal hygie…" at bounding box center [340, 155] width 252 height 311
click at [412, 288] on button "Continue" at bounding box center [339, 287] width 235 height 26
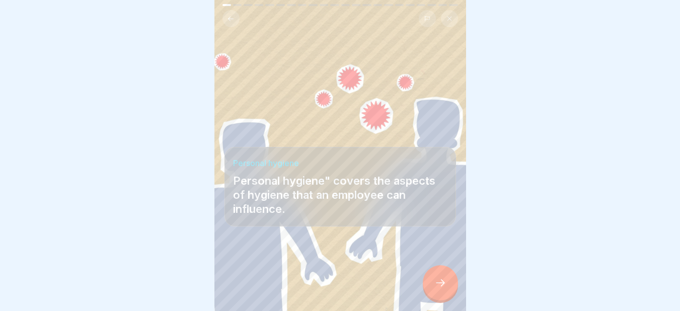
click at [441, 289] on icon at bounding box center [440, 283] width 12 height 12
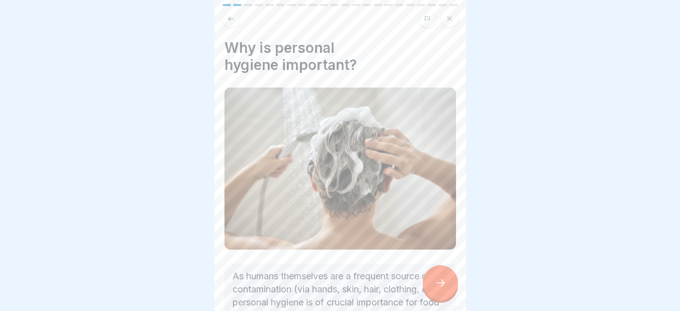
click at [441, 289] on icon at bounding box center [440, 283] width 12 height 12
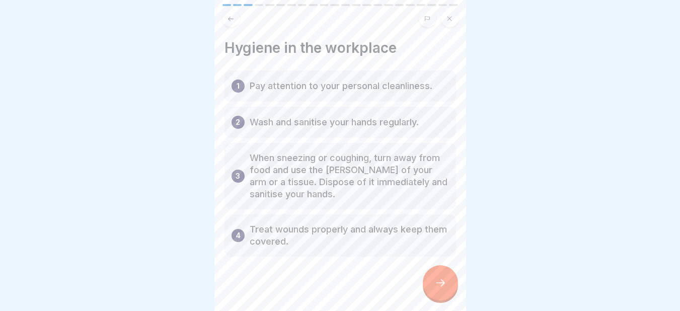
click at [441, 289] on icon at bounding box center [440, 283] width 12 height 12
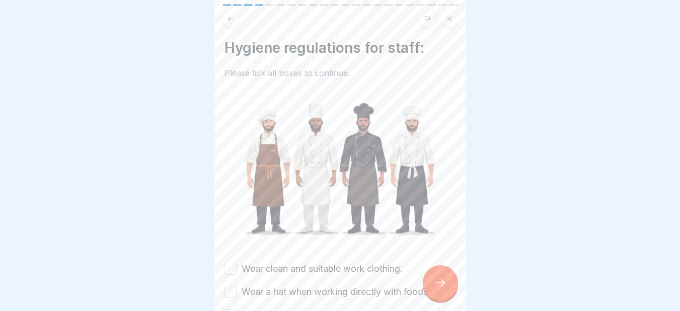
click at [441, 289] on icon at bounding box center [440, 283] width 12 height 12
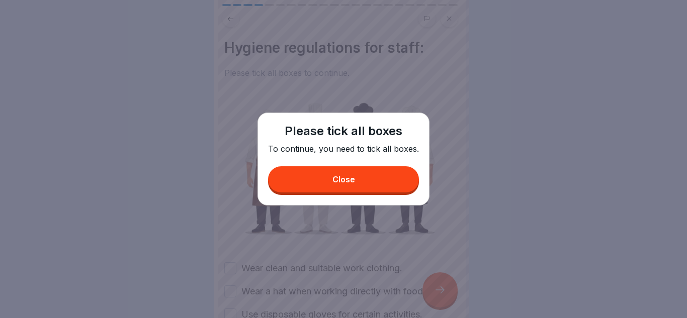
click at [373, 176] on button "Close" at bounding box center [343, 180] width 151 height 26
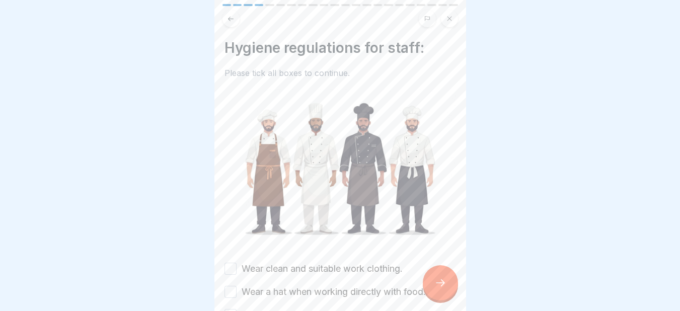
click at [228, 256] on div "Hygiene regulations for staff: Please tick all boxes to continue. Wear clean an…" at bounding box center [339, 203] width 231 height 328
click at [228, 263] on button "Wear clean and suitable work clothing." at bounding box center [230, 269] width 12 height 12
drag, startPoint x: 229, startPoint y: 288, endPoint x: 230, endPoint y: 309, distance: 21.6
click at [230, 309] on div "Wear clean and suitable work clothing. Wear a hat when working directly with fo…" at bounding box center [339, 315] width 231 height 106
click at [230, 309] on button "Use disposable gloves for certain activities." at bounding box center [230, 315] width 12 height 12
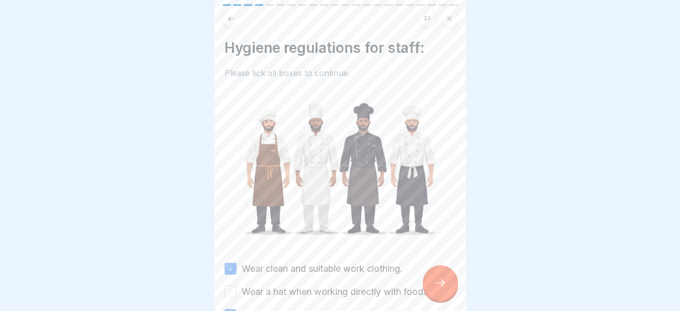
scroll to position [125, 0]
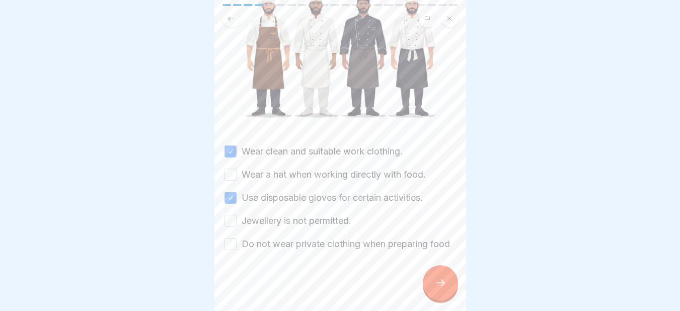
click at [227, 169] on button "Wear a hat when working directly with food." at bounding box center [230, 175] width 12 height 12
click at [230, 215] on button "Jewellery is not permitted." at bounding box center [230, 221] width 12 height 12
click at [230, 238] on button "Do not wear private clothing when preparing food" at bounding box center [230, 244] width 12 height 12
click at [435, 286] on icon at bounding box center [440, 283] width 12 height 12
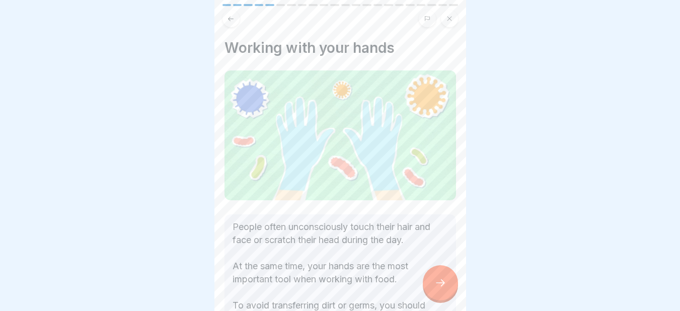
click at [435, 286] on icon at bounding box center [440, 283] width 12 height 12
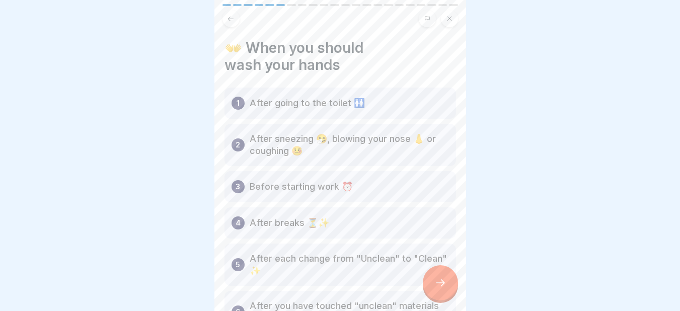
click at [435, 286] on icon at bounding box center [440, 283] width 12 height 12
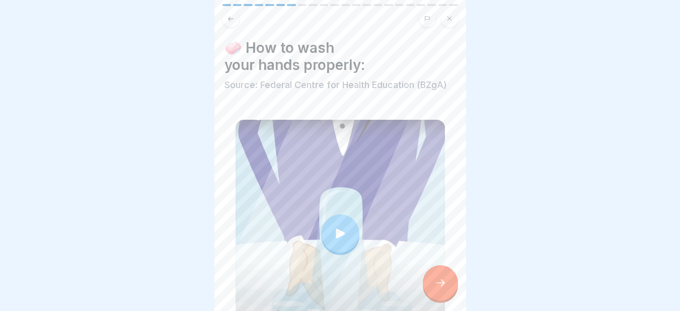
click at [435, 286] on icon at bounding box center [440, 283] width 12 height 12
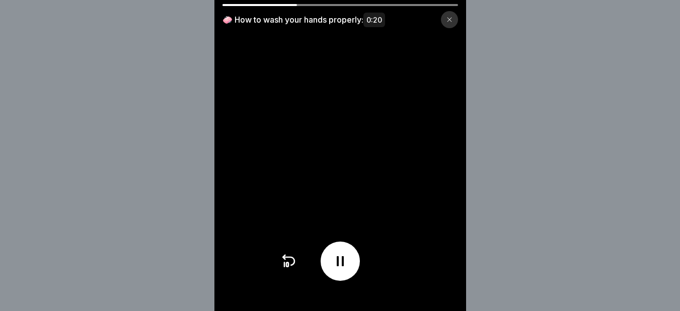
click at [457, 21] on div at bounding box center [449, 19] width 17 height 17
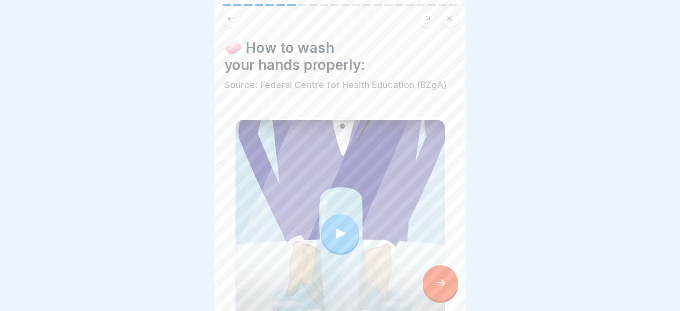
click at [437, 289] on icon at bounding box center [440, 283] width 12 height 12
click at [444, 287] on icon at bounding box center [440, 283] width 12 height 12
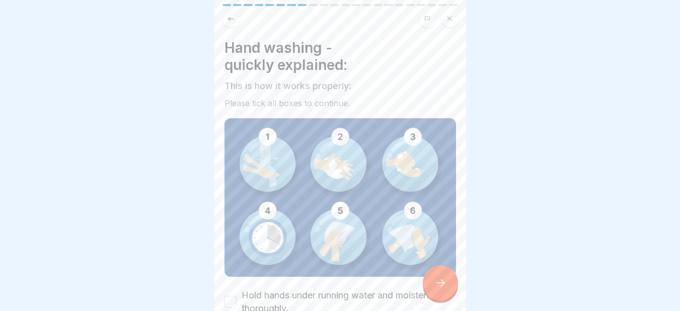
click at [335, 160] on img at bounding box center [339, 197] width 231 height 158
click at [401, 158] on img at bounding box center [339, 197] width 231 height 158
click at [328, 165] on img at bounding box center [339, 197] width 231 height 158
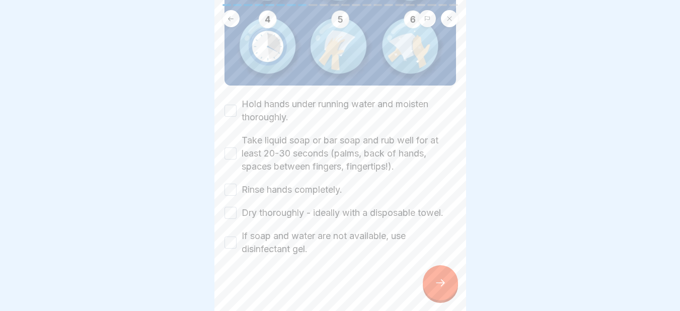
drag, startPoint x: 235, startPoint y: 104, endPoint x: 230, endPoint y: 150, distance: 47.1
click at [230, 150] on div "Hold hands under running water and moisten thoroughly. Take liquid soap or bar …" at bounding box center [339, 177] width 231 height 158
click at [230, 150] on button "Take liquid soap or bar soap and rub well for at least 20-30 seconds (palms, ba…" at bounding box center [230, 153] width 12 height 12
click at [227, 184] on button "Rinse hands completely." at bounding box center [230, 190] width 12 height 12
click at [228, 200] on div "Hold hands under running water and moisten thoroughly. Take liquid soap or bar …" at bounding box center [339, 177] width 231 height 158
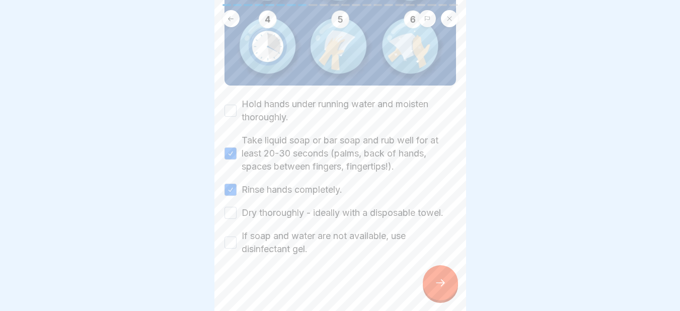
click at [229, 208] on button "Dry thoroughly - ideally with a disposable towel." at bounding box center [230, 213] width 12 height 12
click at [230, 243] on div "If soap and water are not available, use disinfectant gel." at bounding box center [339, 242] width 231 height 26
click at [230, 236] on button "If soap and water are not available, use disinfectant gel." at bounding box center [230, 242] width 12 height 12
click at [229, 106] on button "Hold hands under running water and moisten thoroughly." at bounding box center [230, 111] width 12 height 12
click at [432, 280] on div at bounding box center [440, 282] width 35 height 35
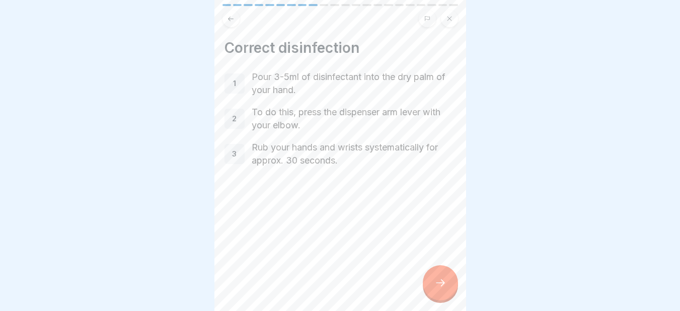
click at [432, 284] on div at bounding box center [440, 282] width 35 height 35
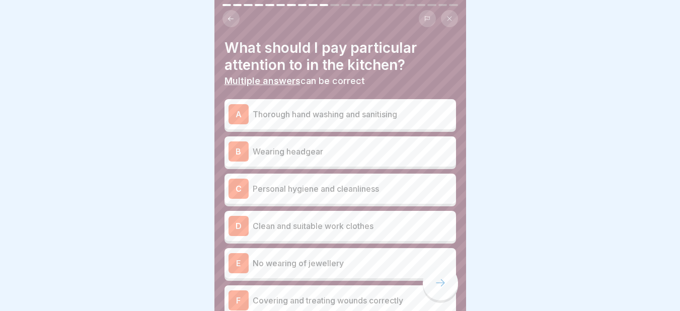
click at [332, 114] on p "Thorough hand washing and sanitising" at bounding box center [352, 114] width 199 height 12
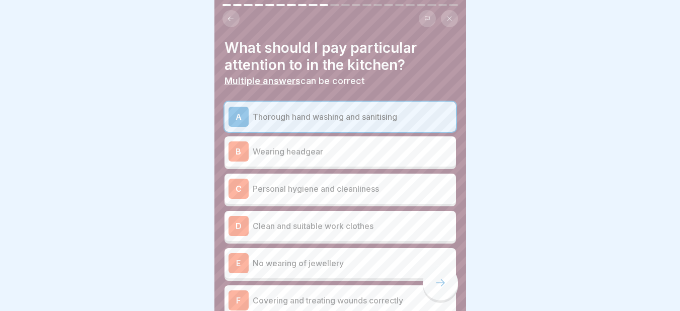
click at [323, 231] on p "Clean and suitable work clothes" at bounding box center [352, 226] width 199 height 12
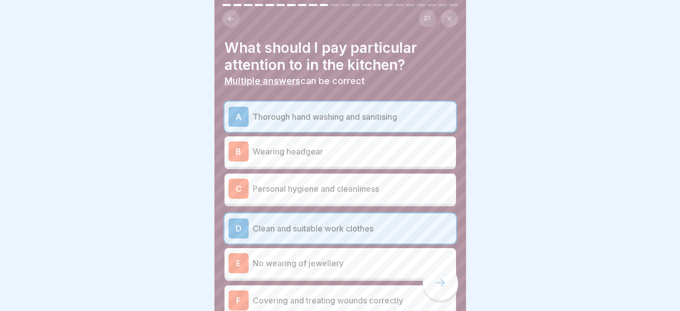
click at [313, 260] on p "No wearing of jewellery" at bounding box center [352, 263] width 199 height 12
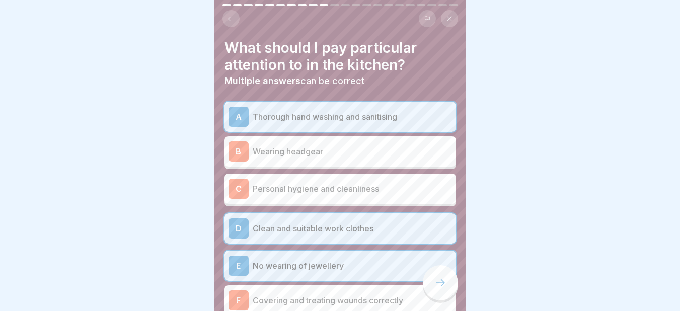
scroll to position [105, 0]
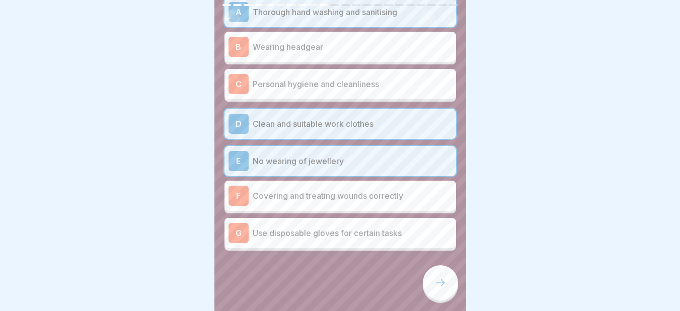
click at [324, 46] on p "Wearing headgear" at bounding box center [352, 47] width 199 height 12
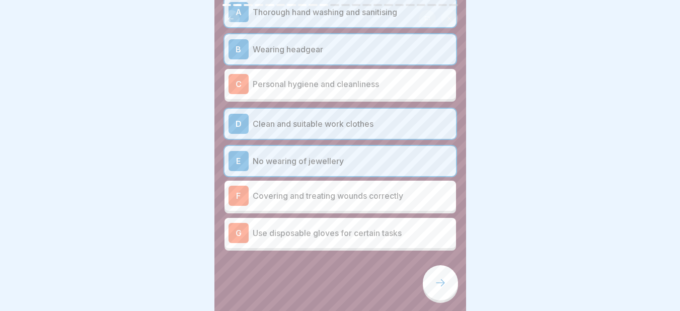
click at [319, 82] on p "Personal hygiene and cleanliness" at bounding box center [352, 84] width 199 height 12
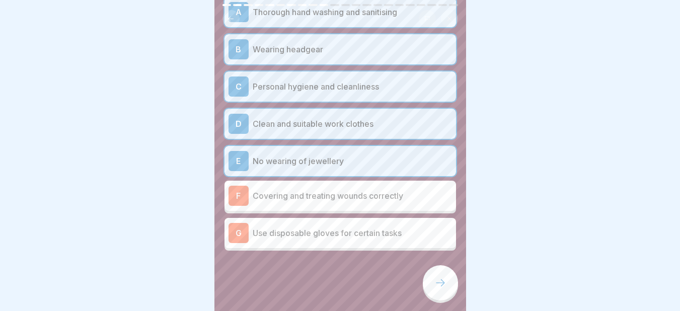
click at [437, 289] on icon at bounding box center [440, 283] width 12 height 12
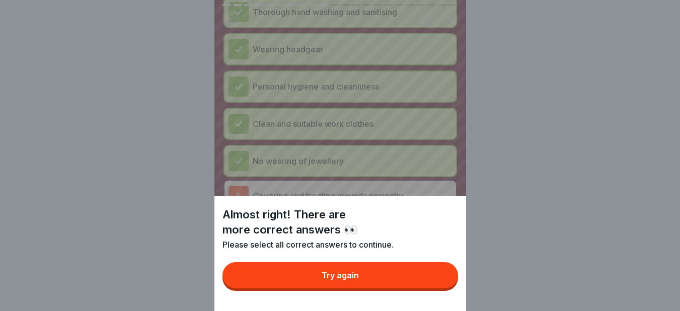
click at [400, 279] on button "Try again" at bounding box center [339, 275] width 235 height 26
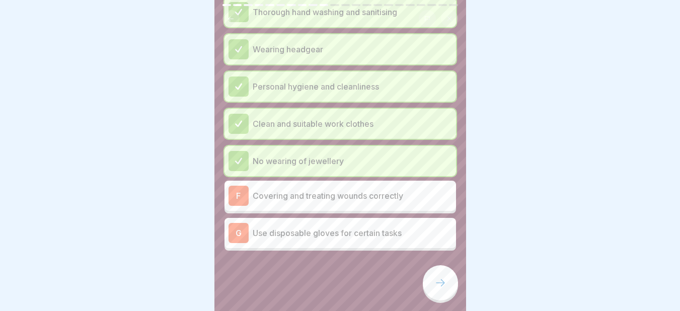
click at [306, 193] on p "Covering and treating wounds correctly" at bounding box center [352, 196] width 199 height 12
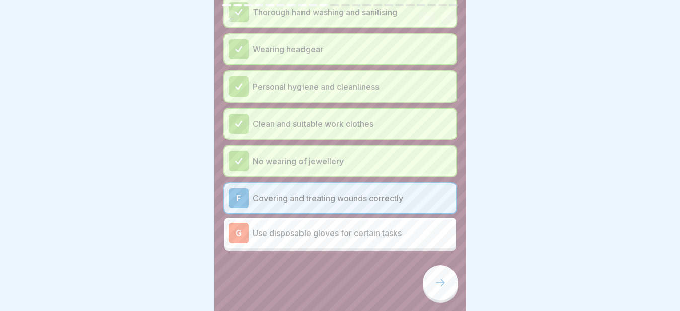
click at [295, 233] on p "Use disposable gloves for certain tasks" at bounding box center [352, 233] width 199 height 12
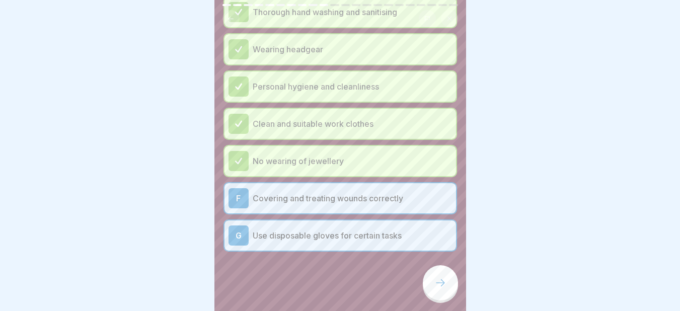
click at [444, 286] on icon at bounding box center [440, 283] width 12 height 12
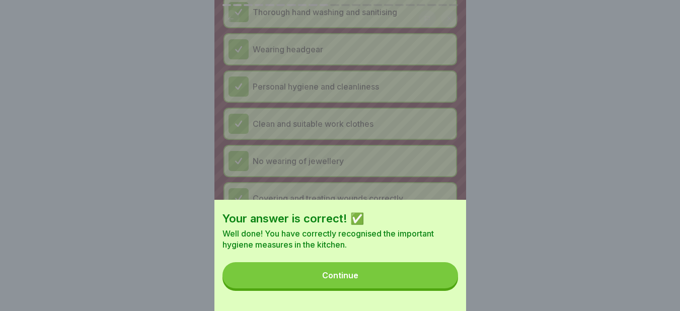
click at [387, 274] on button "Continue" at bounding box center [339, 275] width 235 height 26
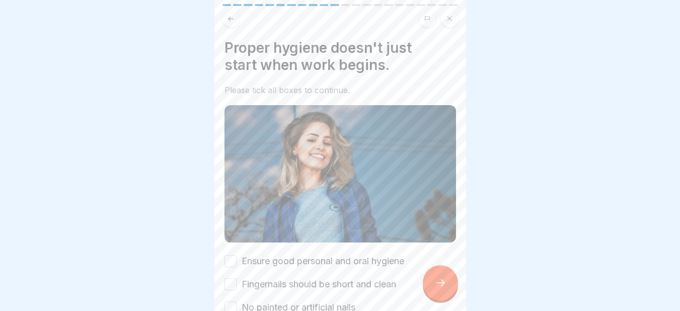
click at [231, 259] on button "Ensure good personal and oral hygiene" at bounding box center [230, 261] width 12 height 12
click at [231, 284] on button "Fingernails should be short and clean" at bounding box center [230, 284] width 12 height 12
click at [232, 301] on button "No painted or artificial nails" at bounding box center [230, 307] width 12 height 12
click at [438, 297] on div at bounding box center [440, 282] width 35 height 35
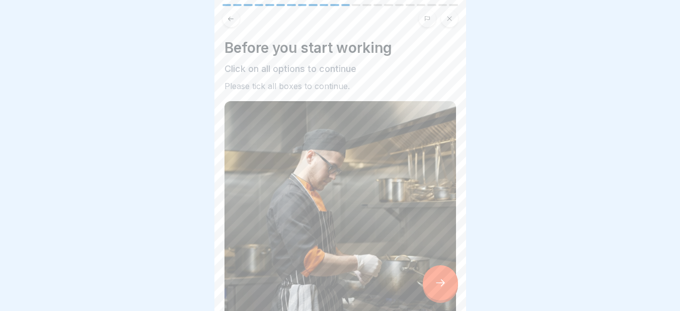
click at [438, 297] on div at bounding box center [440, 282] width 35 height 35
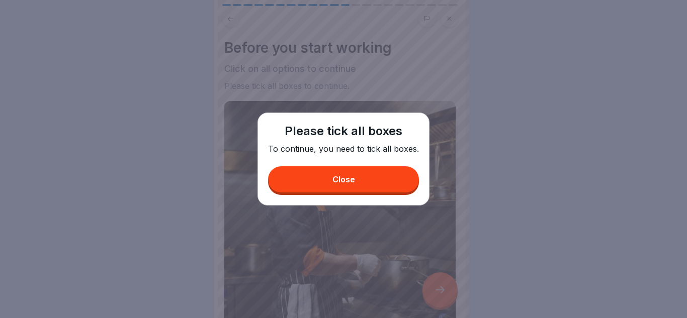
click at [338, 182] on div "Close" at bounding box center [343, 179] width 23 height 9
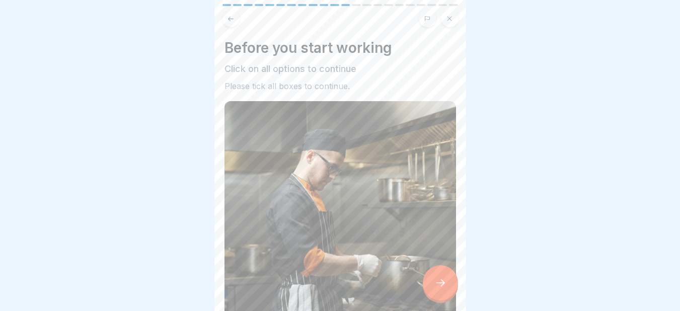
scroll to position [205, 0]
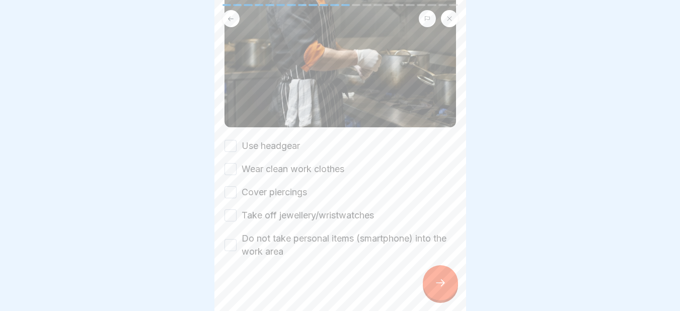
click at [228, 140] on button "Use headgear" at bounding box center [230, 146] width 12 height 12
click at [230, 162] on div "Wear clean work clothes" at bounding box center [284, 168] width 120 height 13
click at [231, 163] on button "Wear clean work clothes" at bounding box center [230, 169] width 12 height 12
click at [231, 193] on div "Use headgear Wear clean work clothes Cover piercings Take off jewellery/wristwa…" at bounding box center [339, 198] width 231 height 119
click at [230, 186] on button "Cover piercings" at bounding box center [230, 192] width 12 height 12
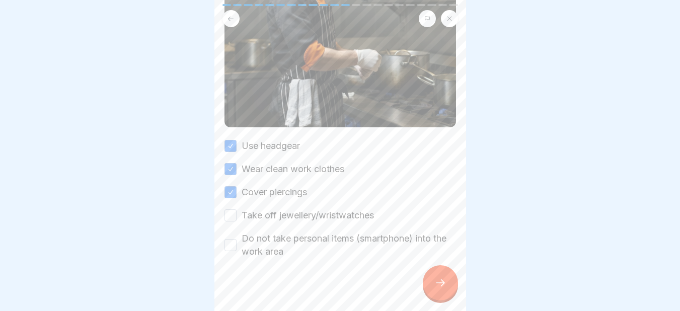
click at [228, 209] on button "Take off jewellery/wristwatches" at bounding box center [230, 215] width 12 height 12
click at [230, 239] on button "Do not take personal items (smartphone) into the work area" at bounding box center [230, 245] width 12 height 12
click at [436, 283] on div at bounding box center [440, 282] width 35 height 35
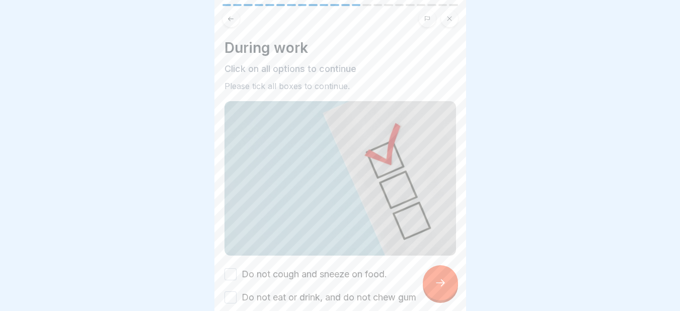
click at [436, 283] on div at bounding box center [440, 282] width 35 height 35
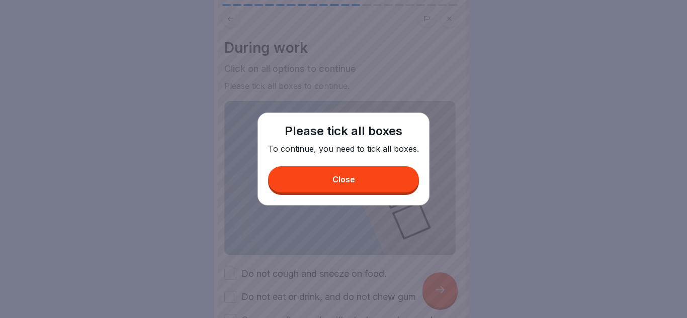
click at [372, 189] on button "Close" at bounding box center [343, 180] width 151 height 26
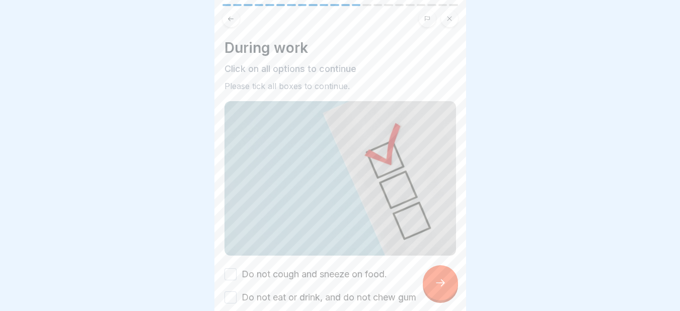
click at [229, 270] on button "Do not cough and sneeze on food." at bounding box center [230, 274] width 12 height 12
click at [230, 284] on div "Do not cough and sneeze on food. Do not eat or drink, and do not chew gum Cover…" at bounding box center [339, 309] width 231 height 82
click at [230, 291] on button "Do not eat or drink, and do not chew gum" at bounding box center [230, 297] width 12 height 12
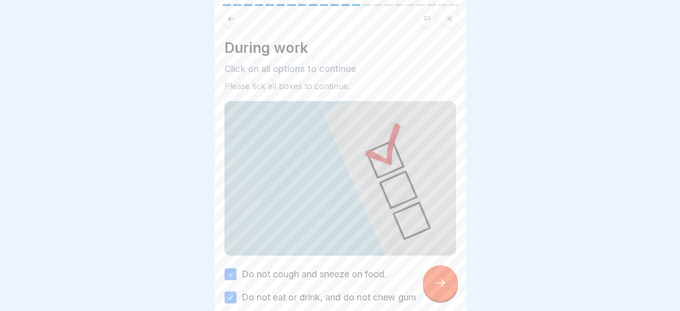
click at [444, 296] on div at bounding box center [440, 282] width 35 height 35
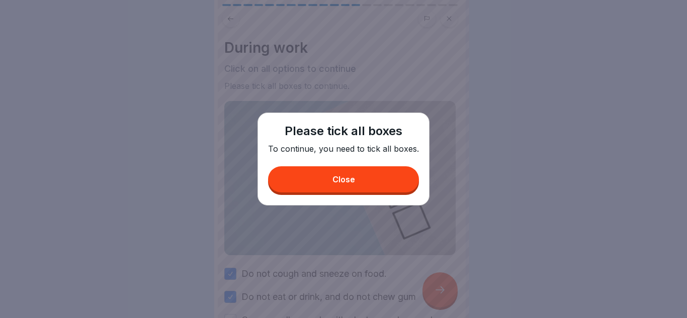
click at [389, 184] on button "Close" at bounding box center [343, 180] width 151 height 26
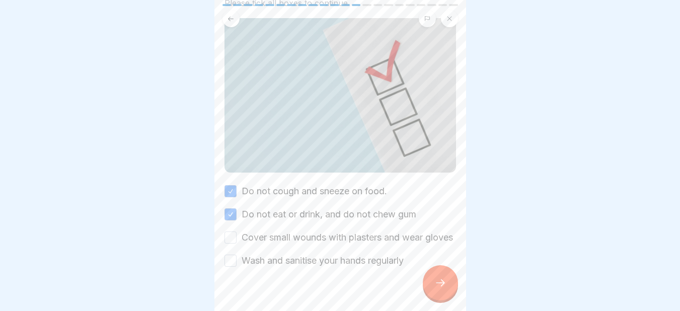
scroll to position [108, 0]
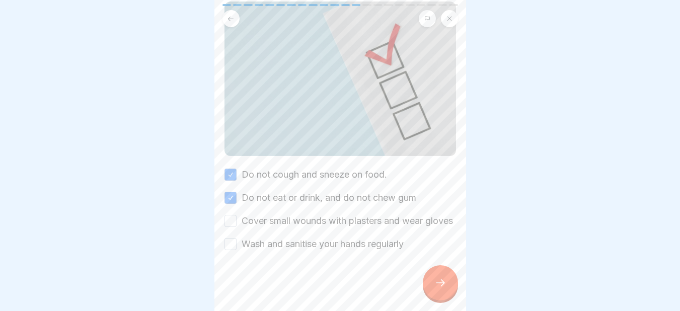
click at [229, 215] on button "Cover small wounds with plasters and wear gloves" at bounding box center [230, 221] width 12 height 12
click at [229, 245] on button "Wash and sanitise your hands regularly" at bounding box center [230, 244] width 12 height 12
click at [446, 296] on div at bounding box center [440, 282] width 35 height 35
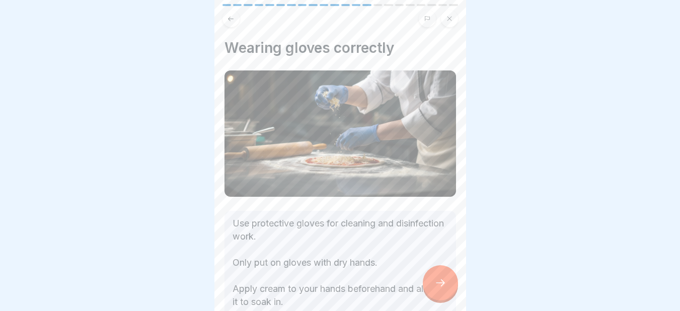
click at [446, 296] on div at bounding box center [440, 282] width 35 height 35
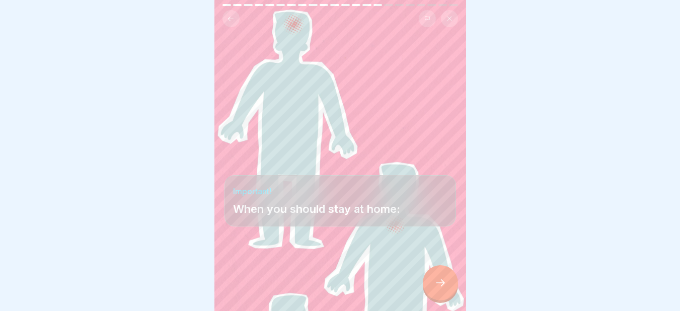
click at [446, 296] on div at bounding box center [440, 282] width 35 height 35
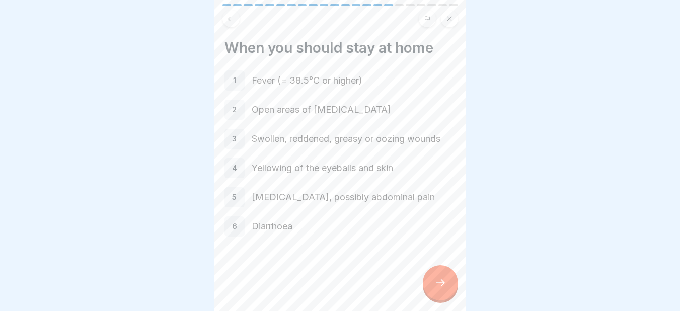
click at [446, 296] on div at bounding box center [440, 282] width 35 height 35
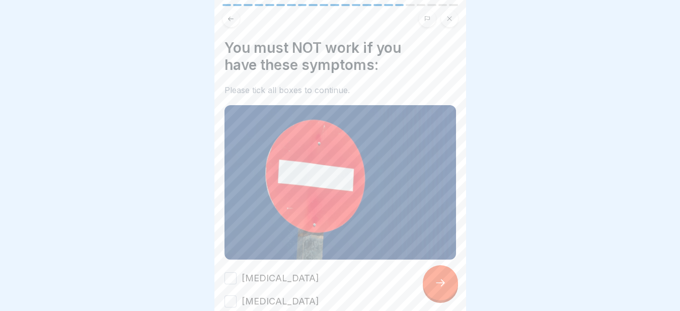
click at [446, 296] on div at bounding box center [440, 282] width 35 height 35
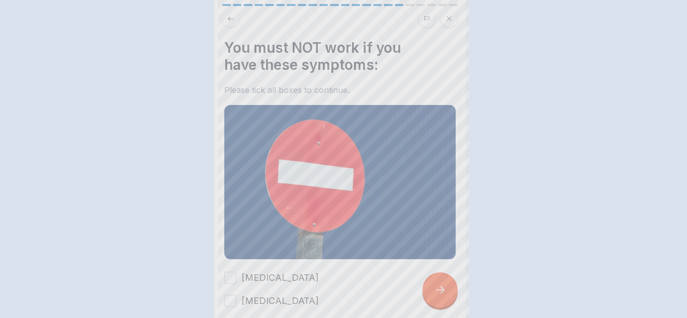
click at [446, 296] on div at bounding box center [343, 159] width 687 height 318
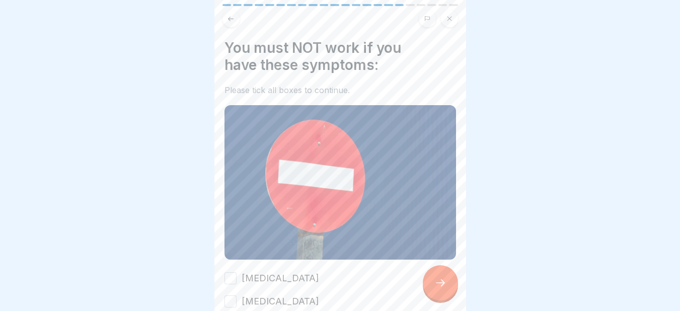
click at [233, 272] on button "Typhoid fever" at bounding box center [230, 278] width 12 height 12
drag, startPoint x: 229, startPoint y: 294, endPoint x: 453, endPoint y: 266, distance: 225.6
click at [453, 266] on div "You must NOT work if you have these symptoms: Please tick all boxes to continue…" at bounding box center [340, 155] width 252 height 311
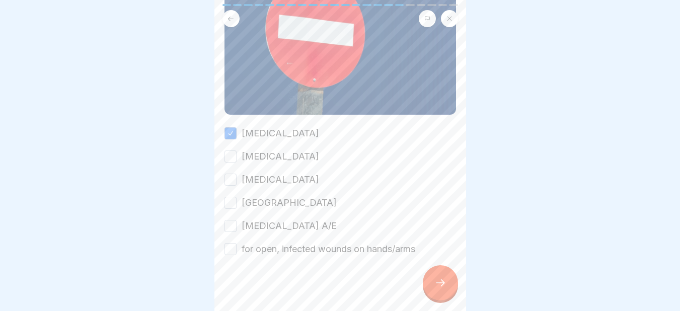
click at [228, 151] on button "Cholera" at bounding box center [230, 156] width 12 height 12
click at [228, 174] on button "Salmonellosis" at bounding box center [230, 180] width 12 height 12
click at [231, 197] on button "Ruhr" at bounding box center [230, 203] width 12 height 12
click at [230, 220] on button "Hepatitis A/E" at bounding box center [230, 226] width 12 height 12
click at [225, 243] on button "for open, infected wounds on hands/arms" at bounding box center [230, 249] width 12 height 12
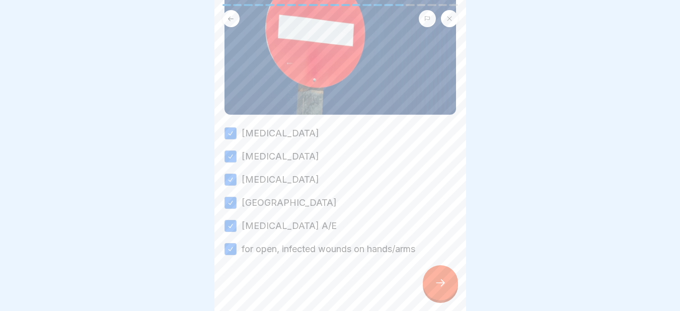
click at [426, 285] on div at bounding box center [440, 282] width 35 height 35
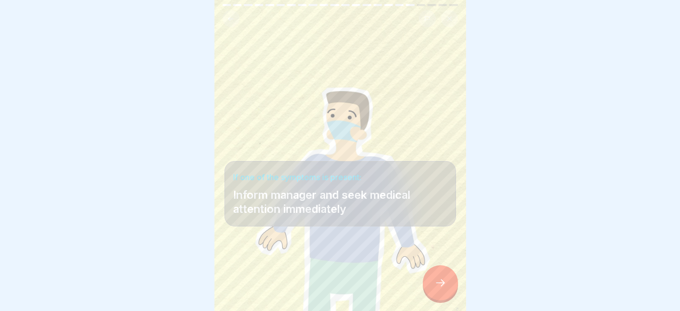
click at [426, 285] on div at bounding box center [440, 282] width 35 height 35
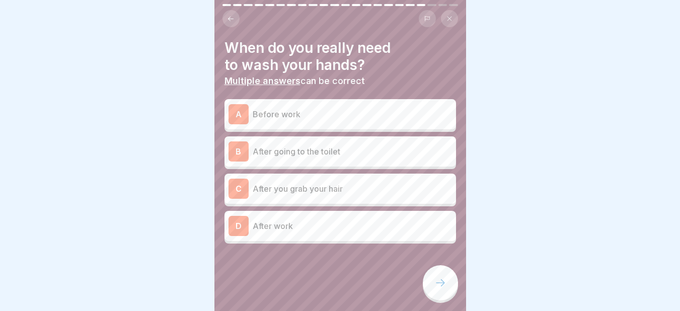
click at [316, 145] on p "After going to the toilet" at bounding box center [352, 151] width 199 height 12
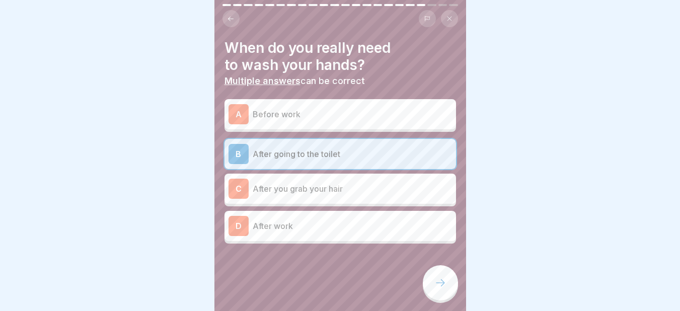
click at [299, 190] on p "After you grab your hair" at bounding box center [352, 189] width 199 height 12
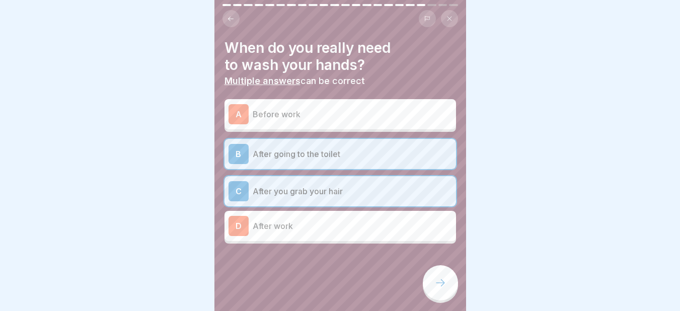
click at [262, 114] on p "Before work" at bounding box center [352, 114] width 199 height 12
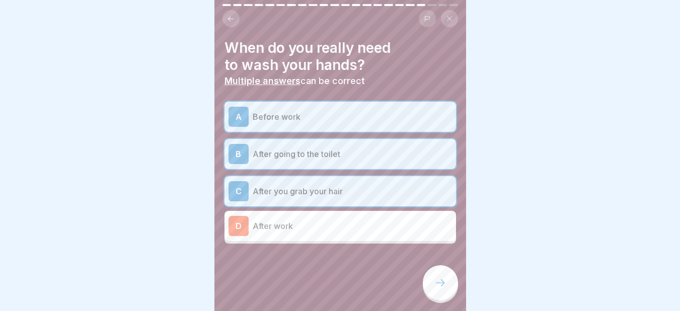
click at [430, 293] on div at bounding box center [440, 282] width 35 height 35
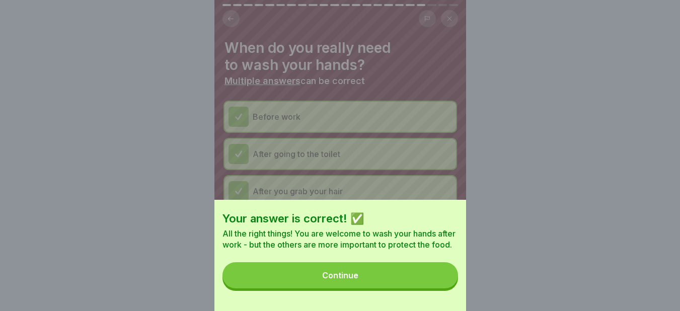
click at [399, 285] on button "Continue" at bounding box center [339, 275] width 235 height 26
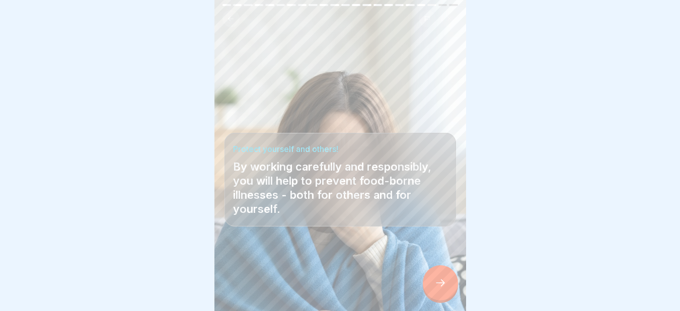
click at [444, 283] on div at bounding box center [440, 282] width 35 height 35
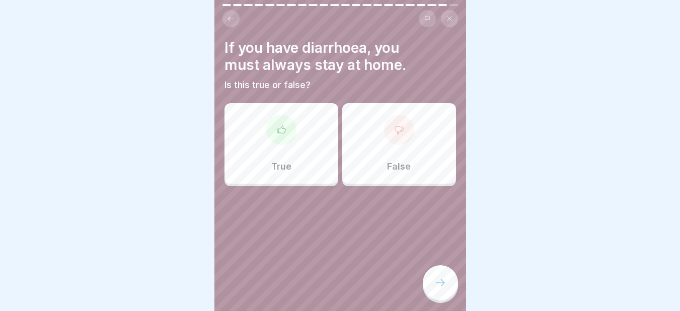
click at [283, 144] on div "True" at bounding box center [281, 143] width 114 height 80
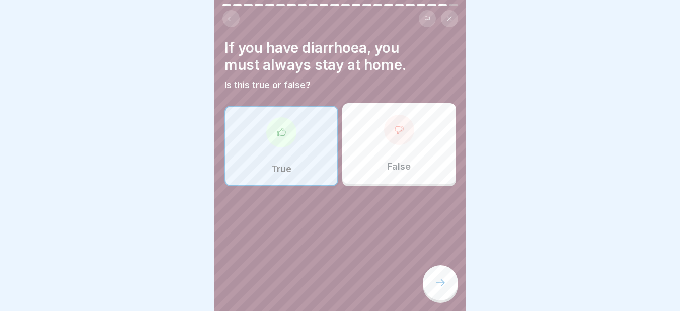
click at [430, 287] on div at bounding box center [440, 282] width 35 height 35
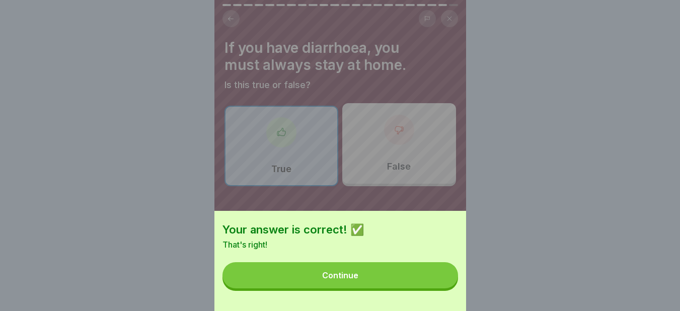
click at [357, 288] on button "Continue" at bounding box center [339, 275] width 235 height 26
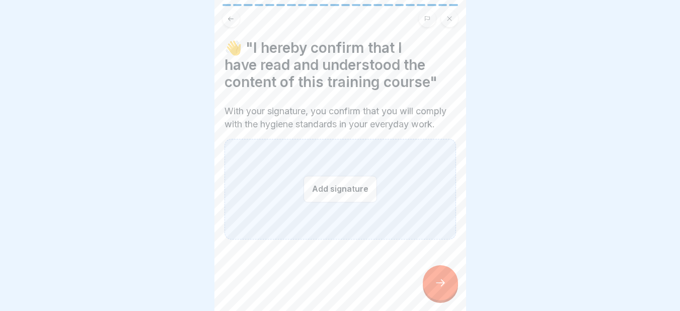
click at [330, 202] on button "Add signature" at bounding box center [339, 189] width 73 height 27
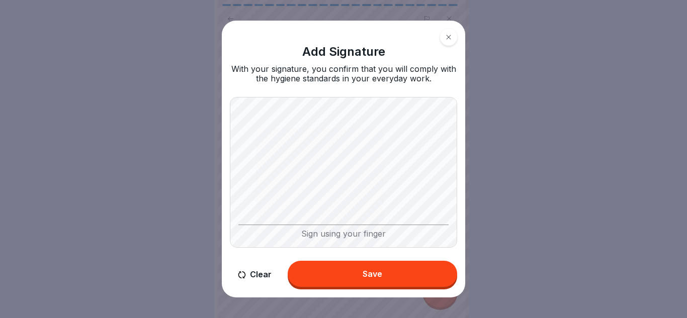
click at [358, 278] on button "Save" at bounding box center [373, 274] width 170 height 26
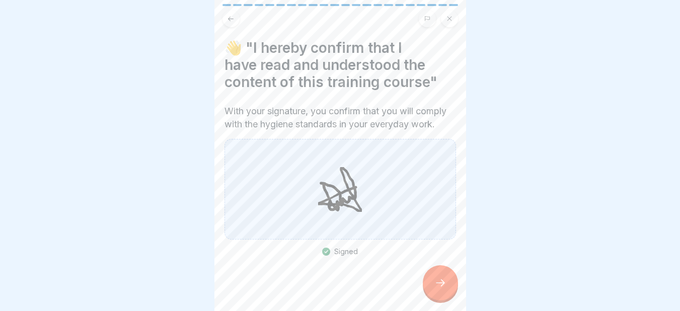
click at [439, 282] on div at bounding box center [440, 282] width 35 height 35
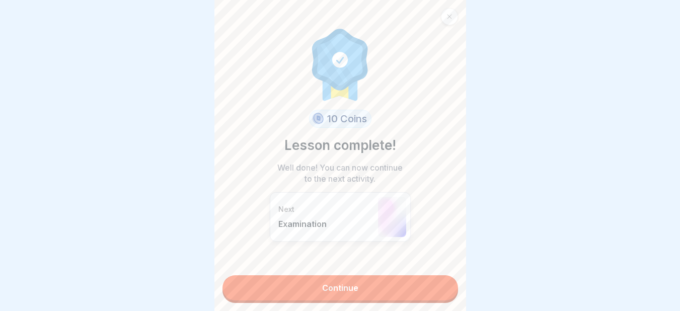
click at [383, 286] on link "Continue" at bounding box center [339, 287] width 235 height 25
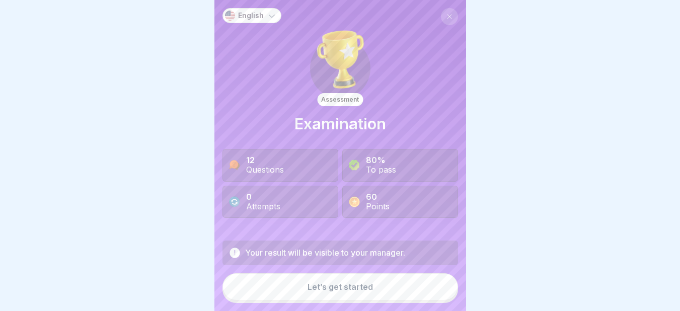
click at [383, 286] on button "Let’s get started" at bounding box center [339, 286] width 235 height 27
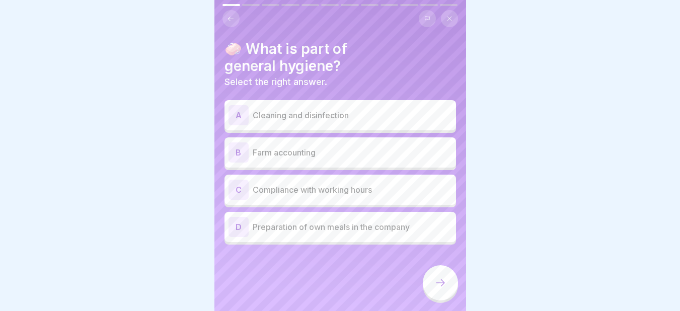
click at [293, 120] on p "Cleaning and disinfection" at bounding box center [352, 115] width 199 height 12
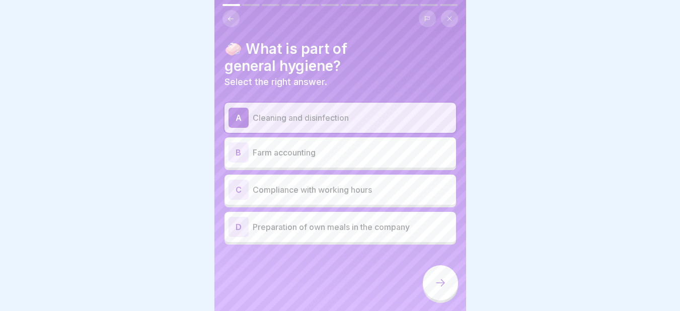
click at [443, 287] on icon at bounding box center [440, 283] width 12 height 12
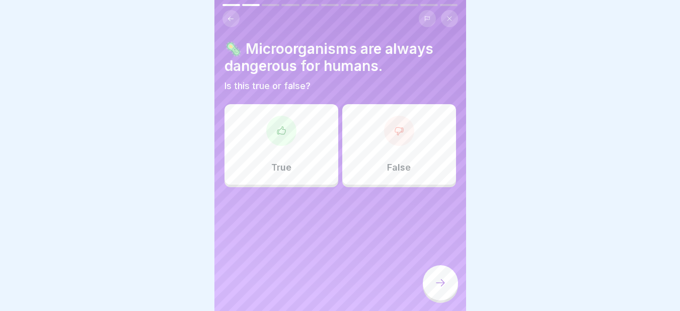
click at [283, 133] on icon at bounding box center [281, 130] width 8 height 8
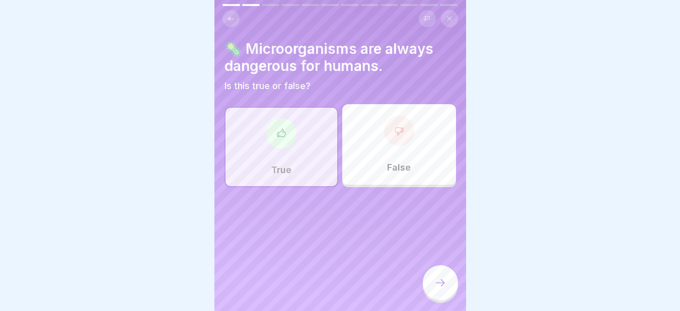
click at [442, 285] on div at bounding box center [440, 282] width 35 height 35
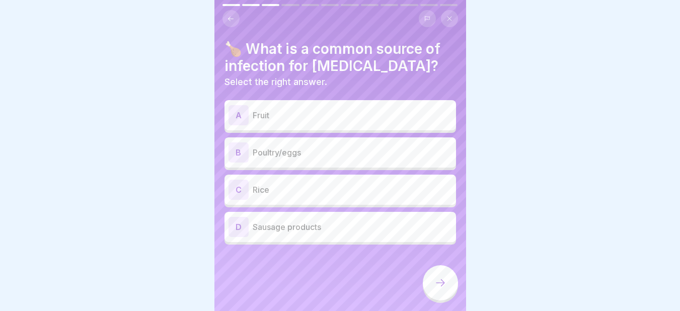
click at [268, 226] on p "Sausage products" at bounding box center [352, 227] width 199 height 12
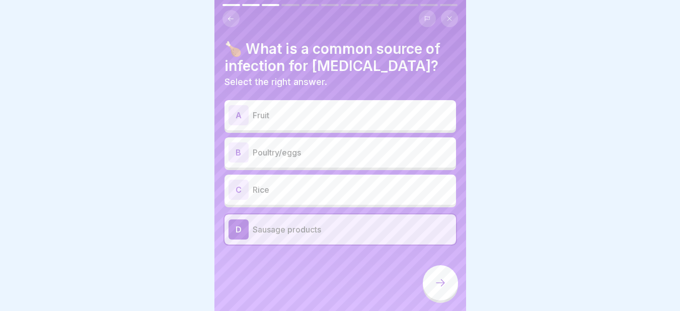
click at [265, 151] on p "Poultry/eggs" at bounding box center [352, 152] width 199 height 12
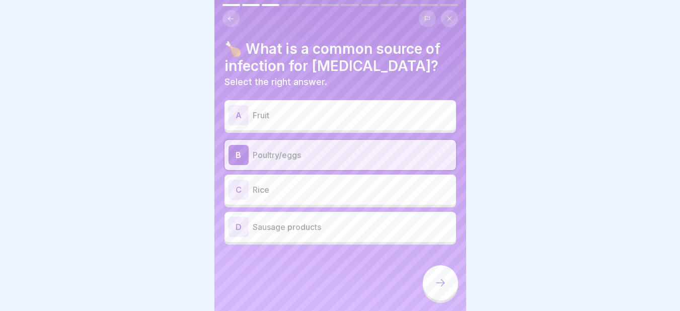
click at [448, 294] on div at bounding box center [440, 282] width 35 height 35
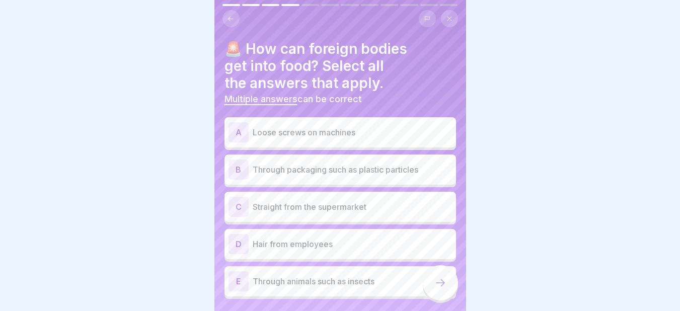
click at [338, 126] on p "Loose screws on machines" at bounding box center [352, 132] width 199 height 12
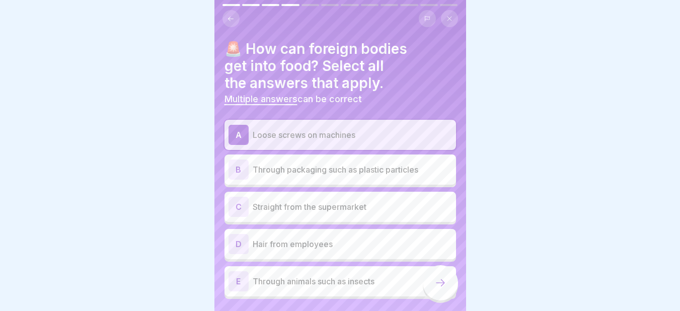
click at [237, 170] on div "B" at bounding box center [238, 169] width 20 height 20
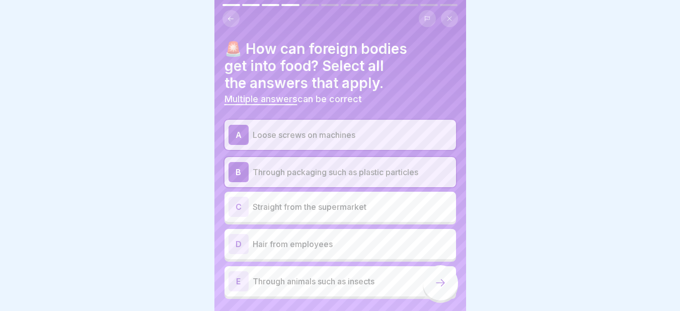
click at [246, 243] on div "D" at bounding box center [238, 244] width 20 height 20
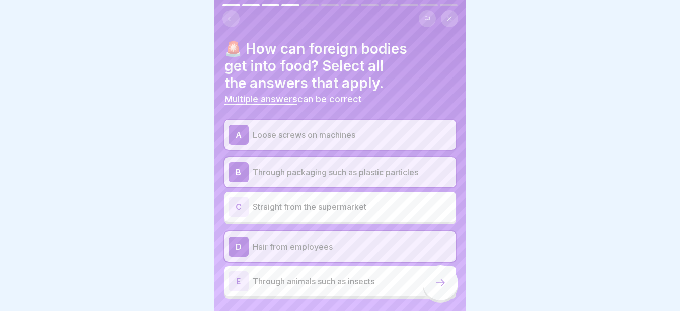
click at [236, 276] on div "E" at bounding box center [238, 281] width 20 height 20
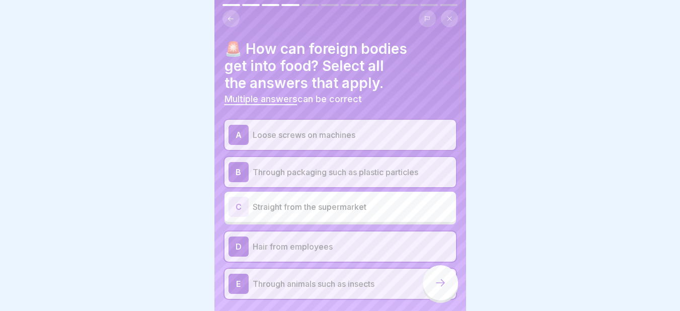
click at [439, 280] on div at bounding box center [440, 282] width 35 height 35
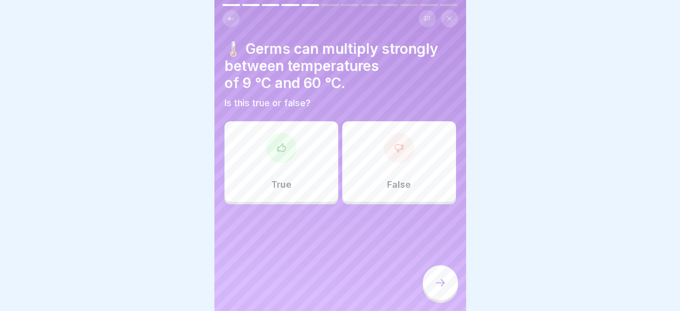
click at [382, 159] on div "False" at bounding box center [399, 161] width 114 height 80
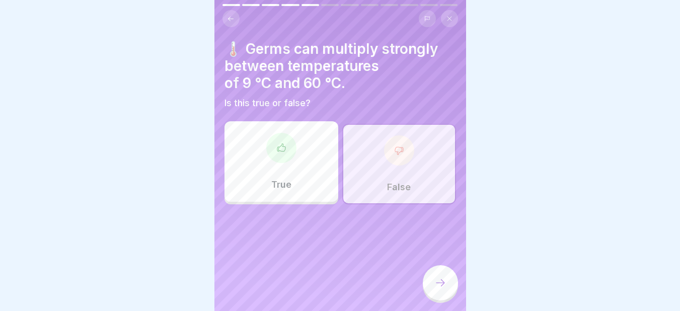
click at [438, 289] on icon at bounding box center [440, 283] width 12 height 12
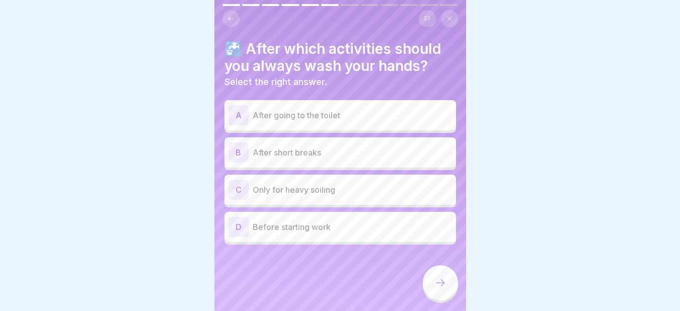
click at [334, 114] on p "After going to the toilet" at bounding box center [352, 115] width 199 height 12
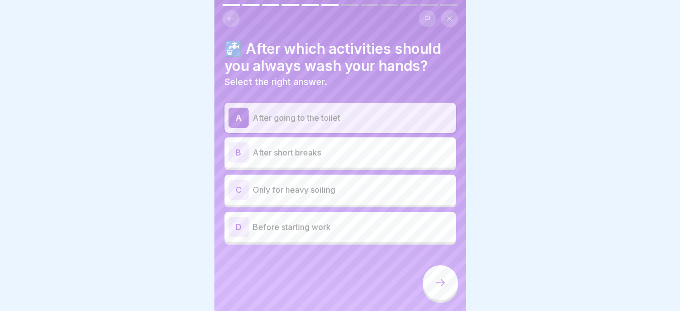
click at [273, 158] on div "B After short breaks" at bounding box center [339, 152] width 223 height 20
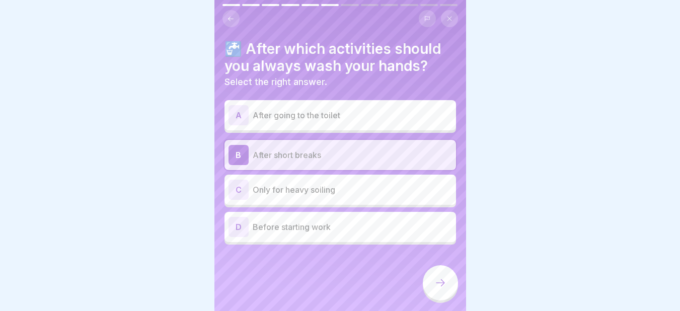
click at [248, 227] on div "D" at bounding box center [238, 227] width 20 height 20
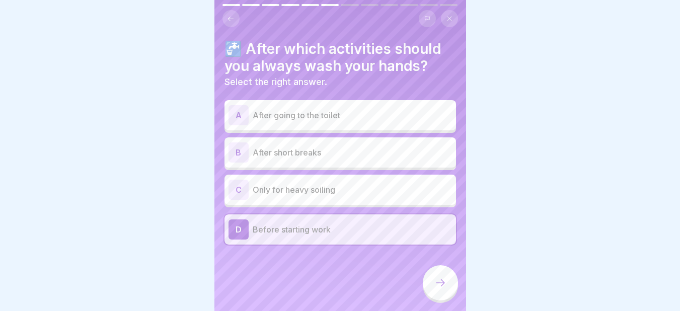
click at [258, 117] on p "After going to the toilet" at bounding box center [352, 115] width 199 height 12
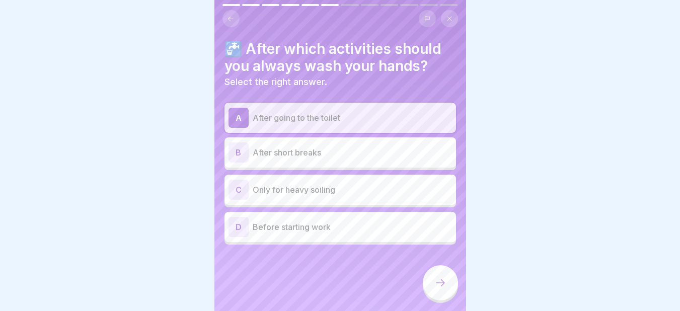
click at [266, 228] on p "Before starting work" at bounding box center [352, 227] width 199 height 12
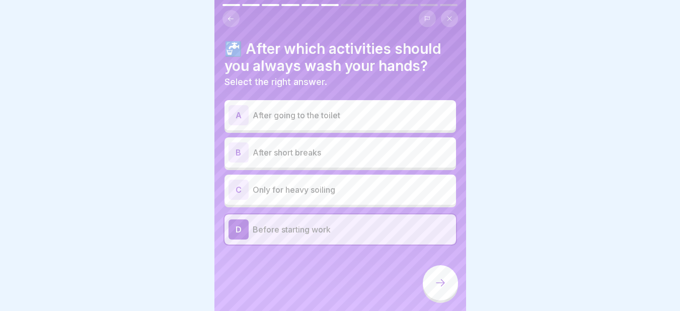
click at [265, 114] on p "After going to the toilet" at bounding box center [352, 115] width 199 height 12
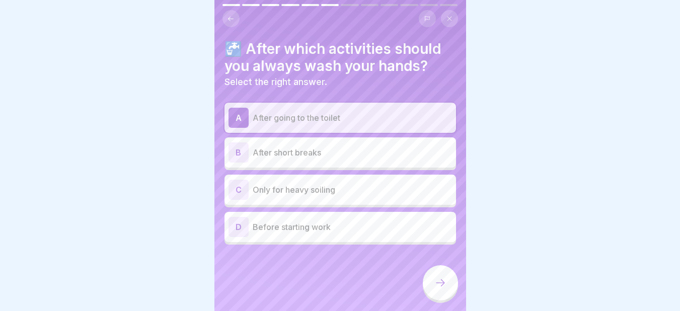
click at [379, 109] on div "A After going to the toilet" at bounding box center [339, 118] width 223 height 20
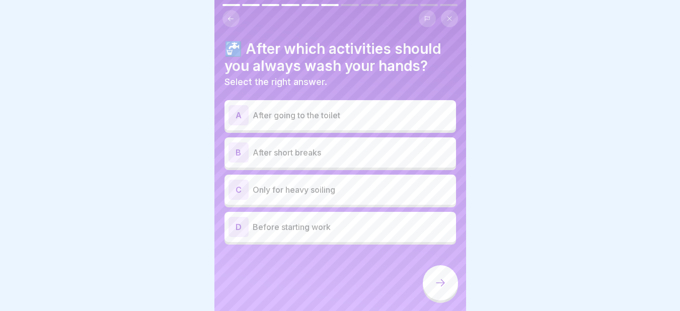
click at [379, 109] on p "After going to the toilet" at bounding box center [352, 115] width 199 height 12
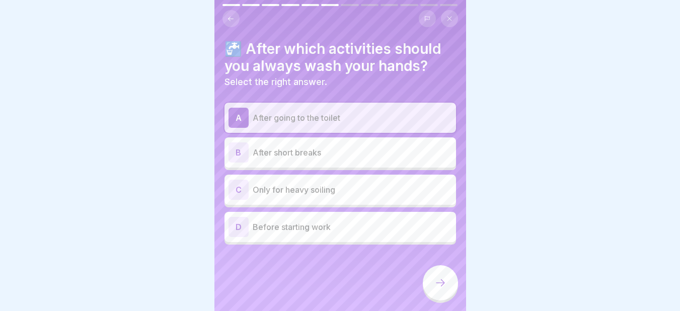
click at [330, 221] on p "Before starting work" at bounding box center [352, 227] width 199 height 12
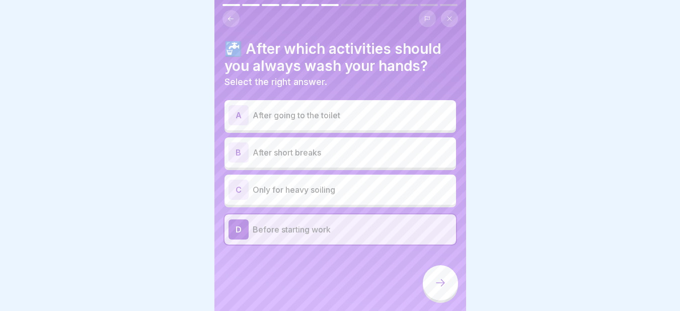
click at [297, 115] on p "After going to the toilet" at bounding box center [352, 115] width 199 height 12
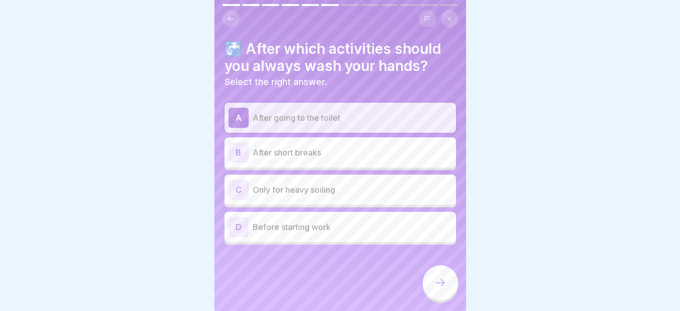
click at [436, 287] on icon at bounding box center [440, 283] width 12 height 12
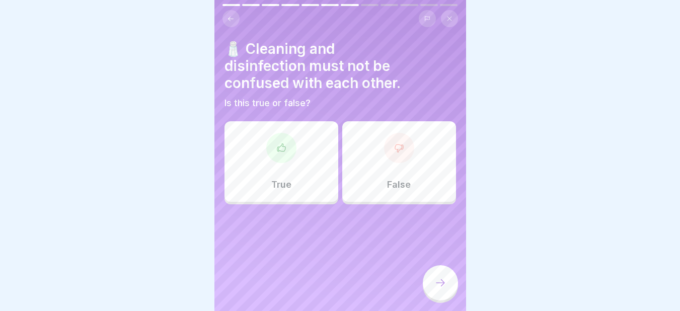
click at [277, 162] on div at bounding box center [281, 148] width 30 height 30
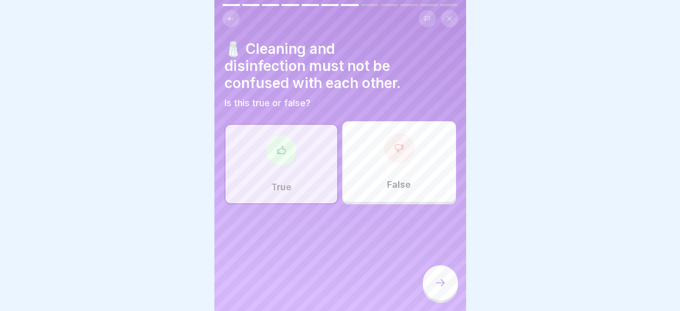
click at [443, 289] on icon at bounding box center [440, 283] width 12 height 12
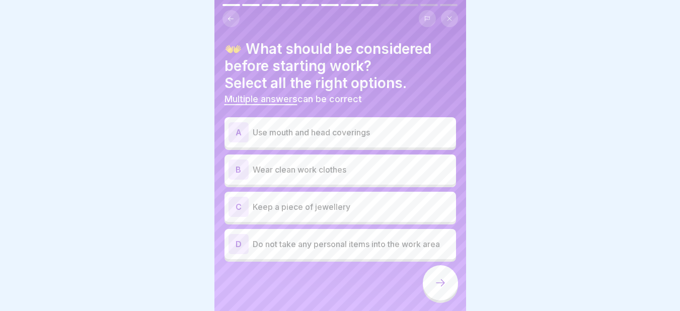
click at [283, 178] on div "B Wear clean work clothes" at bounding box center [339, 169] width 223 height 20
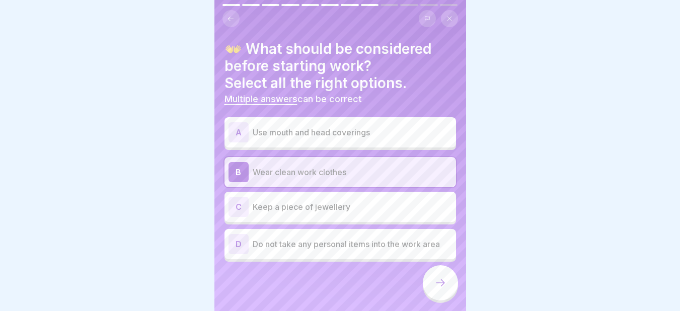
click at [263, 140] on div "A Use mouth and head coverings" at bounding box center [339, 132] width 223 height 20
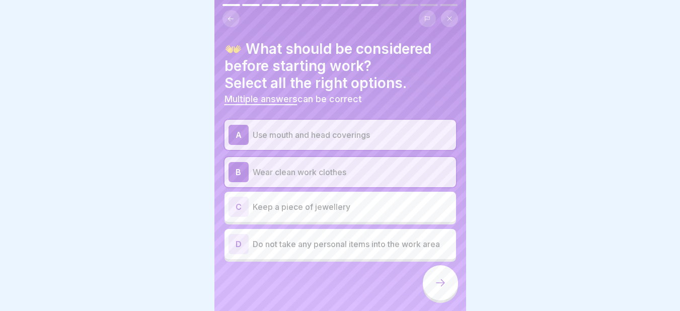
click at [268, 243] on p "Do not take any personal items into the work area" at bounding box center [352, 244] width 199 height 12
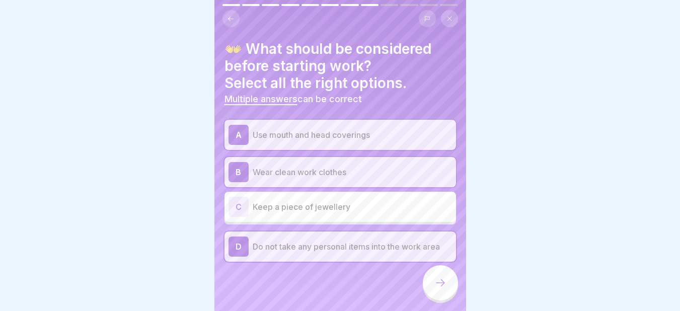
click at [433, 299] on div at bounding box center [440, 282] width 35 height 35
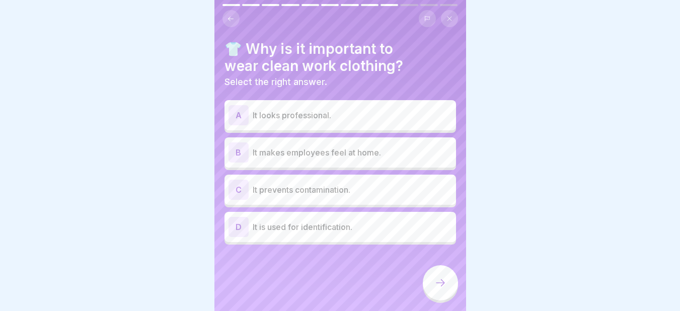
click at [317, 196] on div "C It prevents contamination." at bounding box center [339, 190] width 223 height 20
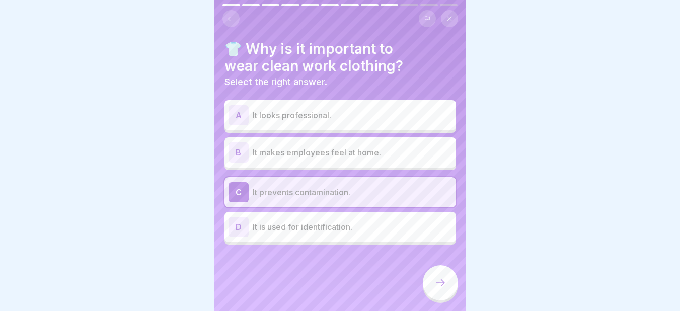
click at [439, 288] on icon at bounding box center [440, 283] width 12 height 12
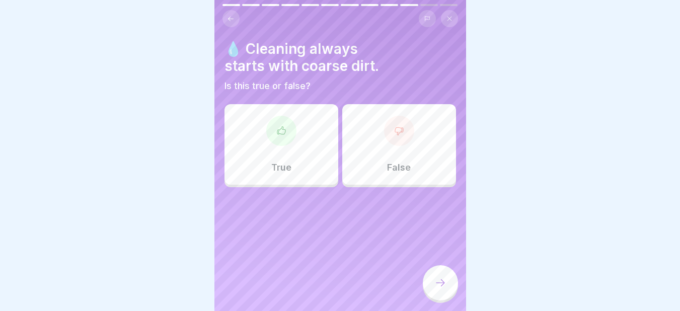
click at [281, 152] on div "True" at bounding box center [281, 144] width 114 height 80
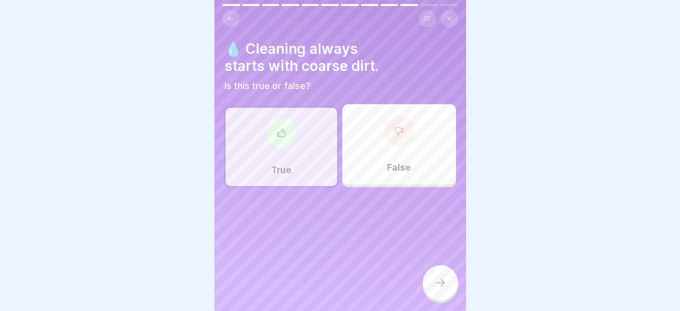
click at [447, 291] on div at bounding box center [440, 282] width 35 height 35
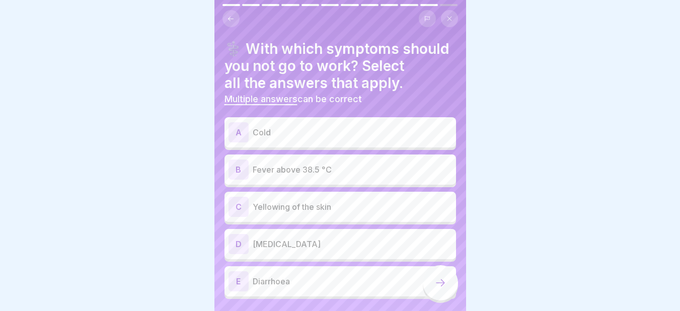
click at [278, 174] on p "Fever above 38.5 °C" at bounding box center [352, 169] width 199 height 12
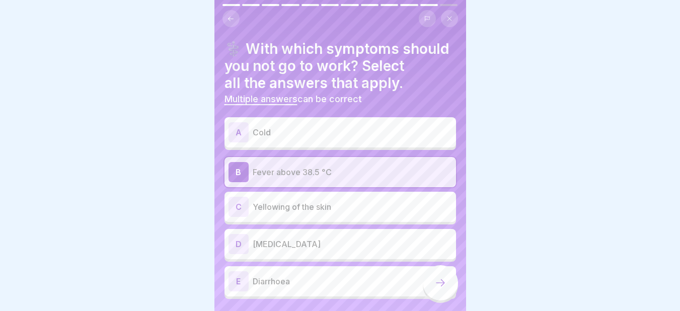
click at [336, 284] on p "Diarrhoea" at bounding box center [352, 281] width 199 height 12
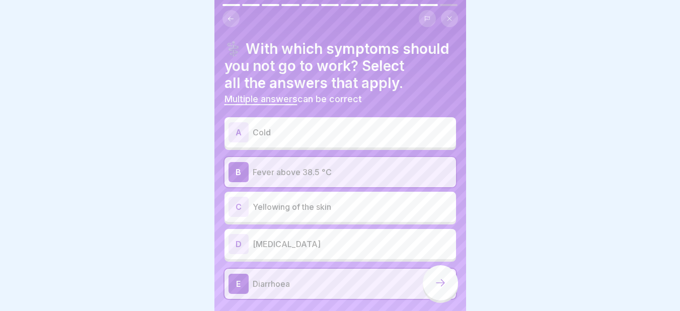
scroll to position [28, 0]
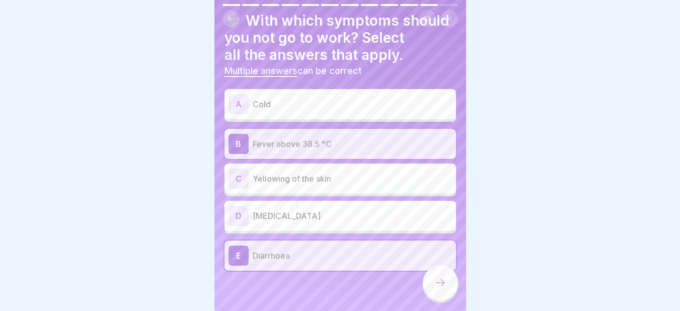
click at [280, 175] on p "Yellowing of the skin" at bounding box center [352, 179] width 199 height 12
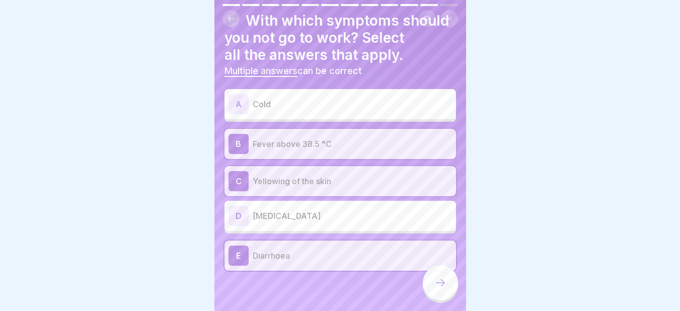
click at [444, 289] on icon at bounding box center [440, 283] width 12 height 12
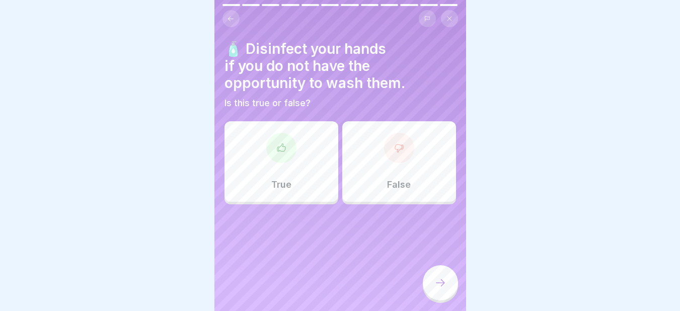
click at [299, 159] on div "True" at bounding box center [281, 161] width 114 height 80
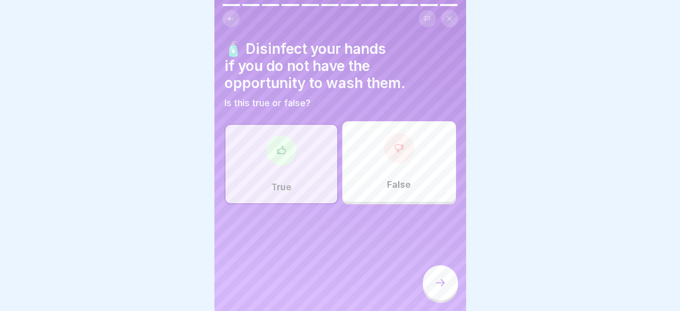
click at [435, 289] on icon at bounding box center [440, 283] width 12 height 12
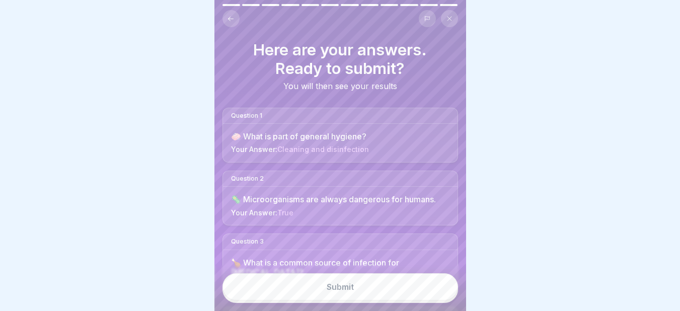
click at [359, 293] on button "Submit" at bounding box center [339, 286] width 235 height 27
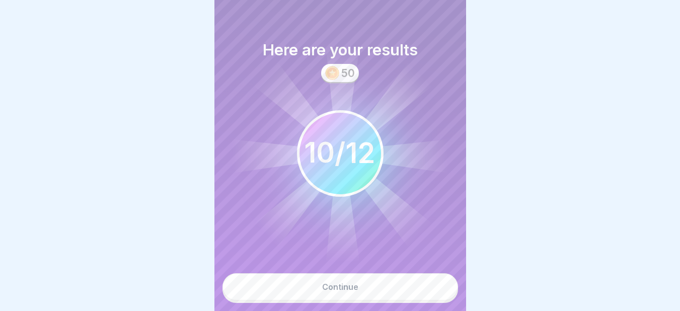
click at [359, 293] on button "Continue" at bounding box center [339, 286] width 235 height 27
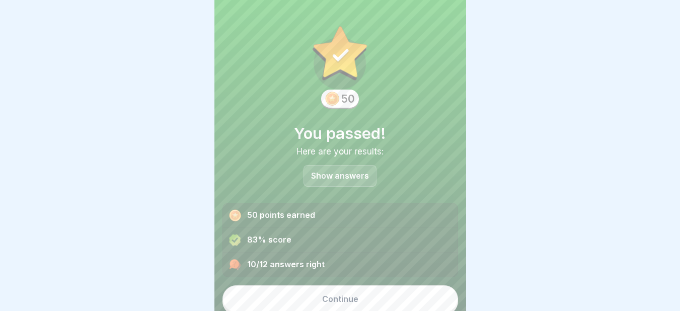
click at [363, 297] on button "Continue" at bounding box center [339, 298] width 235 height 27
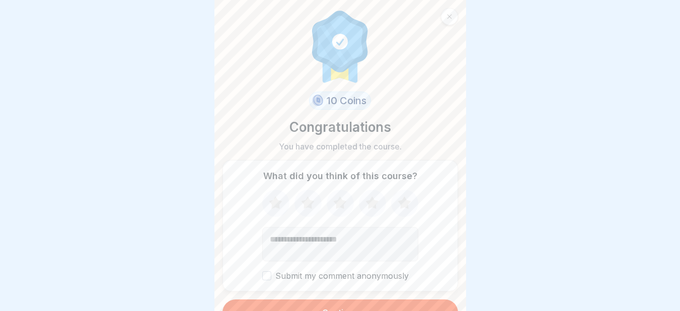
click at [365, 305] on button "Continue" at bounding box center [339, 312] width 235 height 26
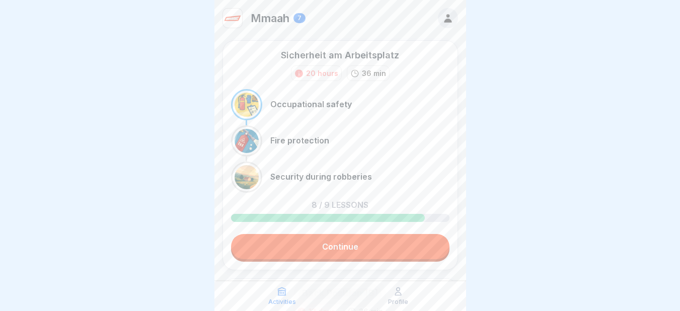
click at [352, 243] on link "Continue" at bounding box center [340, 246] width 218 height 25
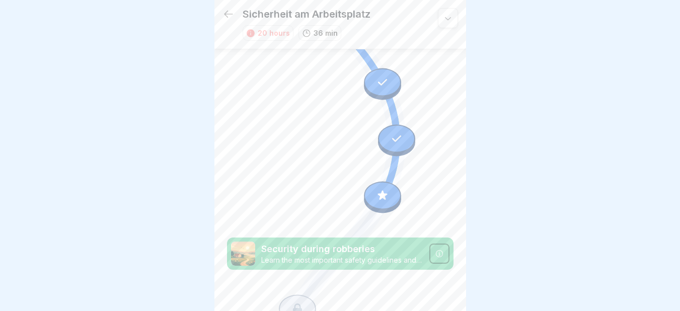
scroll to position [492, 0]
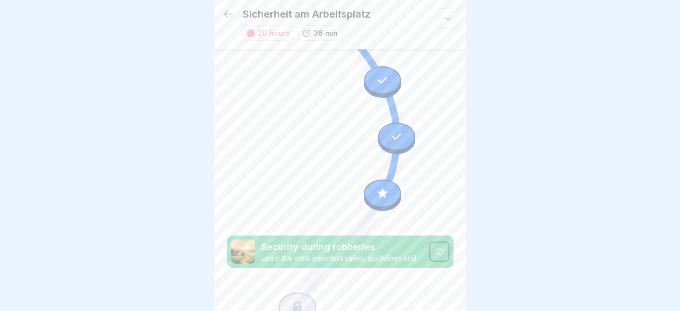
click at [342, 240] on p "Security during robberies" at bounding box center [342, 246] width 162 height 13
click at [435, 248] on icon at bounding box center [438, 251] width 7 height 7
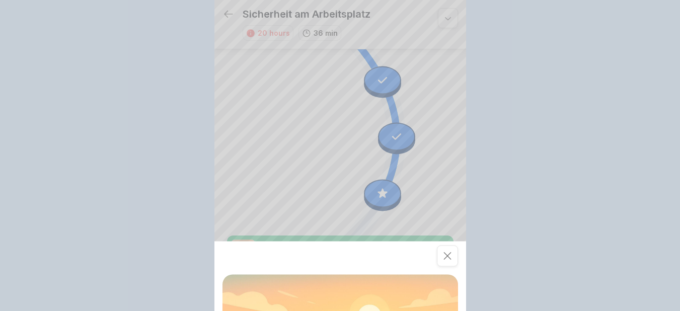
click at [432, 222] on div "Course Security during robberies Learn the most important safety guidelines and…" at bounding box center [340, 155] width 680 height 311
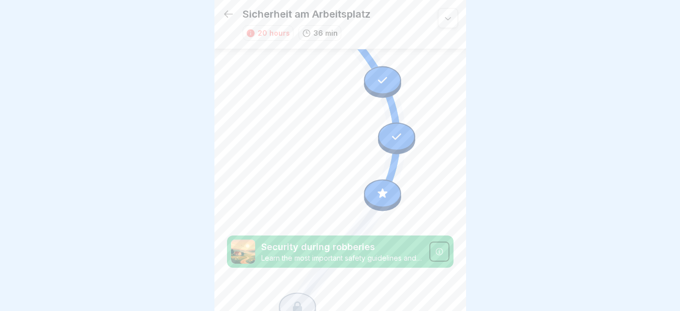
click at [435, 248] on icon at bounding box center [438, 251] width 7 height 7
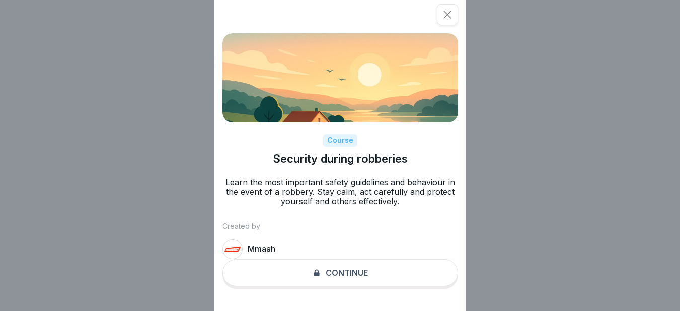
click at [345, 295] on div "Course Security during robberies Learn the most important safety guidelines and…" at bounding box center [340, 155] width 252 height 311
click at [345, 278] on div "Course Security during robberies Learn the most important safety guidelines and…" at bounding box center [340, 155] width 252 height 311
click at [444, 10] on div at bounding box center [447, 14] width 21 height 21
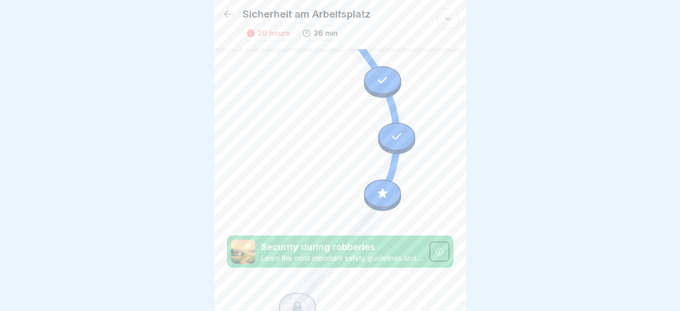
click at [297, 301] on icon at bounding box center [297, 306] width 9 height 11
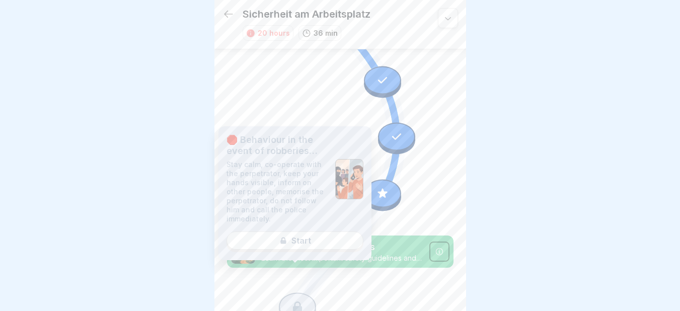
click at [302, 236] on div "🛑 Behaviour in the event of robberies and similar situations Stay calm, co-oper…" at bounding box center [294, 193] width 153 height 134
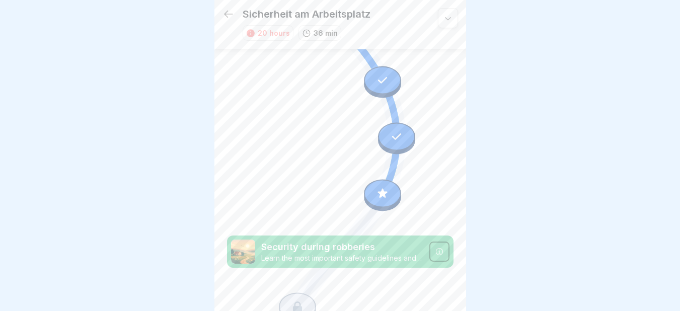
click at [432, 235] on div "Security during robberies Learn the most important safety guidelines and behavi…" at bounding box center [340, 251] width 226 height 32
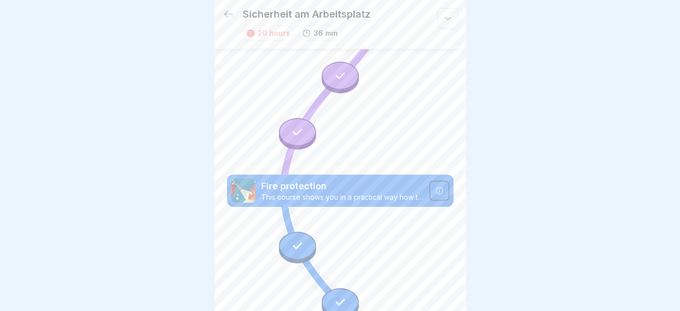
scroll to position [0, 0]
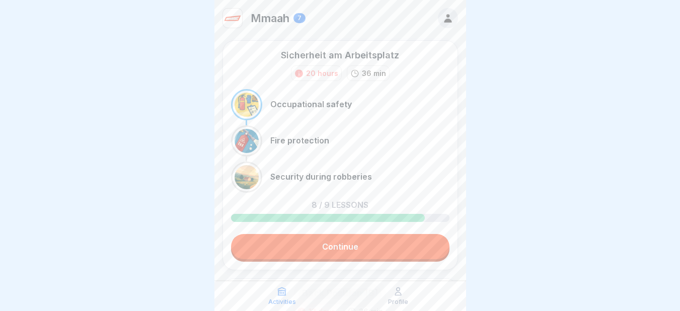
click at [321, 246] on link "Continue" at bounding box center [340, 246] width 218 height 25
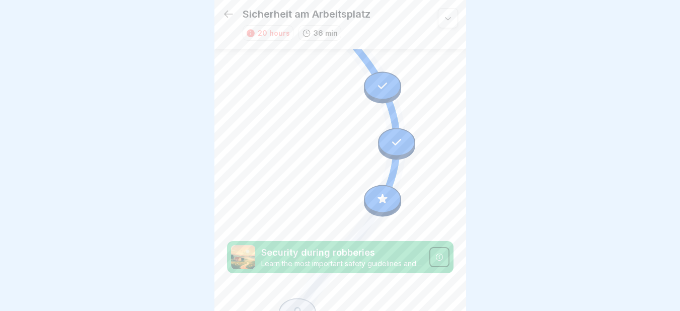
scroll to position [492, 0]
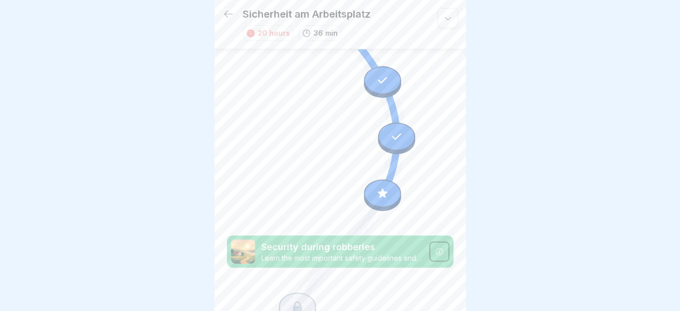
click at [435, 247] on icon at bounding box center [439, 251] width 8 height 8
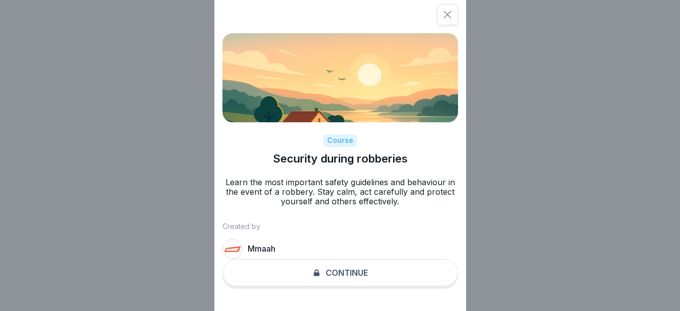
click at [362, 283] on div "Course Security during robberies Learn the most important safety guidelines and…" at bounding box center [340, 155] width 252 height 311
click at [346, 147] on div "Course" at bounding box center [340, 140] width 34 height 13
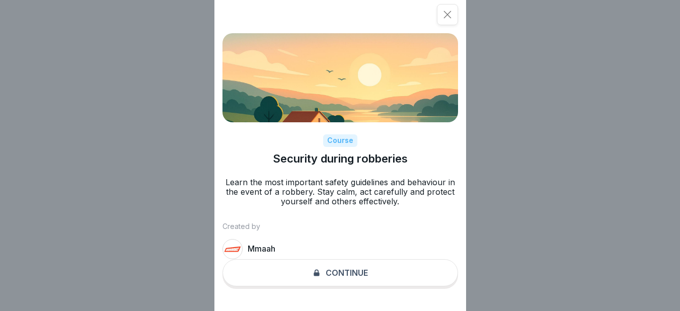
click at [346, 147] on div "Course" at bounding box center [340, 140] width 34 height 13
drag, startPoint x: 346, startPoint y: 149, endPoint x: 447, endPoint y: 14, distance: 169.2
click at [447, 14] on div "Course Security during robberies Learn the most important safety guidelines and…" at bounding box center [340, 155] width 252 height 311
click at [447, 14] on icon at bounding box center [447, 15] width 10 height 10
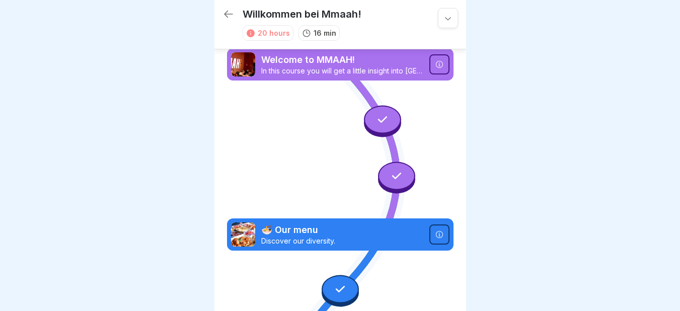
click at [468, 193] on div at bounding box center [340, 155] width 680 height 311
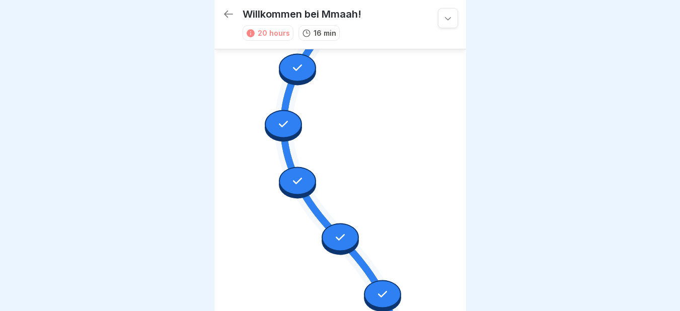
scroll to position [556, 0]
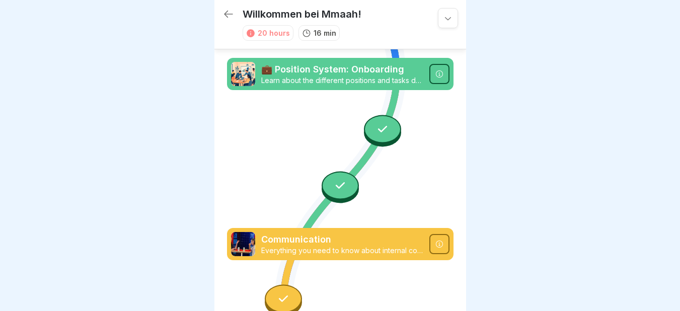
click at [435, 240] on icon at bounding box center [439, 244] width 8 height 8
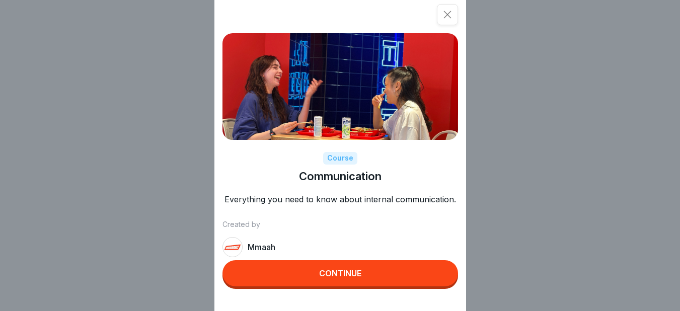
click at [376, 279] on button "Continue" at bounding box center [339, 273] width 235 height 26
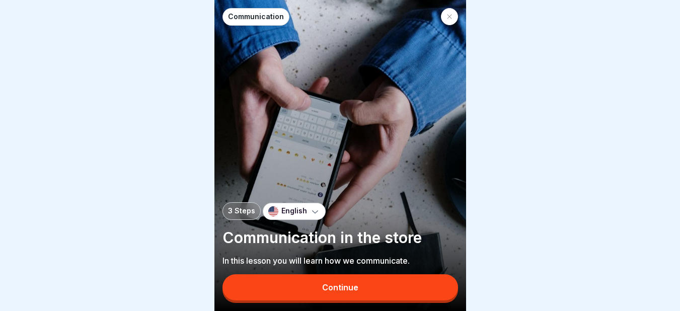
click at [376, 279] on div "Communication 3 Steps English Communication in the store In this lesson you wil…" at bounding box center [340, 155] width 252 height 311
click at [353, 292] on div "Continue" at bounding box center [340, 287] width 36 height 9
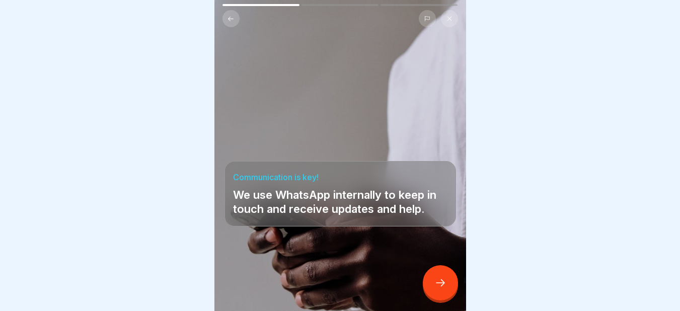
click at [440, 284] on div at bounding box center [440, 282] width 35 height 35
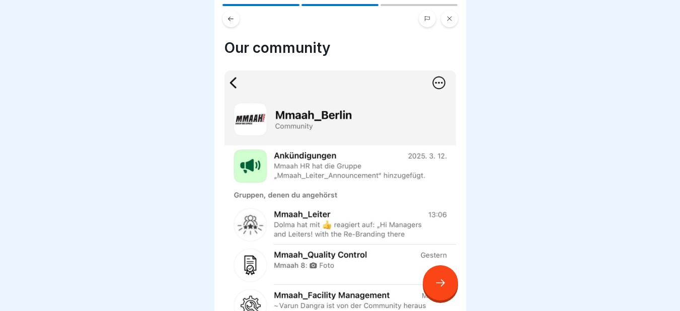
click at [440, 284] on div at bounding box center [440, 282] width 35 height 35
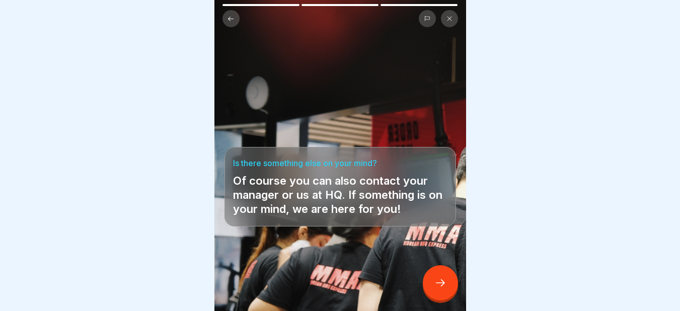
click at [440, 284] on div at bounding box center [440, 282] width 35 height 35
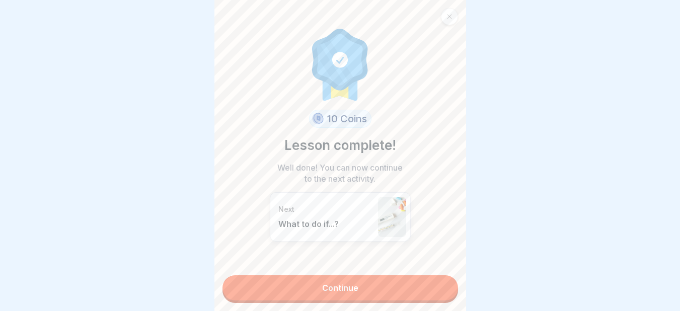
click at [440, 284] on link "Continue" at bounding box center [339, 287] width 235 height 25
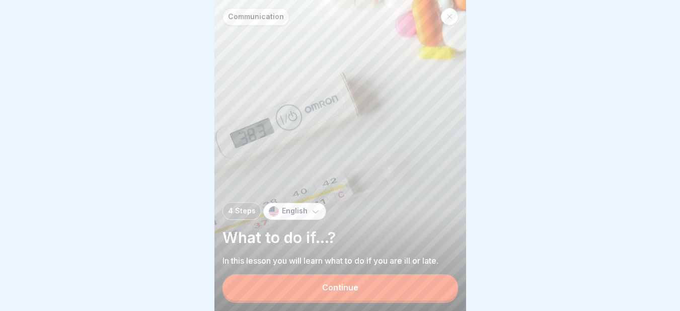
click at [440, 284] on button "Continue" at bounding box center [339, 287] width 235 height 26
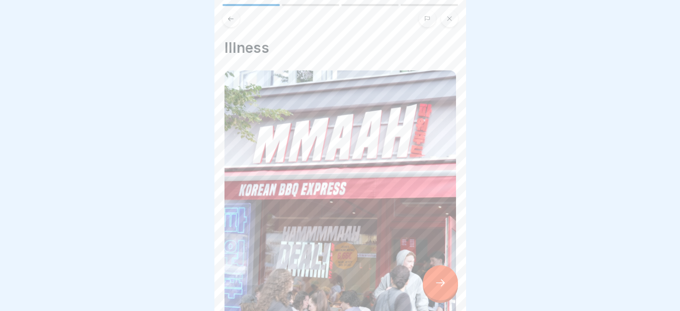
click at [440, 284] on div at bounding box center [440, 282] width 35 height 35
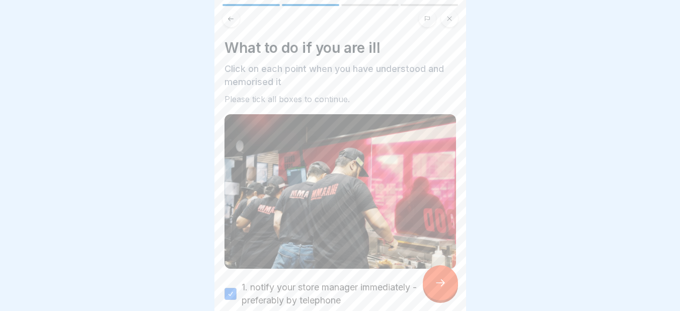
click at [440, 284] on div at bounding box center [440, 282] width 35 height 35
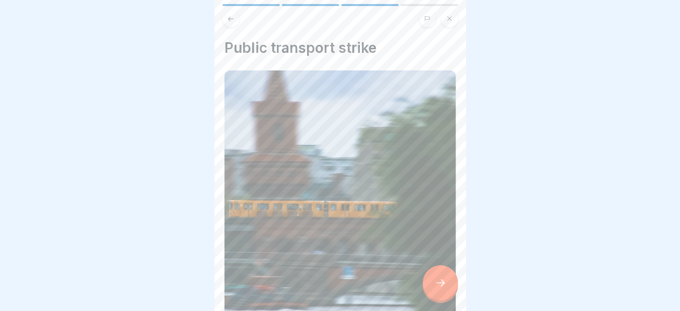
click at [440, 284] on div at bounding box center [440, 282] width 35 height 35
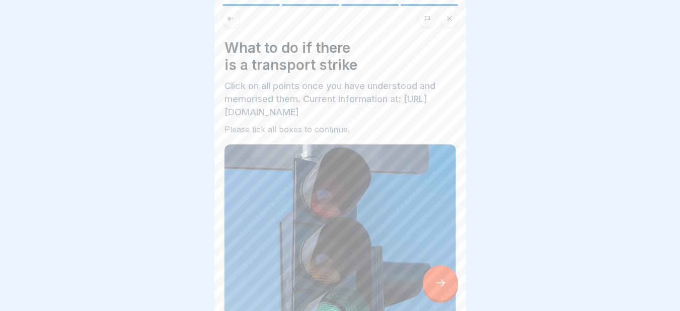
click at [440, 284] on div at bounding box center [440, 282] width 35 height 35
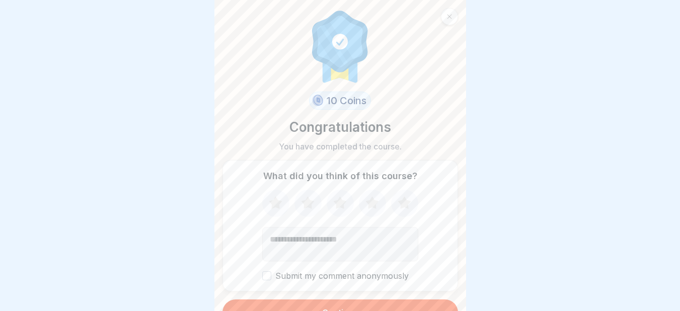
click at [412, 302] on button "Continue" at bounding box center [339, 312] width 235 height 26
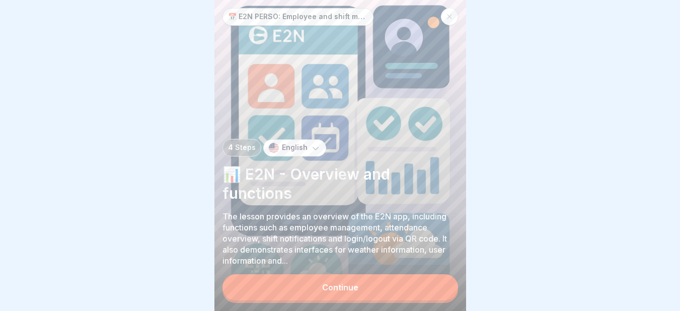
click at [428, 296] on button "Continue" at bounding box center [339, 287] width 235 height 26
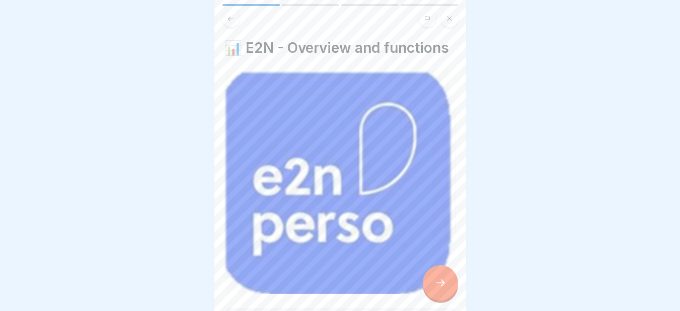
click at [428, 296] on div at bounding box center [440, 282] width 35 height 35
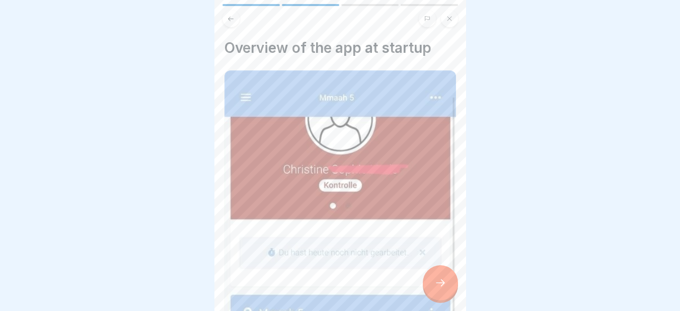
click at [428, 296] on div at bounding box center [440, 282] width 35 height 35
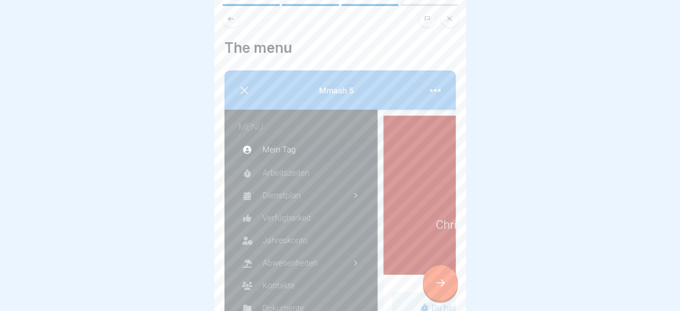
click at [428, 296] on div at bounding box center [440, 282] width 35 height 35
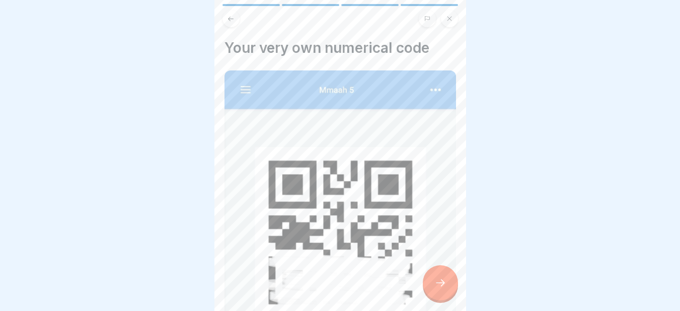
click at [428, 296] on div at bounding box center [440, 282] width 35 height 35
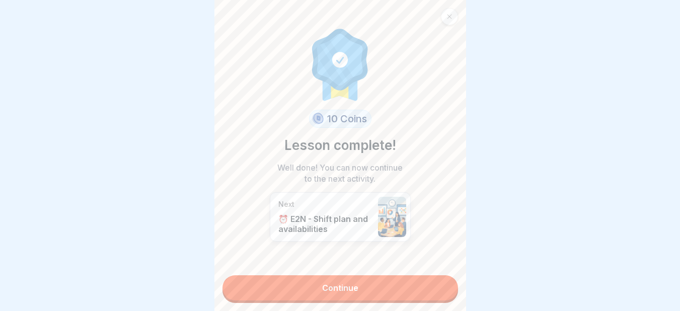
click at [428, 296] on link "Continue" at bounding box center [339, 287] width 235 height 25
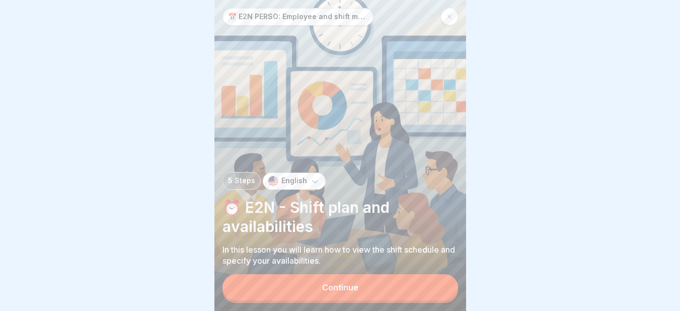
click at [428, 296] on button "Continue" at bounding box center [339, 287] width 235 height 26
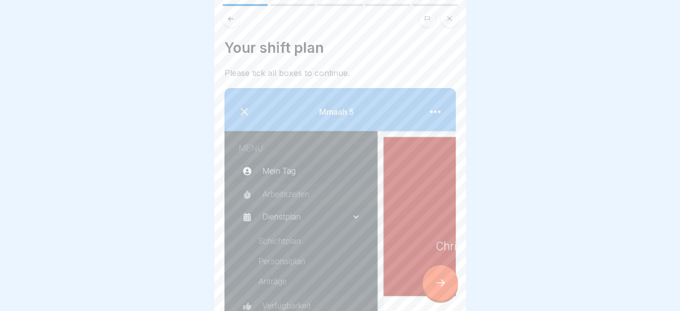
click at [428, 296] on div at bounding box center [440, 282] width 35 height 35
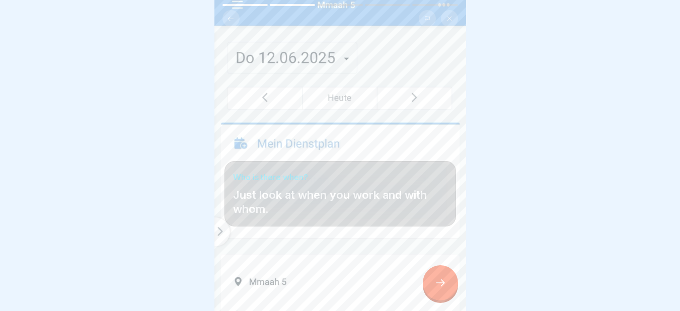
click at [428, 296] on div at bounding box center [440, 282] width 35 height 35
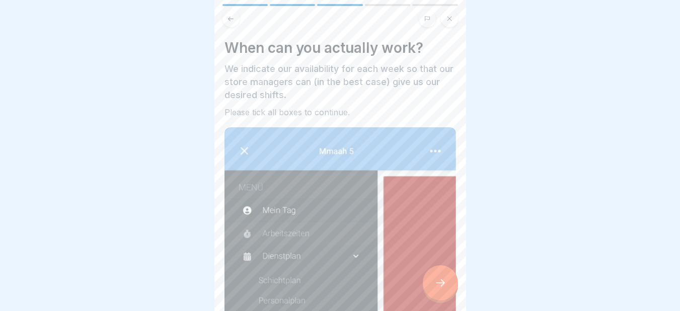
click at [428, 296] on div at bounding box center [440, 282] width 35 height 35
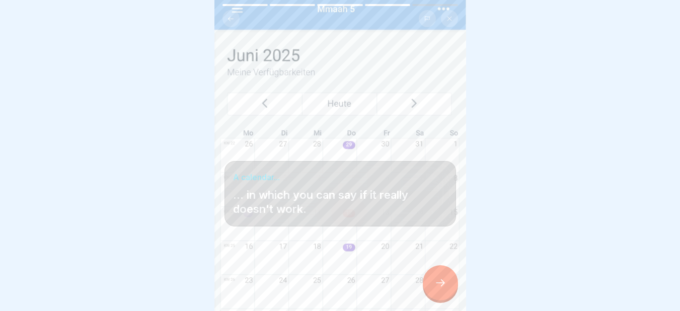
click at [428, 296] on div at bounding box center [440, 282] width 35 height 35
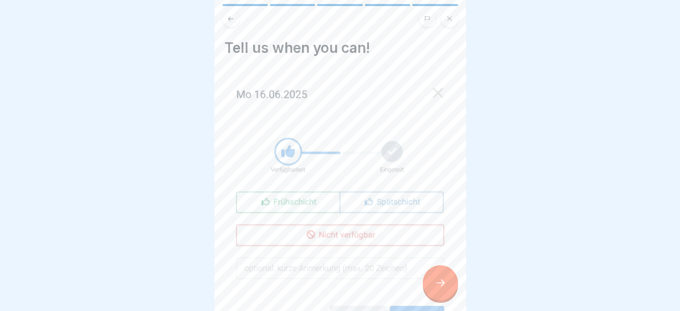
click at [428, 296] on div at bounding box center [440, 282] width 35 height 35
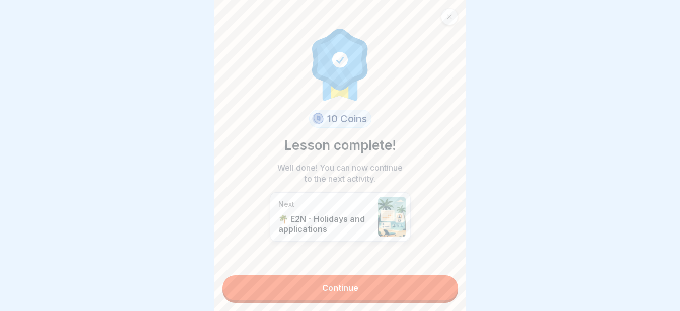
click at [428, 296] on link "Continue" at bounding box center [339, 287] width 235 height 25
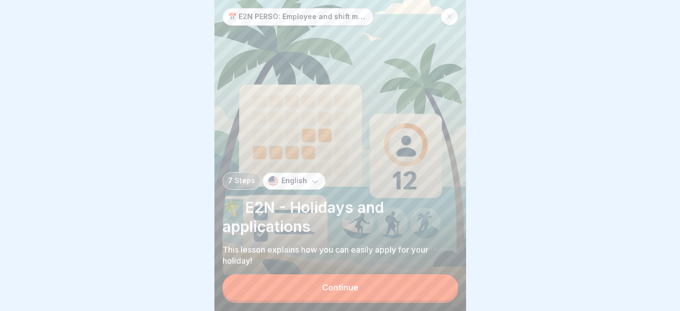
click at [428, 296] on button "Continue" at bounding box center [339, 287] width 235 height 26
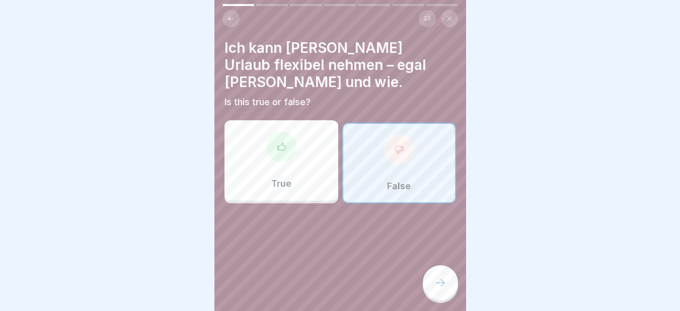
click at [393, 148] on div "False" at bounding box center [399, 163] width 114 height 80
click at [435, 300] on div at bounding box center [440, 282] width 35 height 35
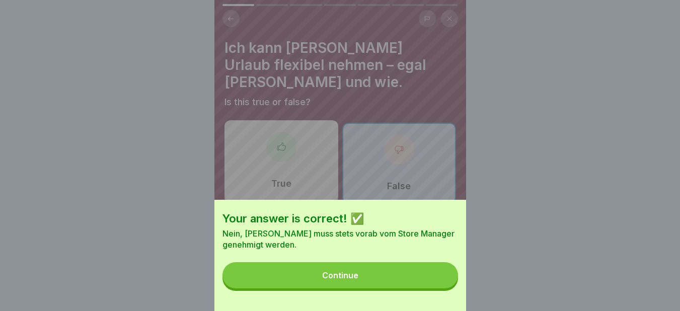
click at [378, 288] on button "Continue" at bounding box center [339, 275] width 235 height 26
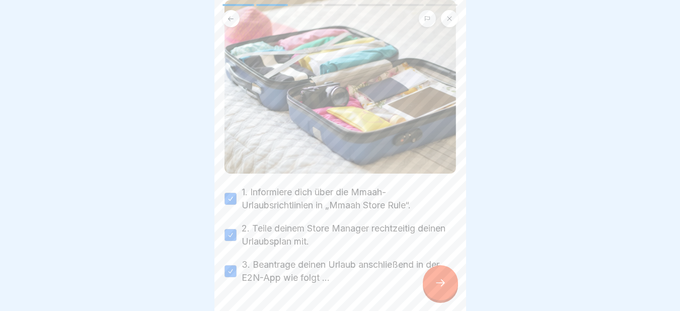
scroll to position [146, 0]
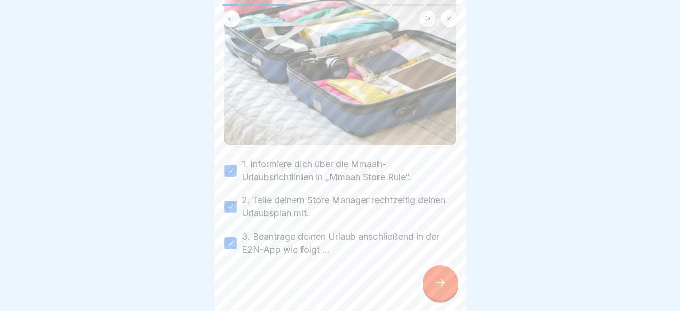
click at [441, 298] on div at bounding box center [440, 282] width 35 height 35
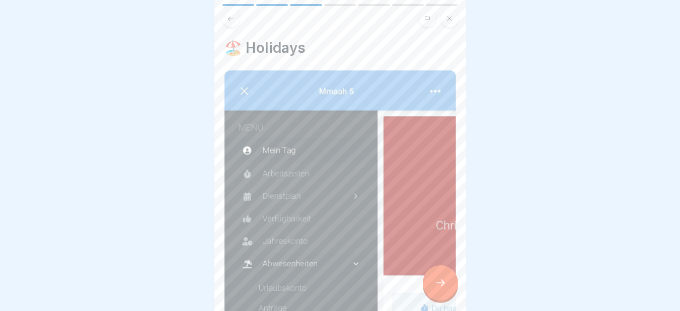
click at [441, 298] on div at bounding box center [440, 282] width 35 height 35
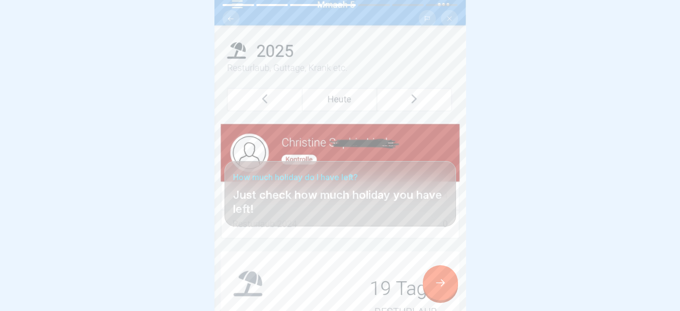
click at [441, 298] on div at bounding box center [440, 282] width 35 height 35
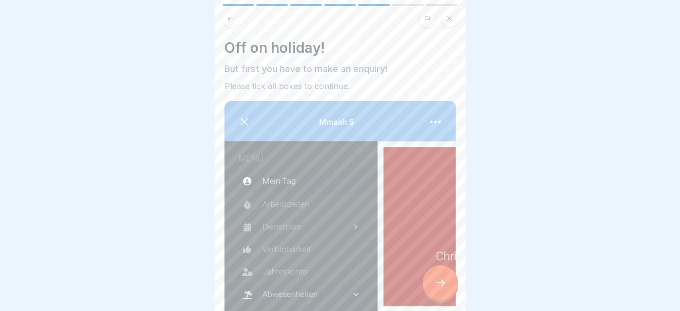
click at [441, 298] on div at bounding box center [440, 282] width 35 height 35
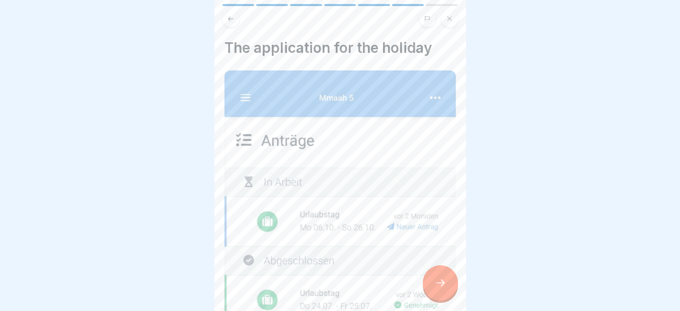
click at [441, 298] on div at bounding box center [440, 282] width 35 height 35
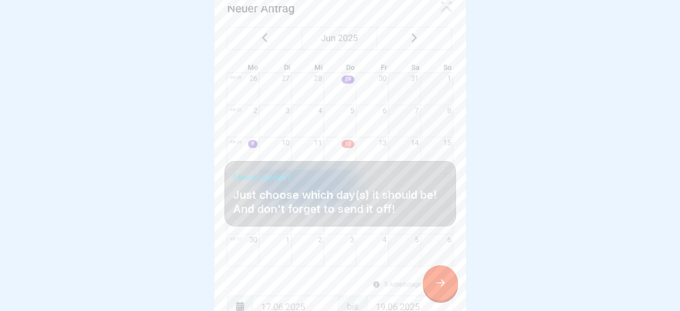
click at [441, 298] on div at bounding box center [440, 282] width 35 height 35
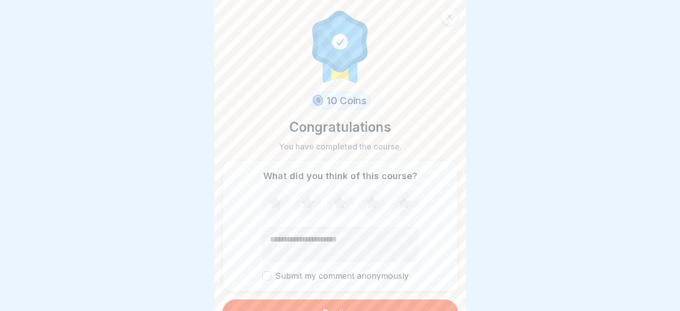
click at [434, 304] on button "Continue" at bounding box center [339, 312] width 235 height 26
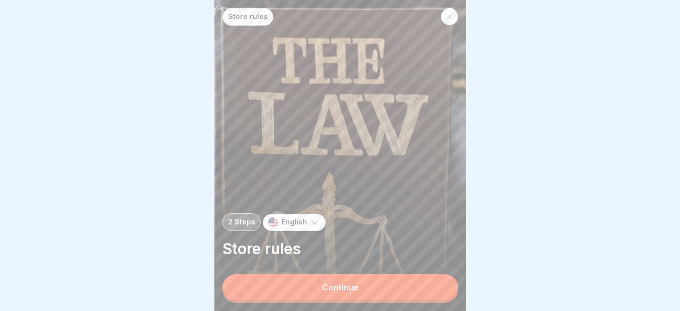
click at [434, 300] on button "Continue" at bounding box center [339, 287] width 235 height 26
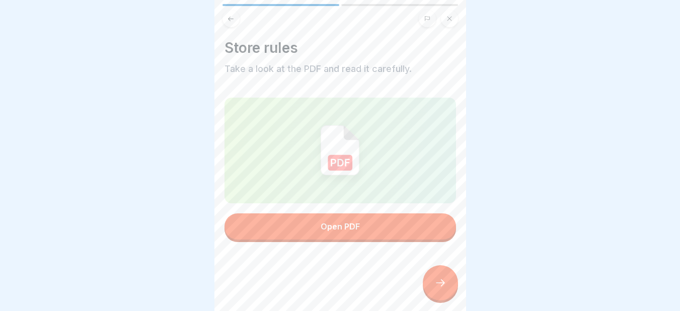
click at [442, 289] on icon at bounding box center [440, 283] width 12 height 12
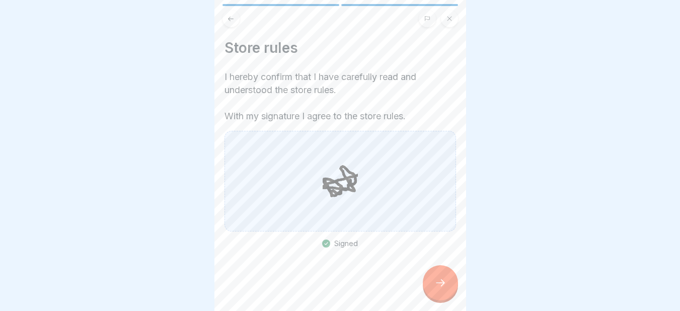
click at [442, 289] on icon at bounding box center [440, 283] width 12 height 12
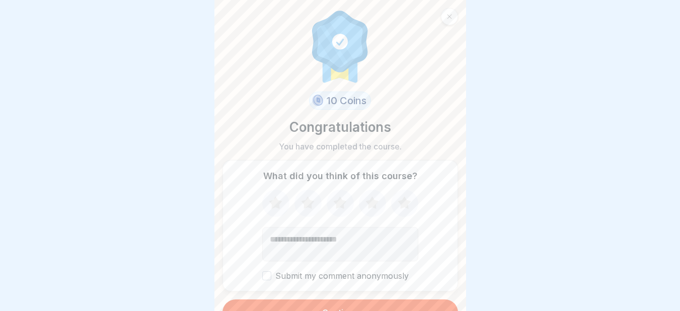
click at [436, 302] on button "Continue" at bounding box center [339, 312] width 235 height 26
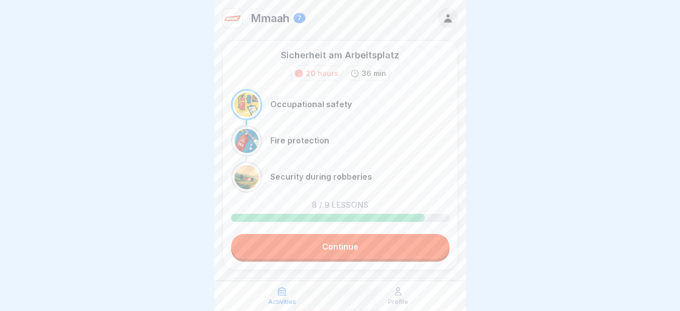
click at [398, 248] on link "Continue" at bounding box center [340, 246] width 218 height 25
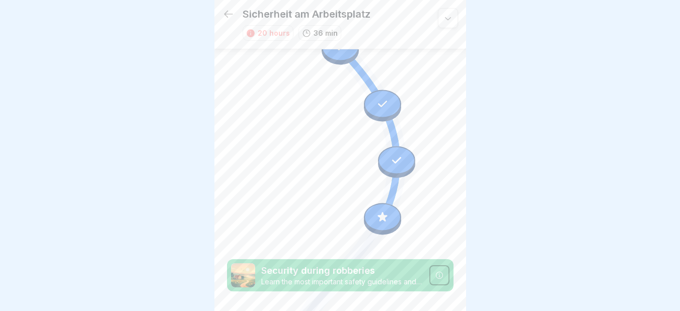
scroll to position [492, 0]
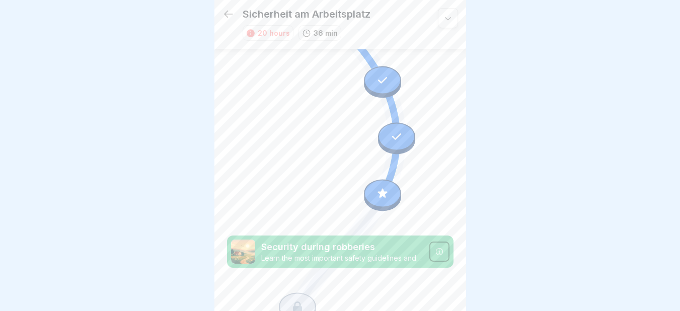
click at [435, 248] on icon at bounding box center [438, 251] width 7 height 7
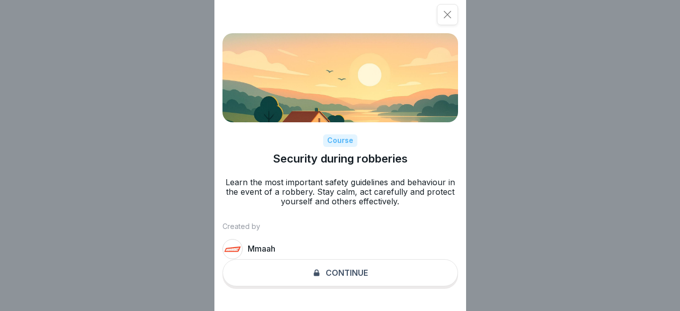
click at [330, 281] on div "Course Security during robberies Learn the most important safety guidelines and…" at bounding box center [340, 155] width 252 height 311
click at [449, 17] on icon at bounding box center [447, 15] width 10 height 10
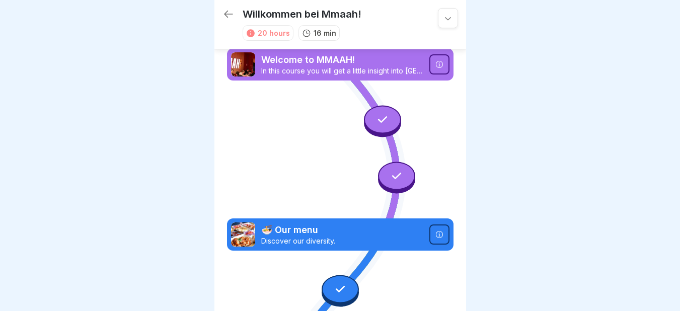
click at [435, 60] on icon at bounding box center [439, 64] width 8 height 8
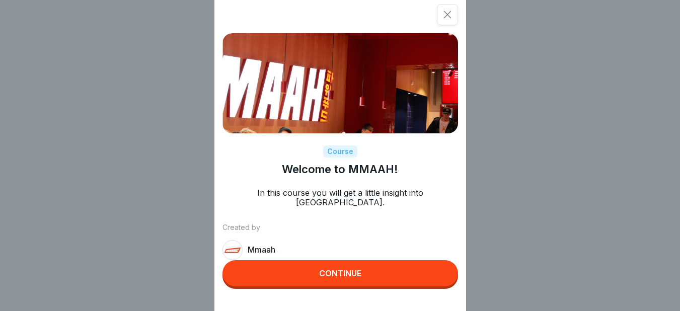
click at [449, 14] on icon at bounding box center [447, 15] width 10 height 10
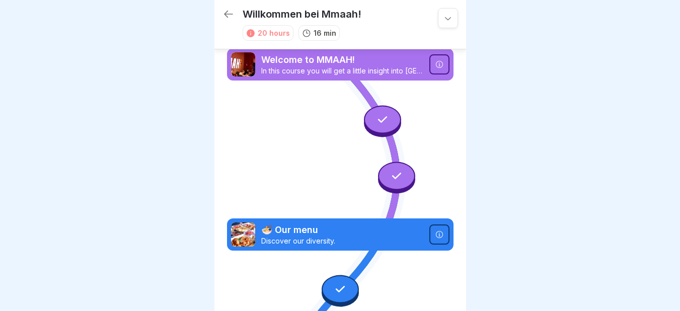
click at [435, 230] on icon at bounding box center [439, 234] width 8 height 8
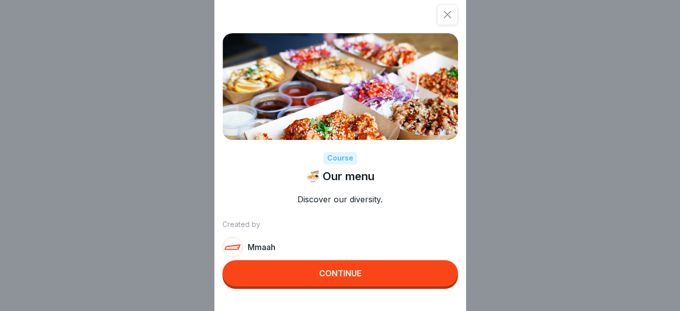
click at [385, 278] on button "Continue" at bounding box center [339, 273] width 235 height 26
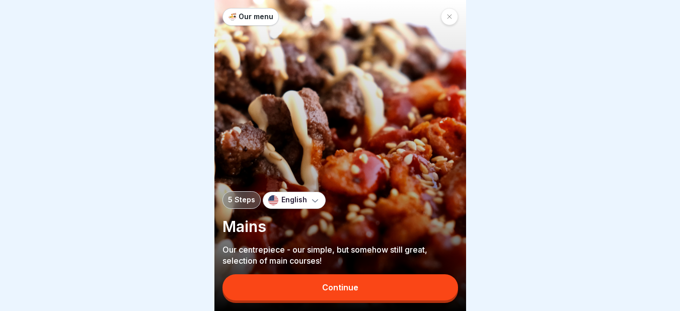
click at [398, 298] on button "Continue" at bounding box center [339, 287] width 235 height 26
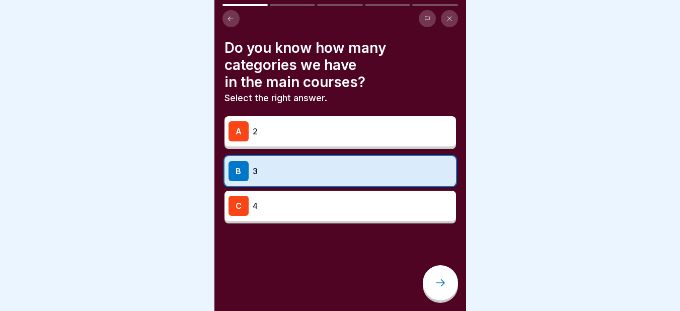
click at [451, 18] on icon at bounding box center [449, 19] width 6 height 6
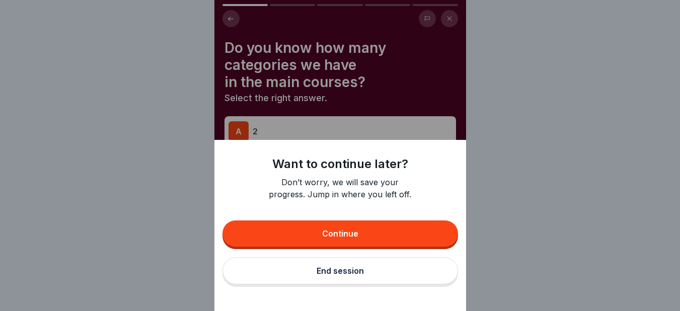
click at [353, 275] on div "End session" at bounding box center [339, 270] width 47 height 9
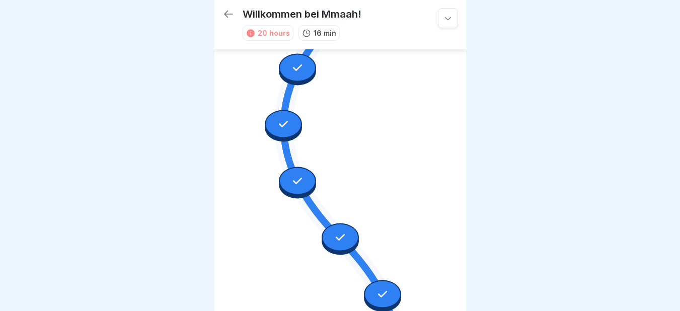
scroll to position [556, 0]
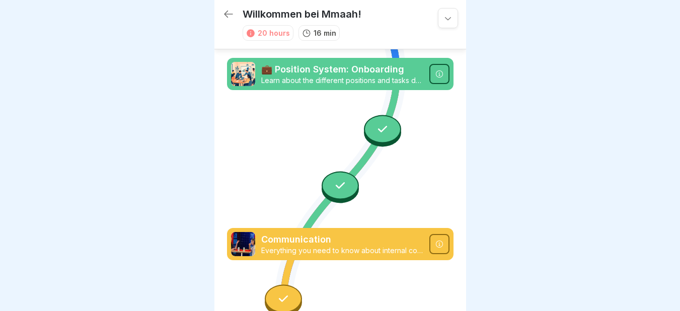
click at [433, 234] on div at bounding box center [439, 244] width 20 height 20
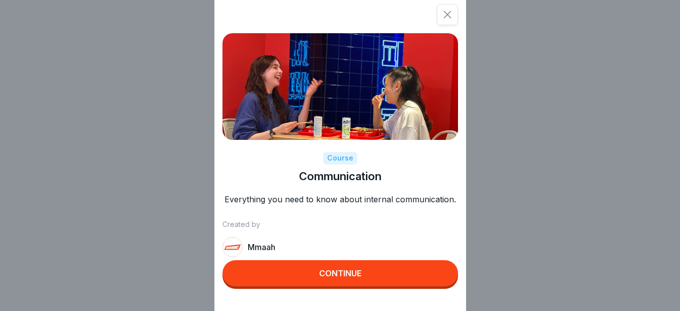
click at [386, 277] on button "Continue" at bounding box center [339, 273] width 235 height 26
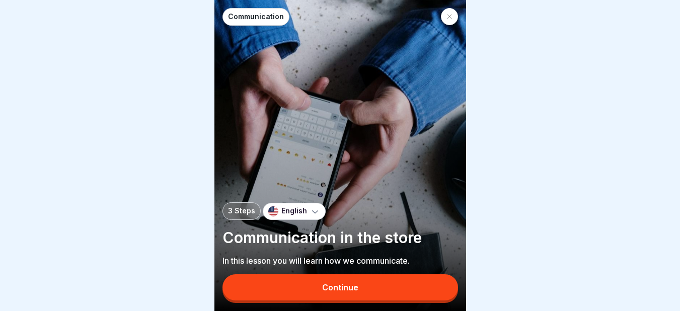
click at [386, 277] on div "Communication 3 Steps English Communication in the store In this lesson you wil…" at bounding box center [340, 155] width 252 height 311
click at [375, 300] on button "Continue" at bounding box center [339, 287] width 235 height 26
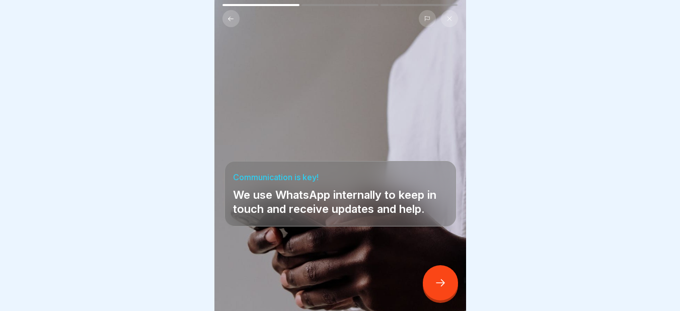
click at [437, 288] on icon at bounding box center [440, 283] width 12 height 12
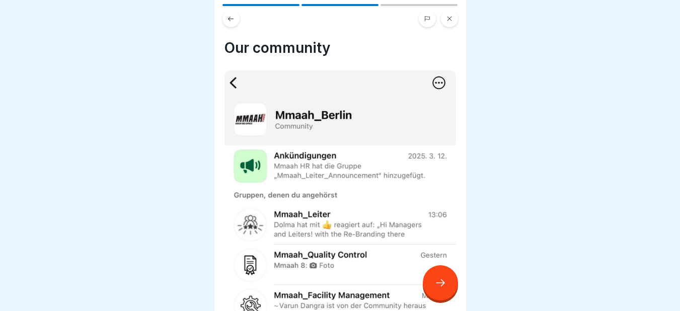
click at [437, 288] on icon at bounding box center [440, 283] width 12 height 12
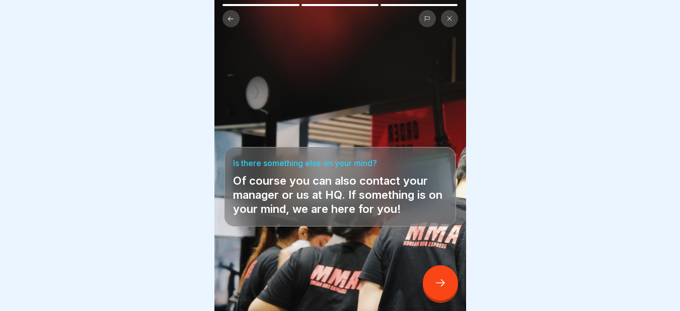
click at [437, 288] on icon at bounding box center [440, 283] width 12 height 12
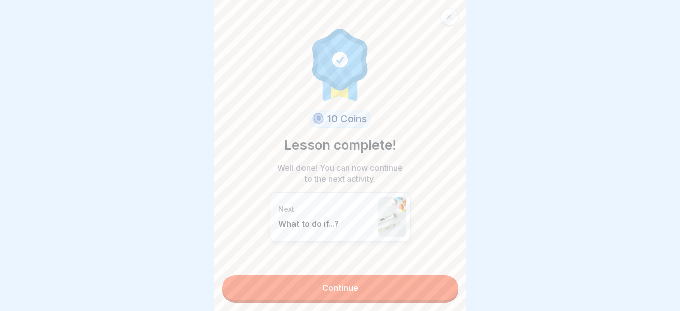
click at [437, 288] on link "Continue" at bounding box center [339, 287] width 235 height 25
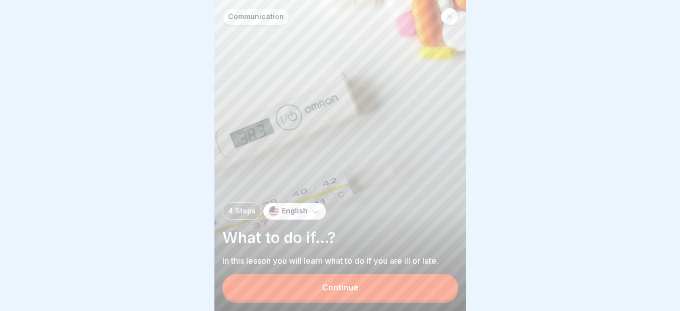
click at [437, 288] on button "Continue" at bounding box center [339, 287] width 235 height 26
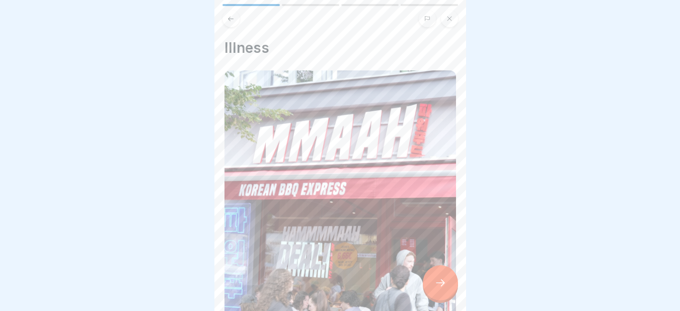
click at [437, 288] on icon at bounding box center [440, 283] width 12 height 12
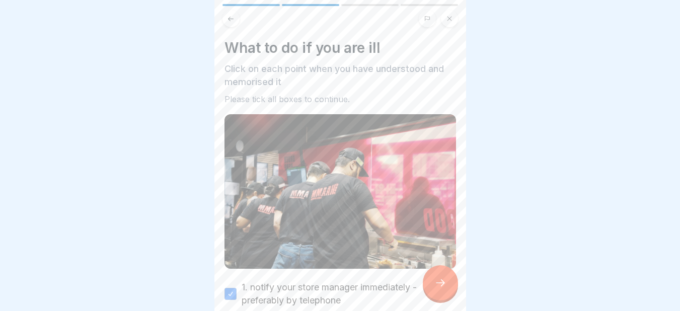
click at [437, 288] on icon at bounding box center [440, 283] width 12 height 12
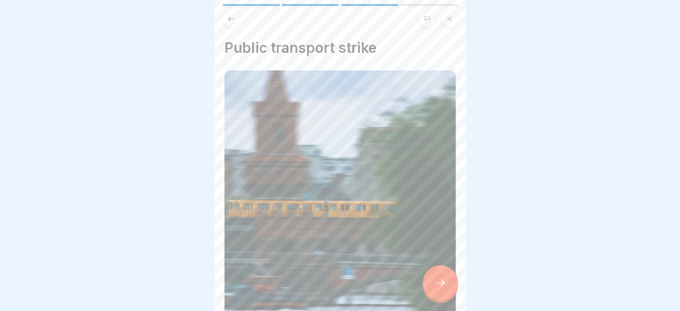
click at [437, 288] on icon at bounding box center [440, 283] width 12 height 12
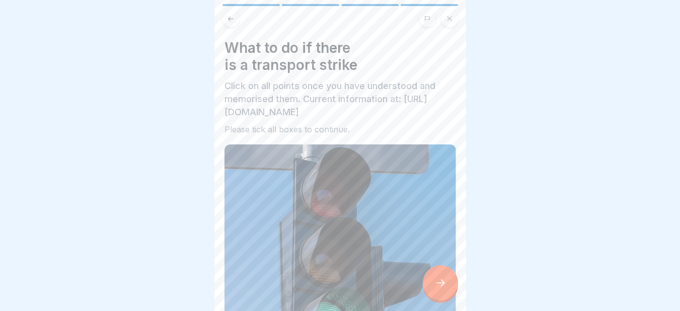
click at [437, 288] on icon at bounding box center [440, 283] width 12 height 12
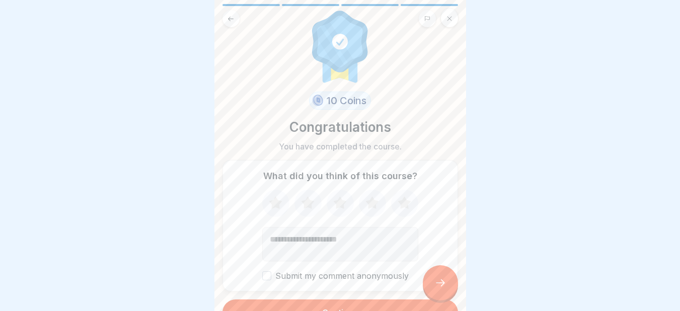
click at [437, 288] on div "What did you think of this course? Submit my comment anonymously" at bounding box center [339, 225] width 235 height 131
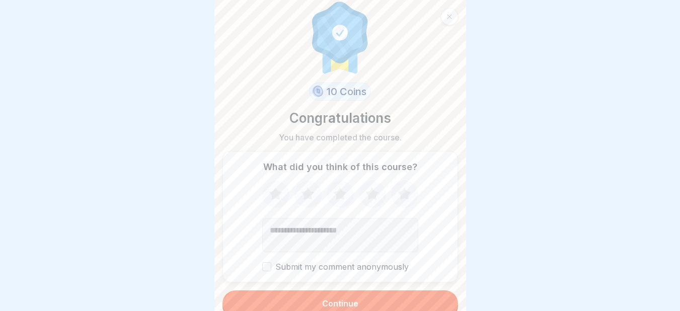
scroll to position [18, 0]
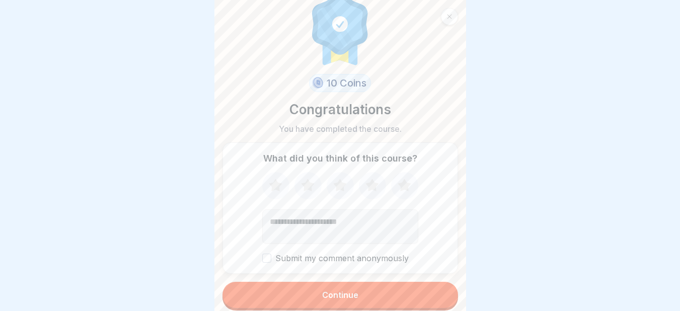
click at [399, 290] on button "Continue" at bounding box center [339, 295] width 235 height 26
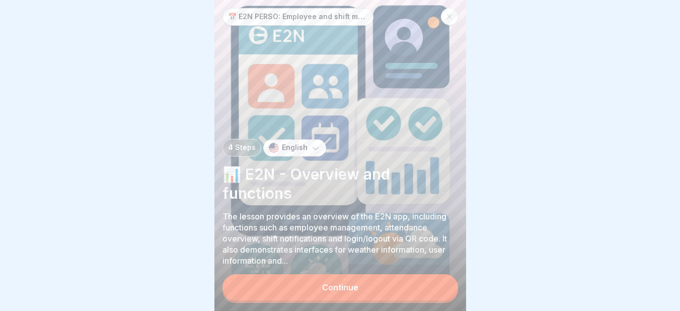
click at [399, 290] on button "Continue" at bounding box center [339, 287] width 235 height 26
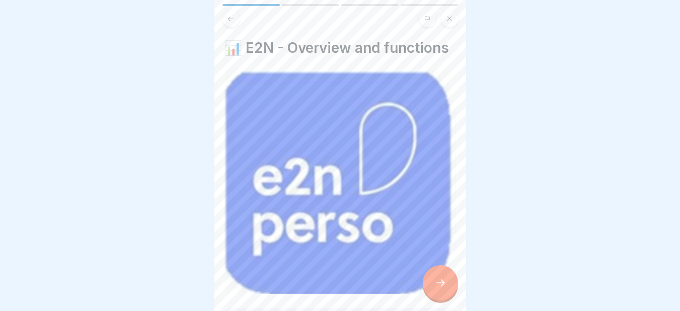
scroll to position [106, 0]
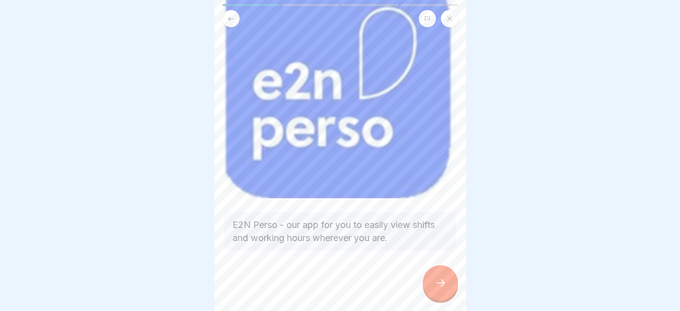
click at [438, 282] on div at bounding box center [440, 282] width 35 height 35
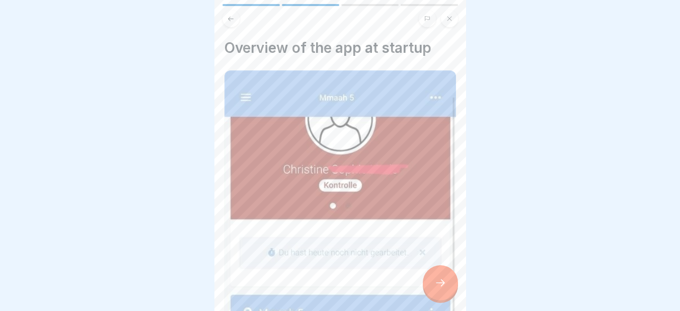
click at [438, 281] on div at bounding box center [440, 282] width 35 height 35
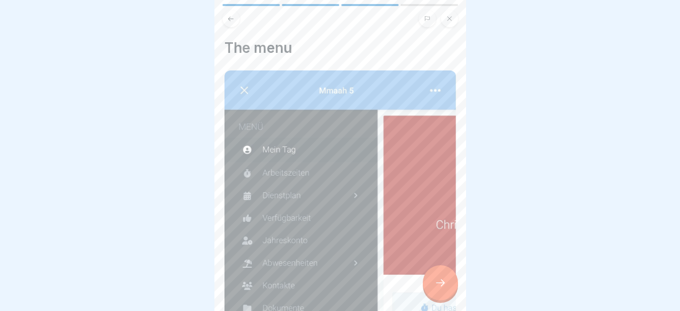
click at [438, 281] on div at bounding box center [440, 282] width 35 height 35
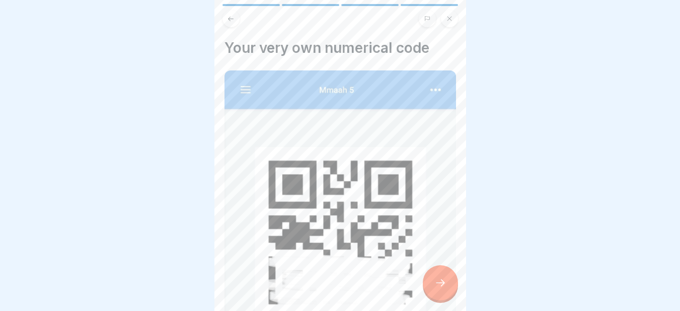
click at [438, 281] on div at bounding box center [440, 282] width 35 height 35
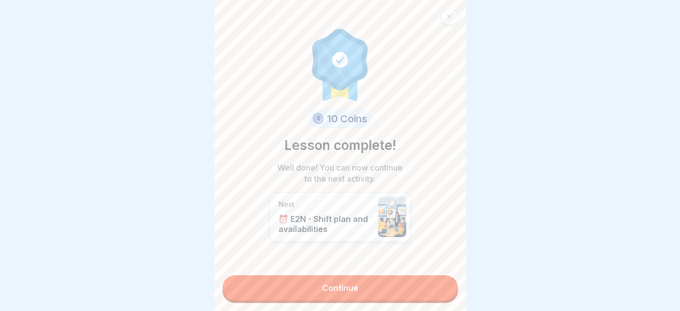
click at [438, 281] on link "Continue" at bounding box center [339, 287] width 235 height 25
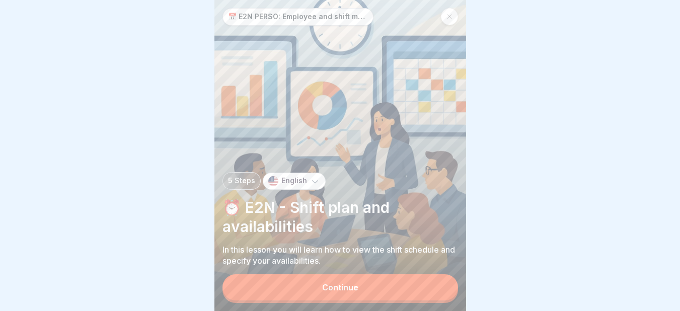
click at [389, 289] on button "Continue" at bounding box center [339, 287] width 235 height 26
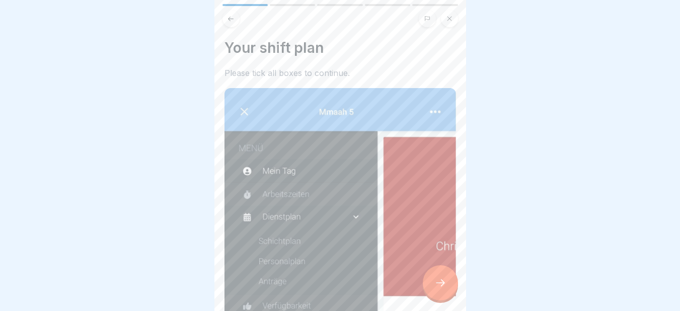
click at [455, 252] on div "Your shift plan Please tick all boxes to continue. Open the menu (top left) Go …" at bounding box center [340, 155] width 252 height 311
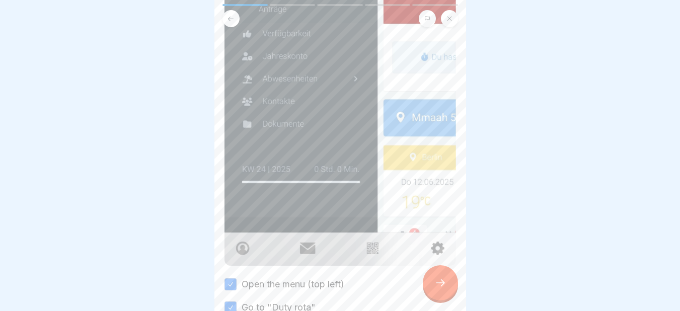
click at [434, 282] on div at bounding box center [440, 282] width 35 height 35
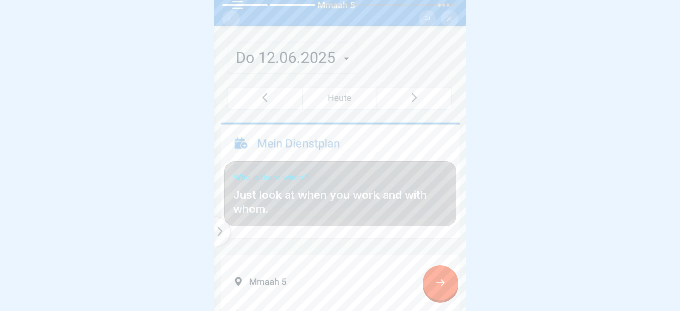
click at [434, 282] on div at bounding box center [440, 282] width 35 height 35
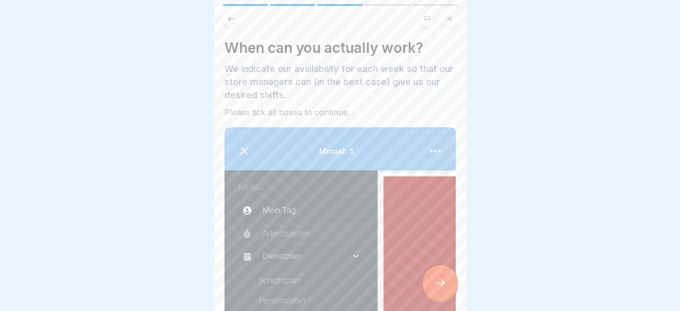
click at [434, 282] on div at bounding box center [440, 282] width 35 height 35
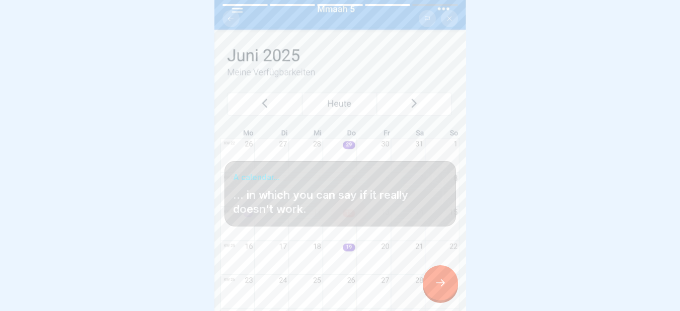
click at [446, 288] on icon at bounding box center [440, 283] width 12 height 12
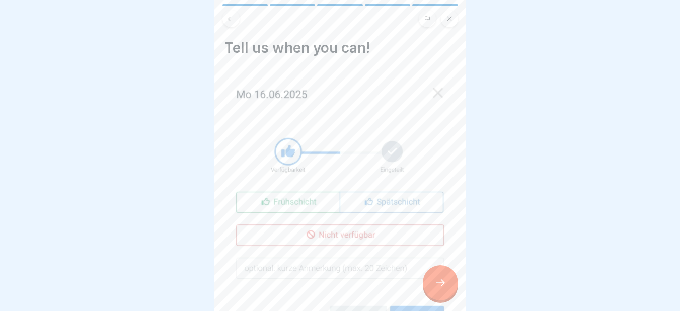
click at [434, 276] on div at bounding box center [440, 282] width 35 height 35
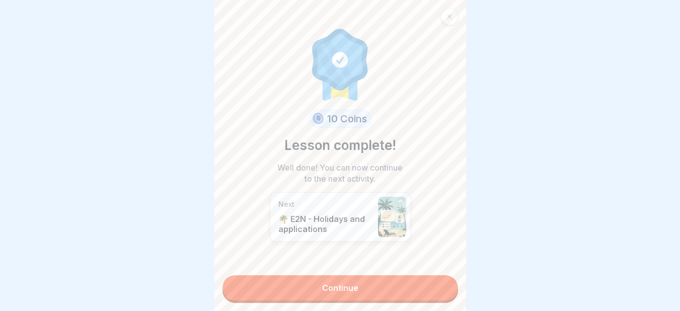
click at [391, 286] on link "Continue" at bounding box center [339, 287] width 235 height 25
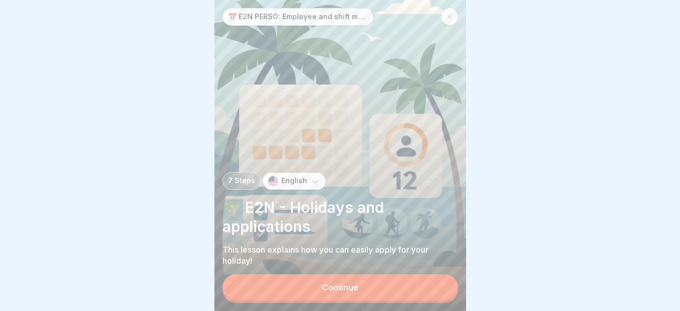
click at [362, 288] on button "Continue" at bounding box center [339, 287] width 235 height 26
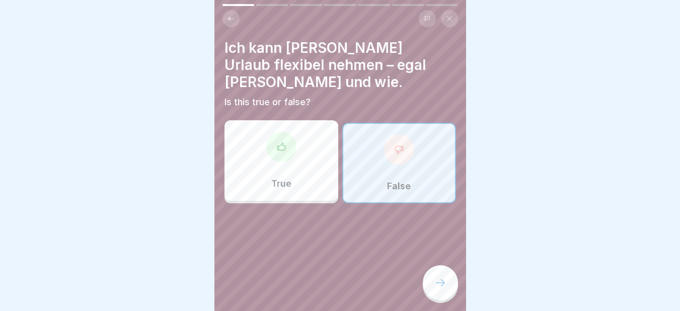
click at [385, 149] on div "False" at bounding box center [399, 163] width 114 height 80
click at [432, 291] on div at bounding box center [440, 282] width 35 height 35
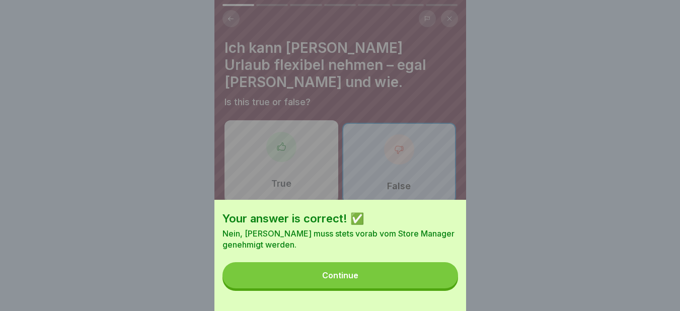
click at [395, 272] on button "Continue" at bounding box center [339, 275] width 235 height 26
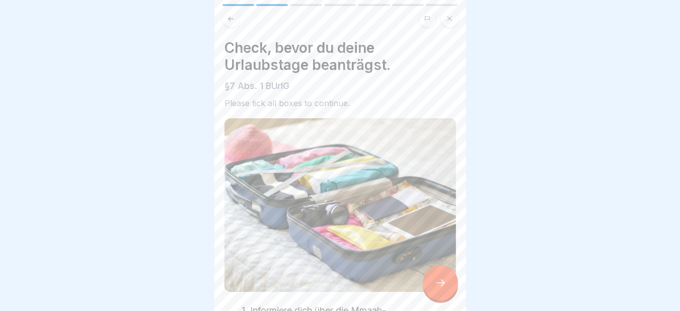
click at [445, 18] on button at bounding box center [449, 18] width 17 height 17
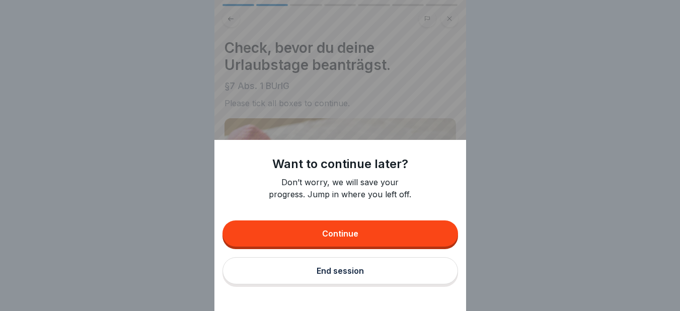
click at [324, 275] on div "End session" at bounding box center [339, 270] width 47 height 9
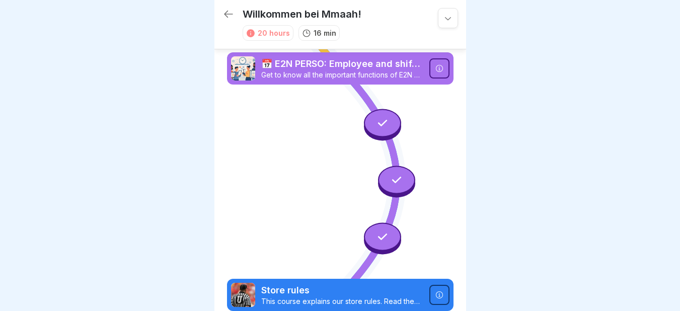
scroll to position [931, 0]
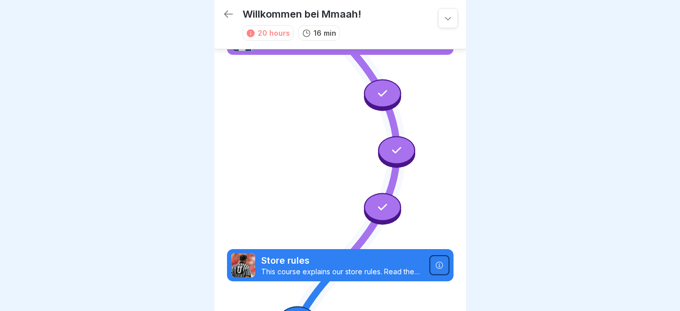
click at [435, 261] on icon at bounding box center [439, 265] width 8 height 8
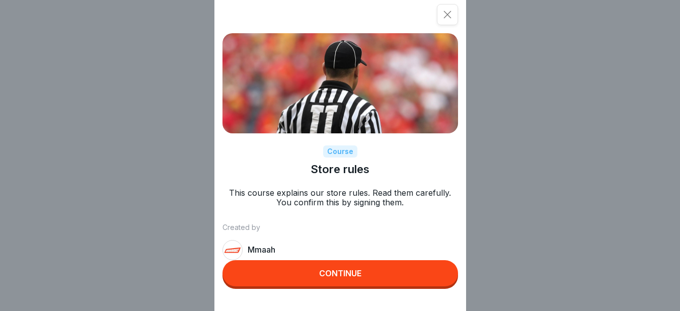
click at [351, 278] on div "Continue" at bounding box center [340, 273] width 42 height 9
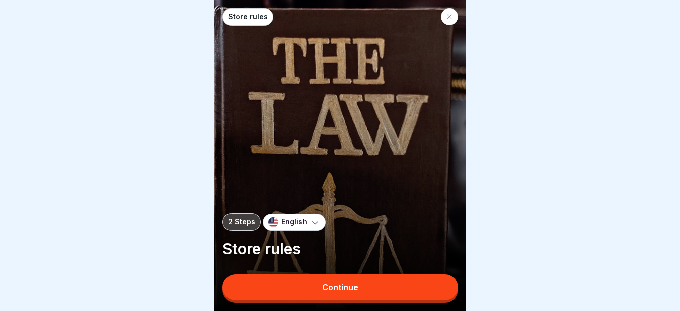
click at [310, 227] on icon at bounding box center [315, 222] width 10 height 10
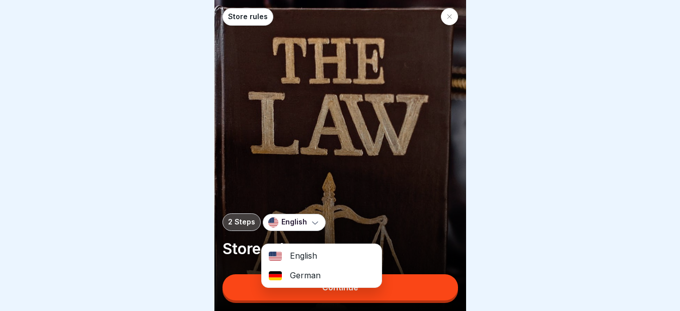
click at [304, 252] on div "English" at bounding box center [322, 256] width 120 height 20
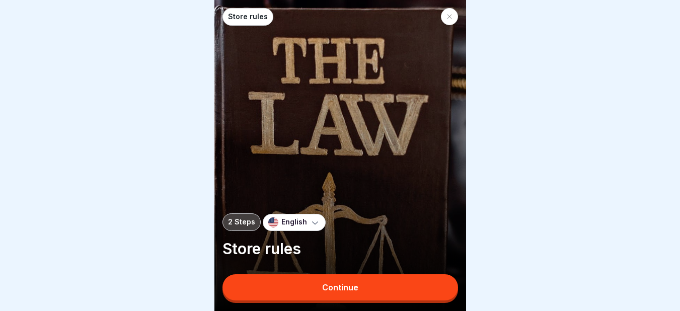
click at [329, 292] on div "Continue" at bounding box center [340, 287] width 36 height 9
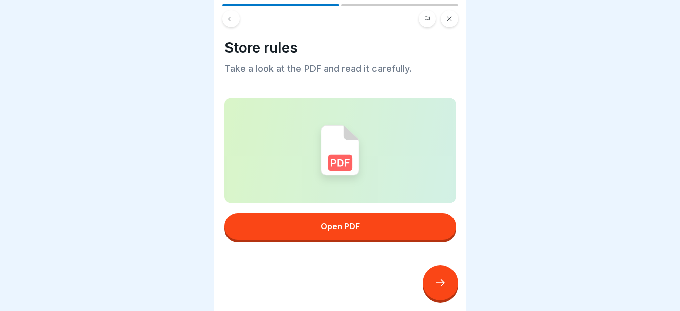
click at [388, 224] on button "Open PDF" at bounding box center [339, 226] width 231 height 26
click at [441, 280] on div at bounding box center [440, 282] width 35 height 35
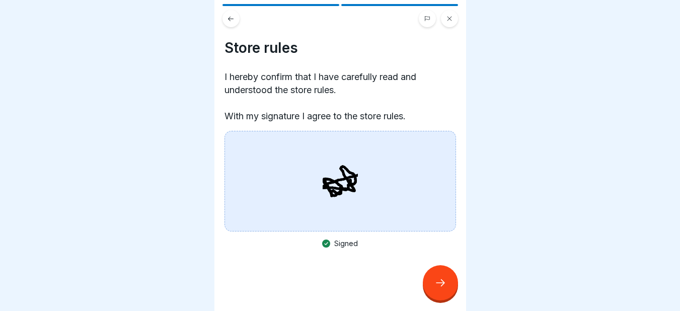
click at [441, 280] on div at bounding box center [440, 282] width 35 height 35
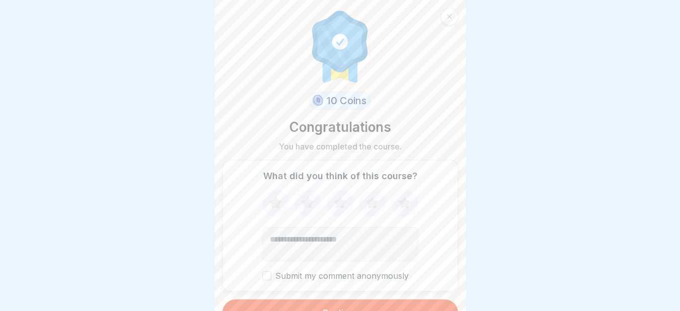
click at [441, 280] on div "What did you think of this course? Submit my comment anonymously" at bounding box center [339, 225] width 235 height 131
click at [447, 18] on icon at bounding box center [449, 17] width 6 height 6
